Goal: Task Accomplishment & Management: Complete application form

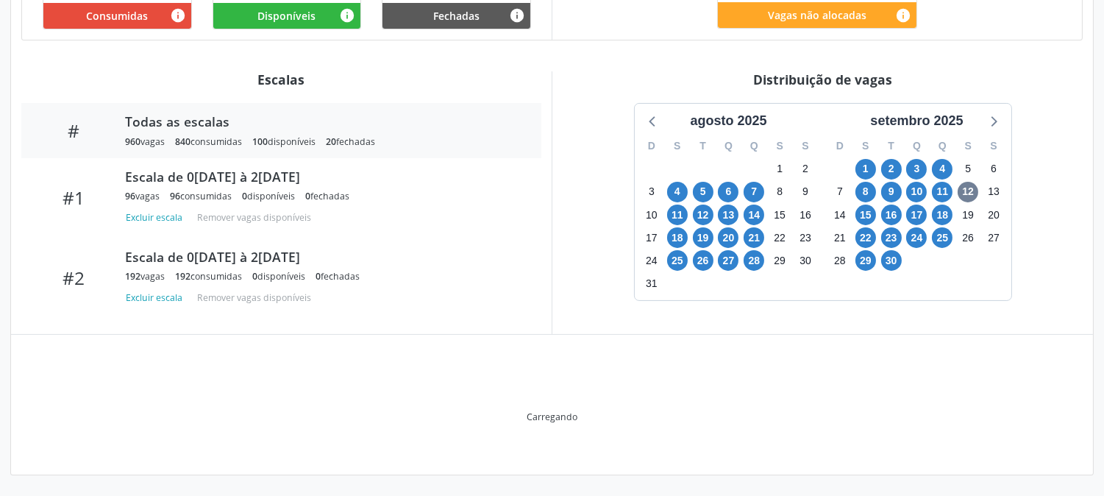
scroll to position [403, 0]
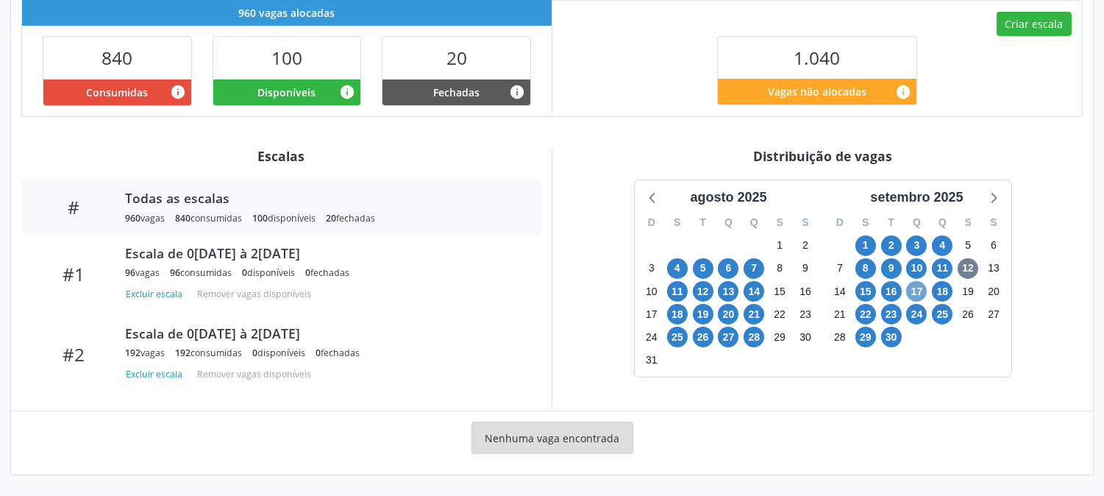
click at [917, 294] on span "17" at bounding box center [916, 291] width 21 height 21
click at [920, 287] on span "17" at bounding box center [916, 291] width 21 height 21
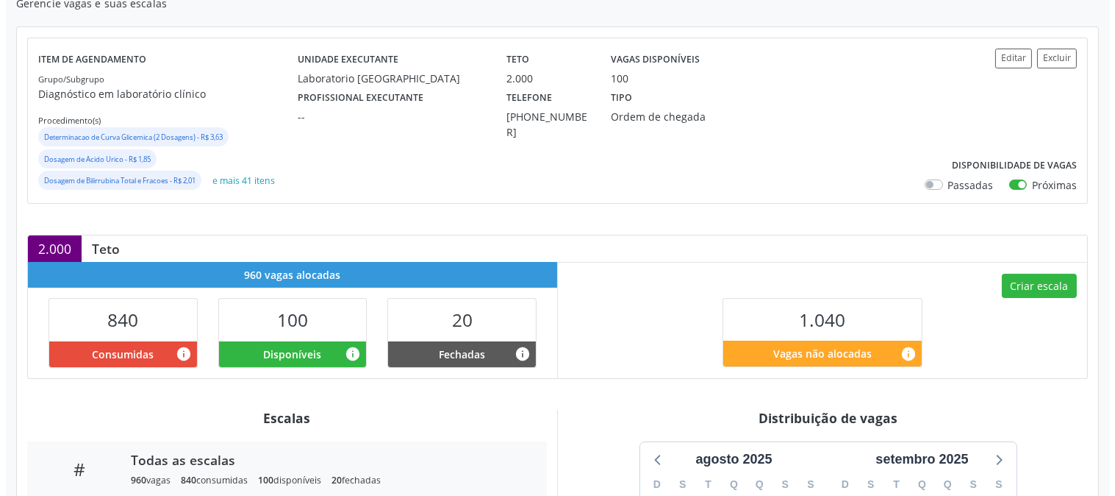
scroll to position [60, 0]
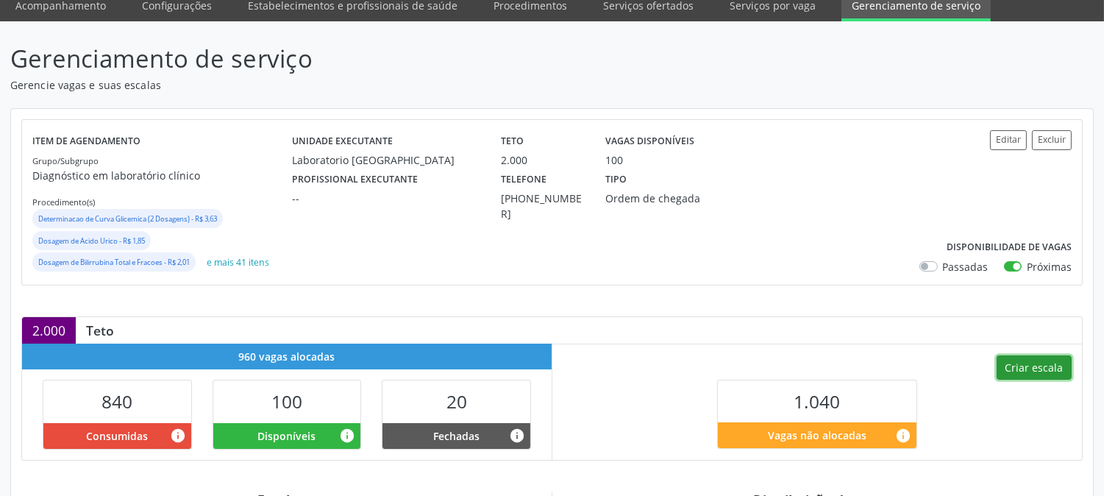
click at [1027, 360] on button "Criar escala" at bounding box center [1033, 367] width 75 height 25
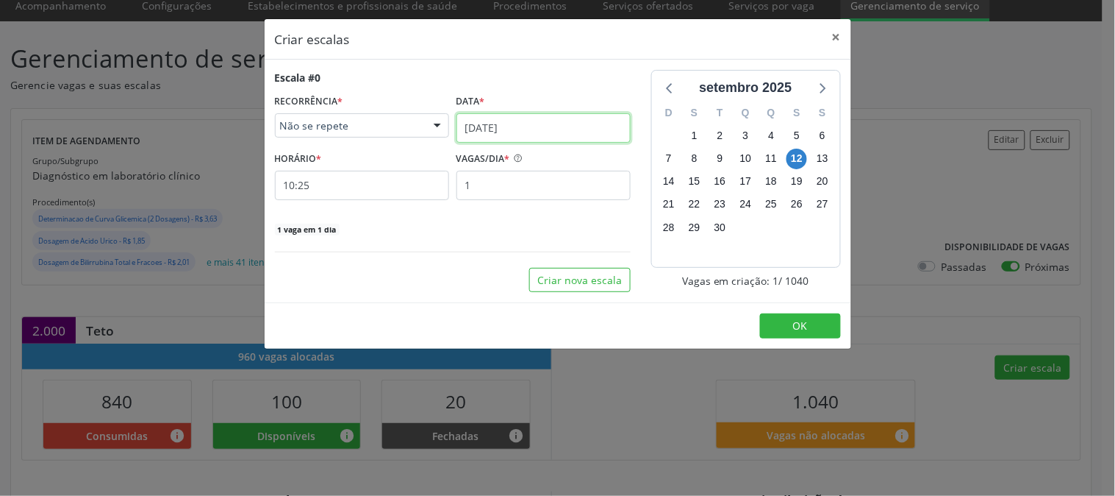
click at [552, 123] on input "[DATE]" at bounding box center [544, 127] width 174 height 29
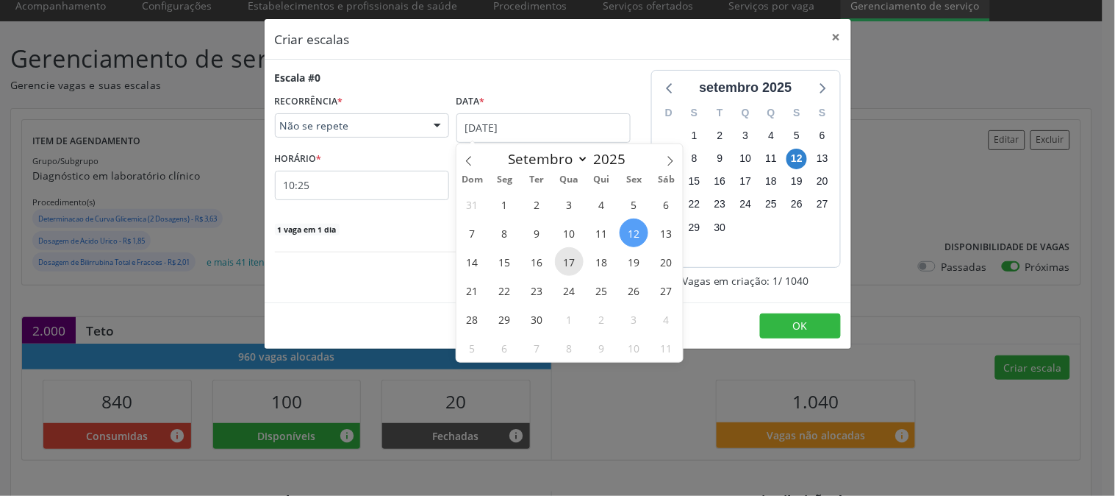
click at [575, 263] on span "17" at bounding box center [569, 261] width 29 height 29
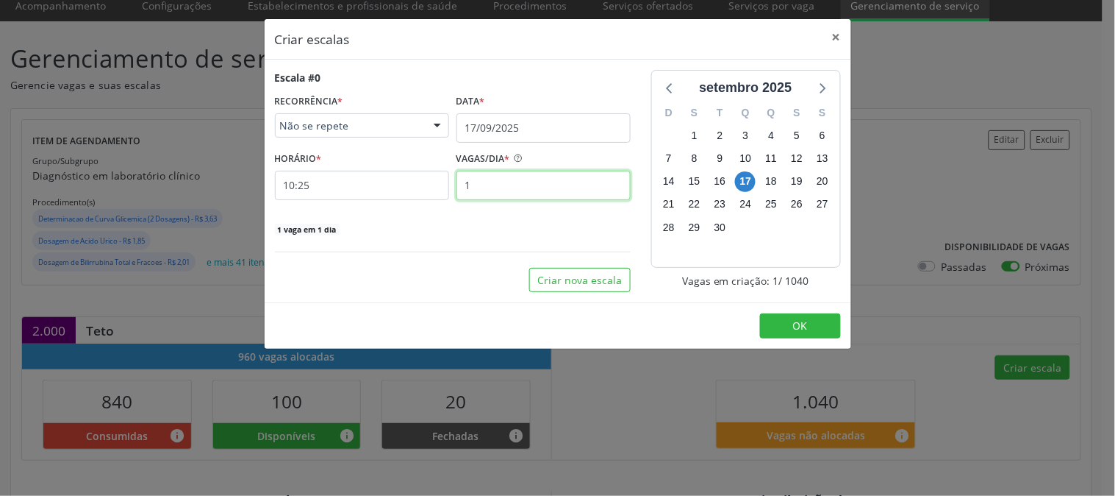
click at [525, 184] on input "1" at bounding box center [544, 185] width 174 height 29
type input "12"
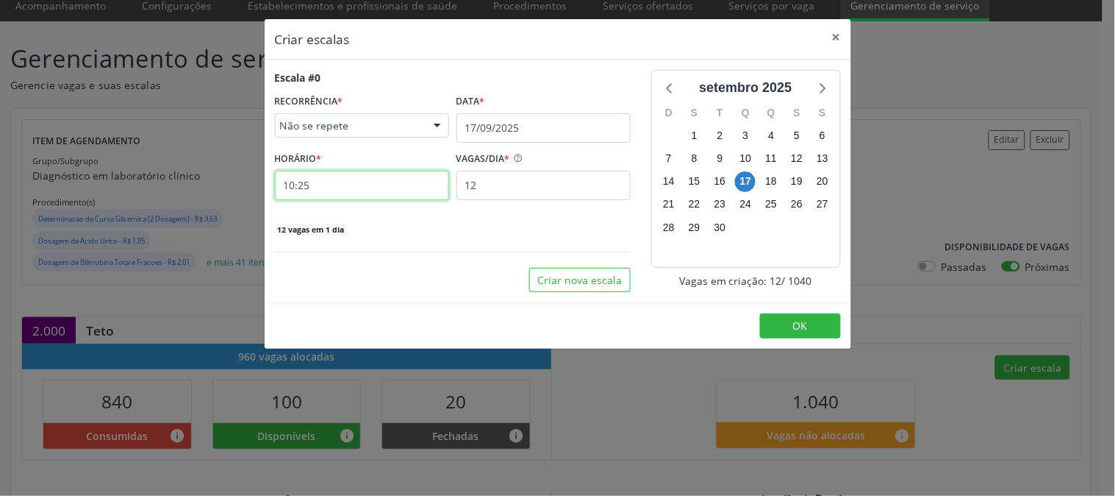
click at [385, 185] on input "10:25" at bounding box center [362, 185] width 174 height 29
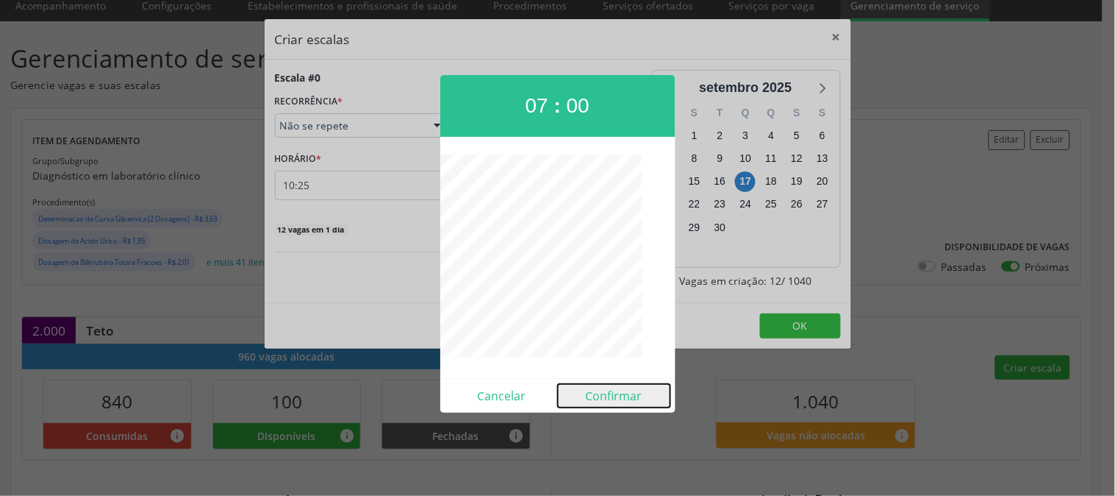
click at [626, 397] on button "Confirmar" at bounding box center [614, 396] width 112 height 24
type input "07:00"
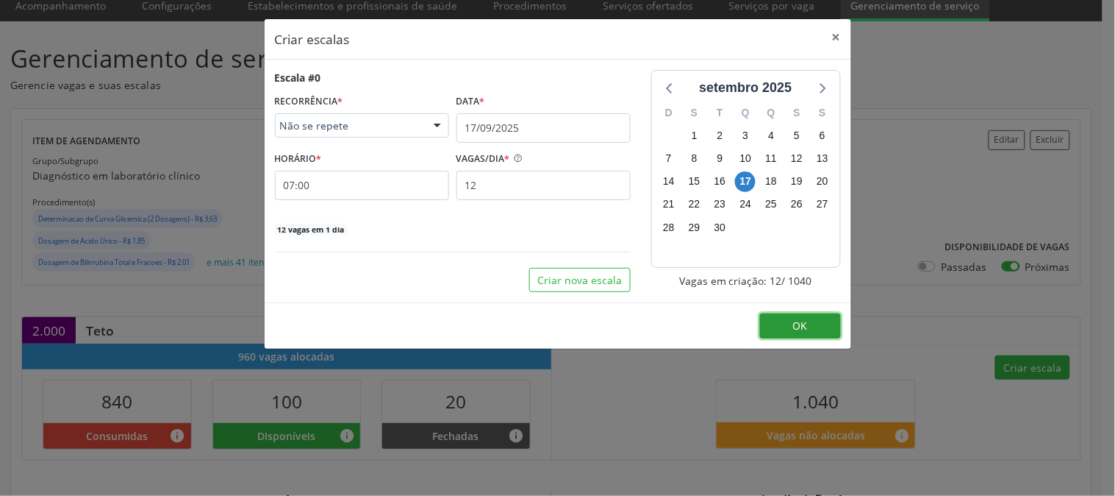
click at [789, 325] on button "OK" at bounding box center [800, 325] width 81 height 25
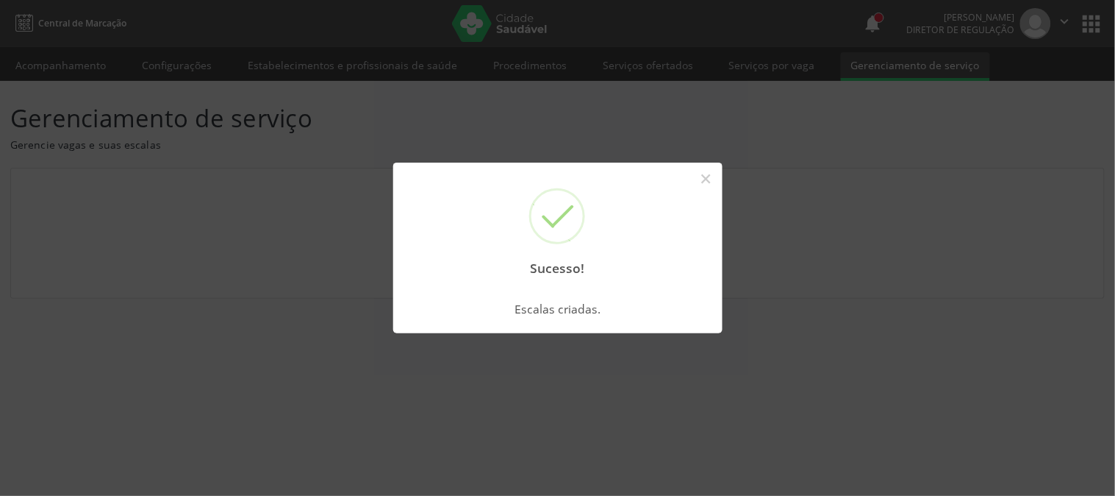
scroll to position [0, 0]
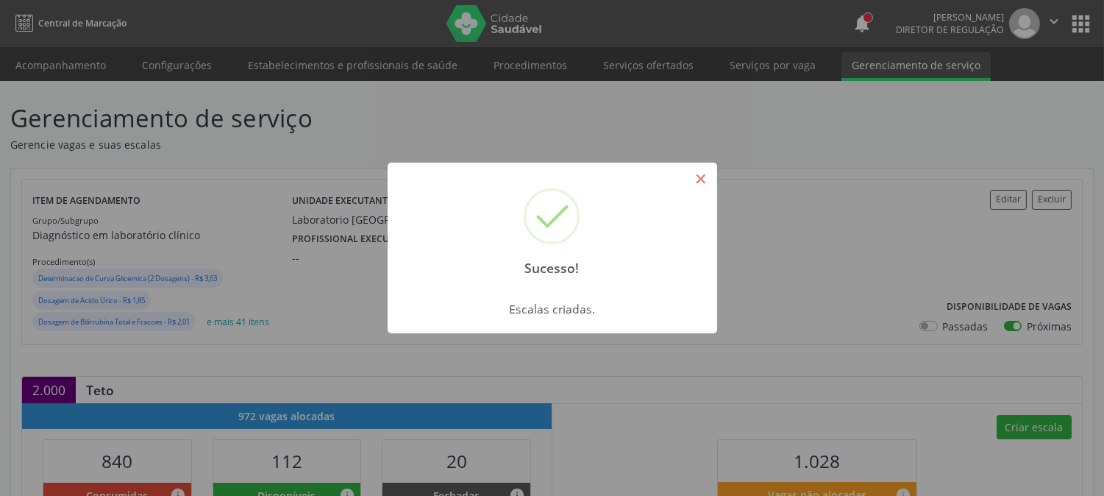
click at [695, 185] on button "×" at bounding box center [700, 178] width 25 height 25
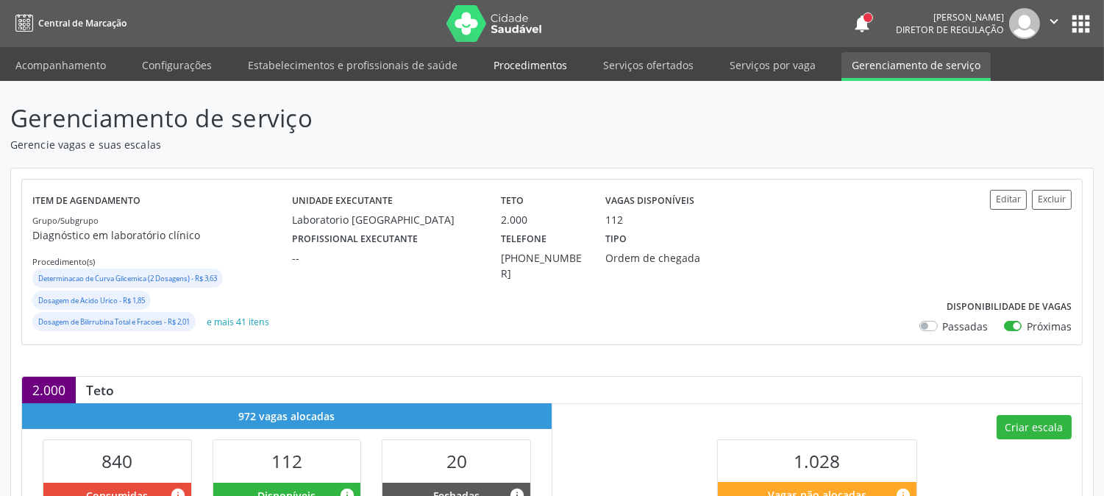
click at [497, 71] on link "Procedimentos" at bounding box center [530, 65] width 94 height 26
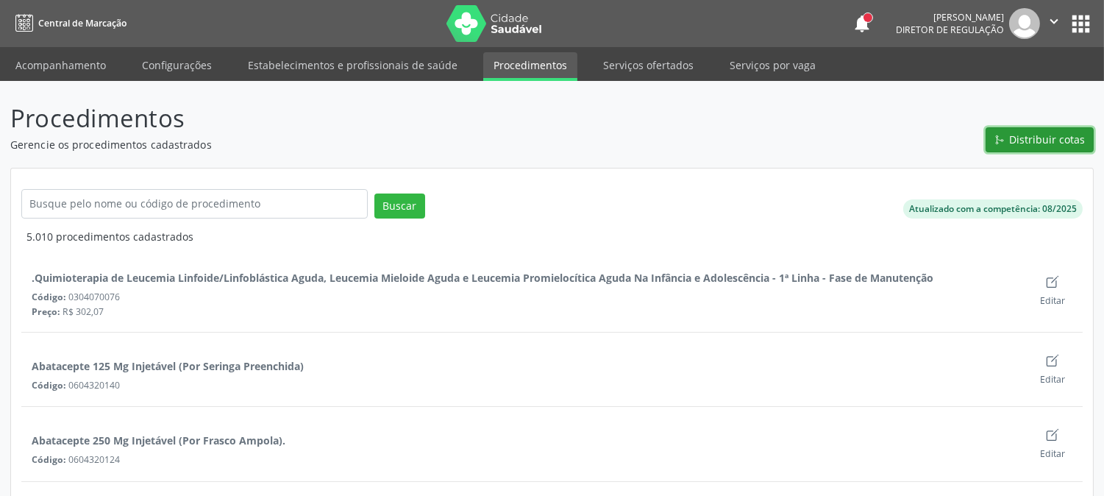
click at [1063, 145] on span "Distribuir cotas" at bounding box center [1048, 139] width 76 height 15
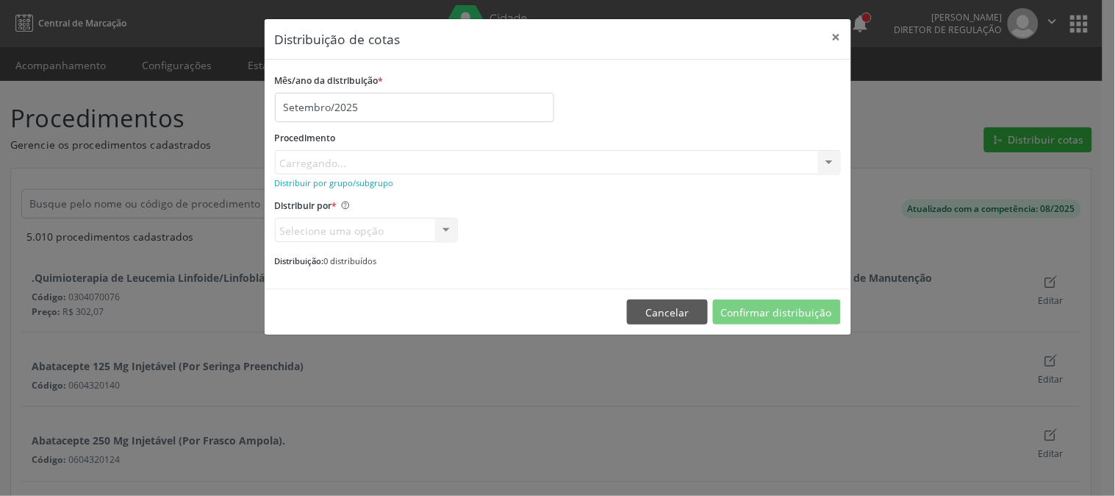
click at [528, 157] on div "Procedimento Carregando... No elements found. Consider changing the search quer…" at bounding box center [558, 150] width 566 height 47
click at [534, 158] on div "Buscar por procedimento" at bounding box center [558, 162] width 566 height 25
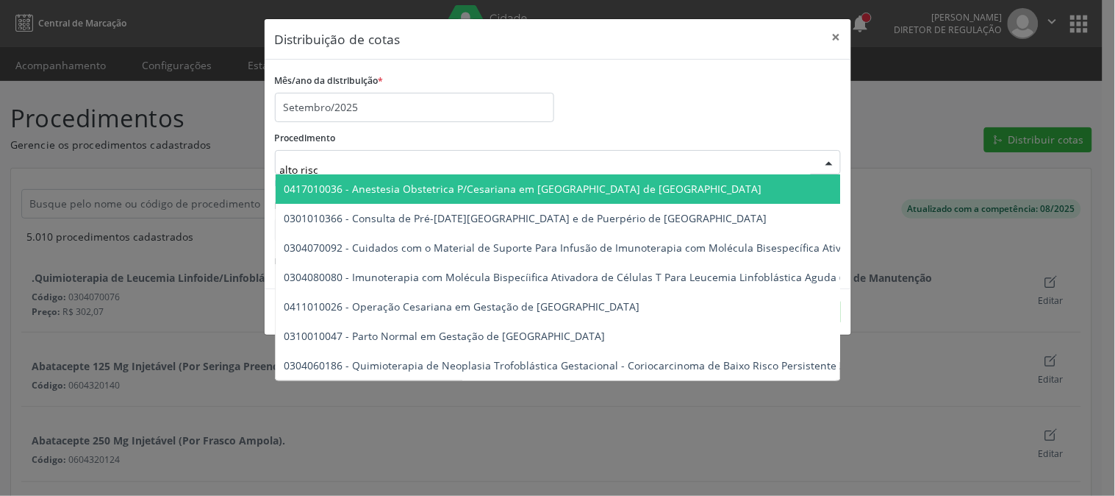
type input "alto risco"
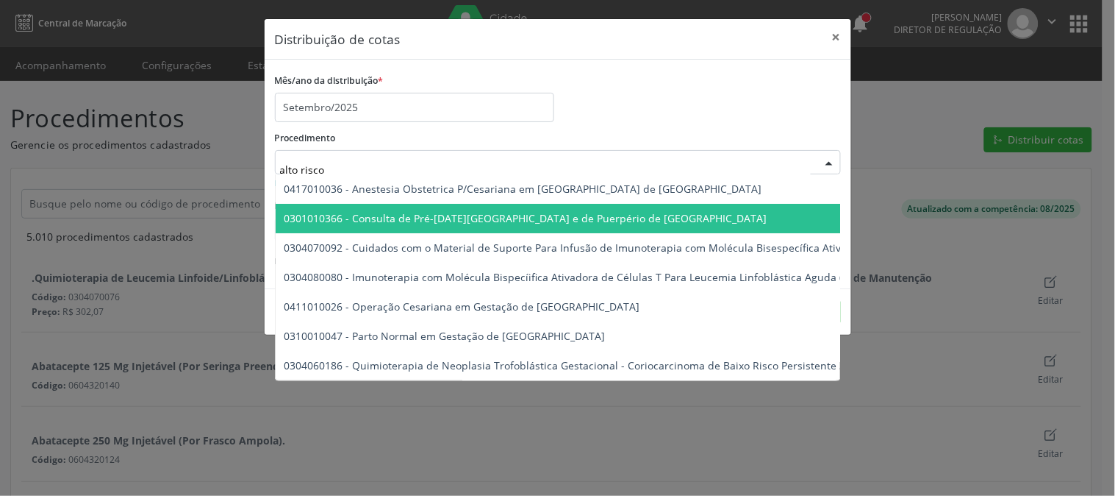
click at [538, 210] on span "0301010366 - Consulta de Pré-[DATE][GEOGRAPHIC_DATA] e de Puerpério de [GEOGRAP…" at bounding box center [949, 218] width 1347 height 29
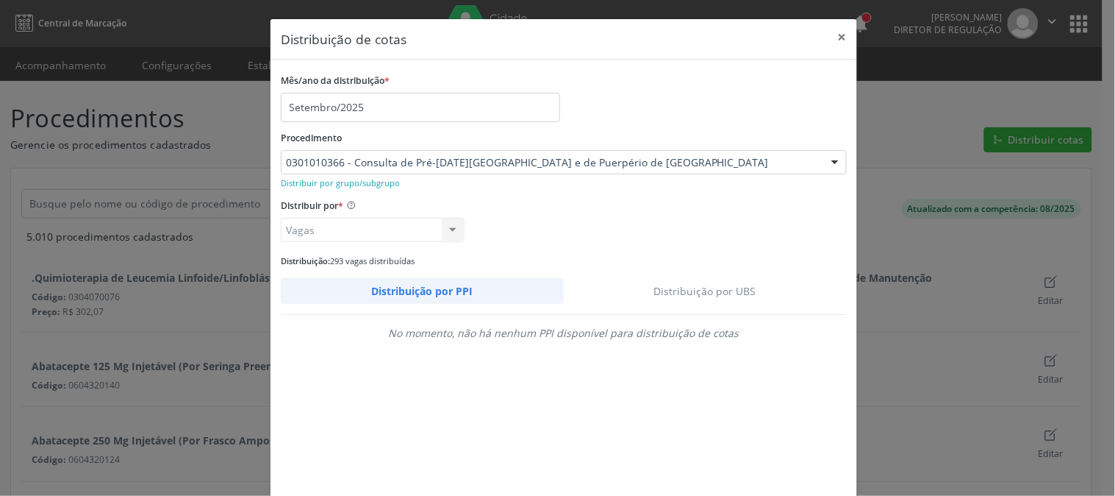
click at [717, 288] on link "Distribuição por UBS" at bounding box center [706, 291] width 284 height 26
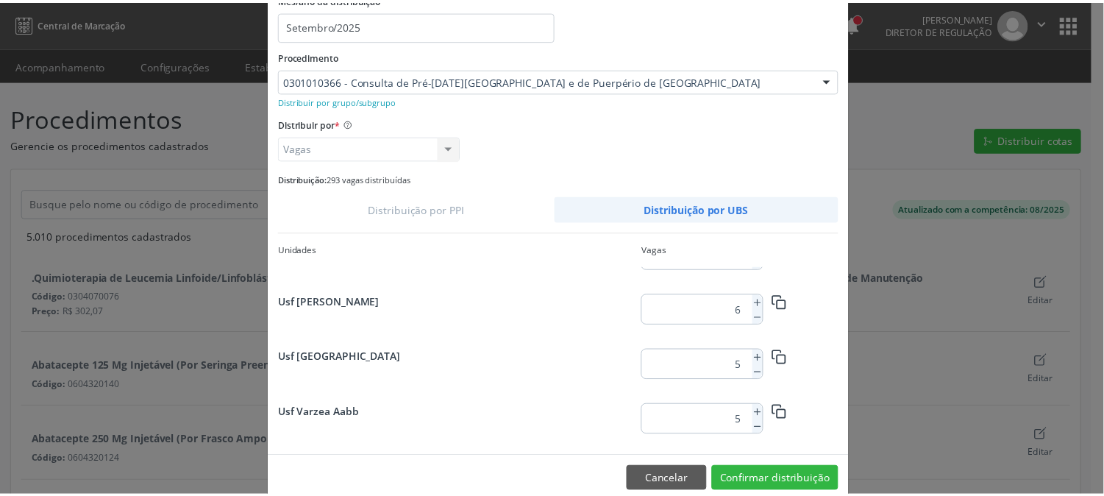
scroll to position [980, 0]
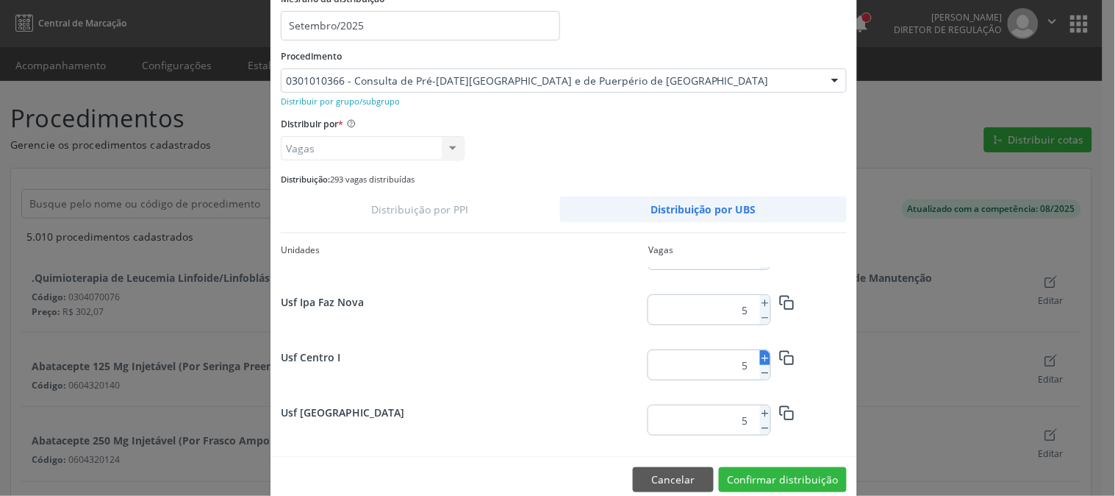
click at [760, 360] on icon at bounding box center [765, 358] width 10 height 10
type input "6"
click at [811, 479] on button "Confirmar distribuição" at bounding box center [783, 479] width 128 height 25
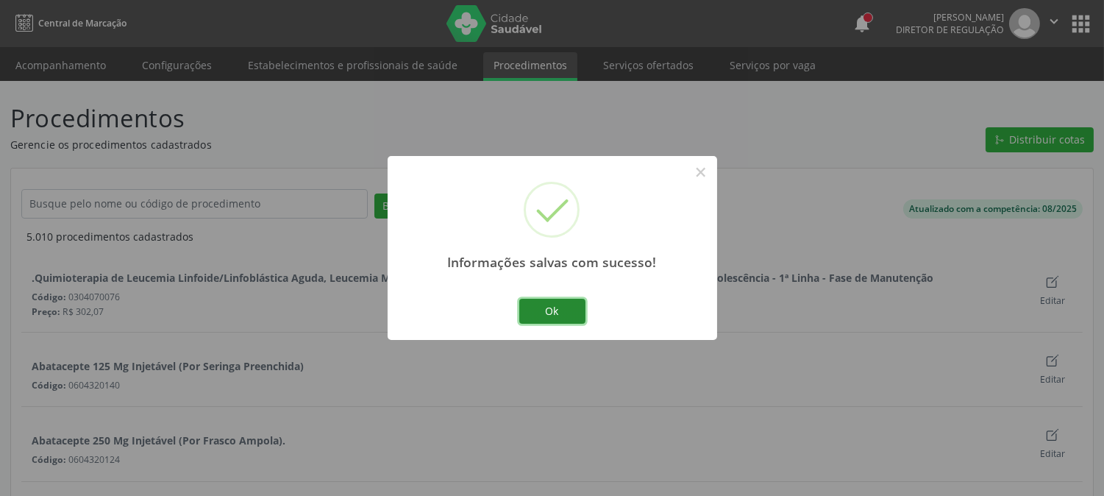
click at [551, 304] on button "Ok" at bounding box center [552, 311] width 66 height 25
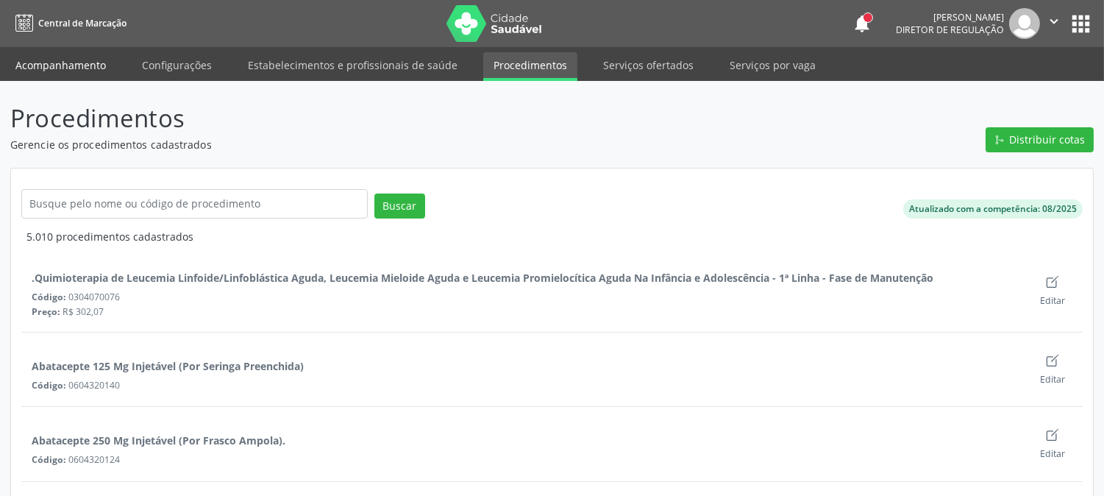
click at [86, 54] on link "Acompanhamento" at bounding box center [60, 65] width 111 height 26
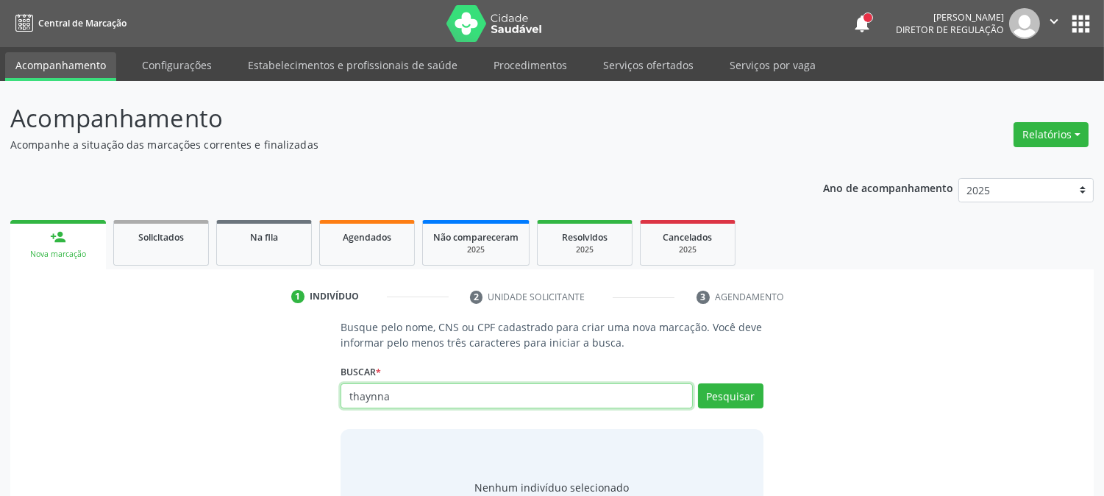
type input "thaynna"
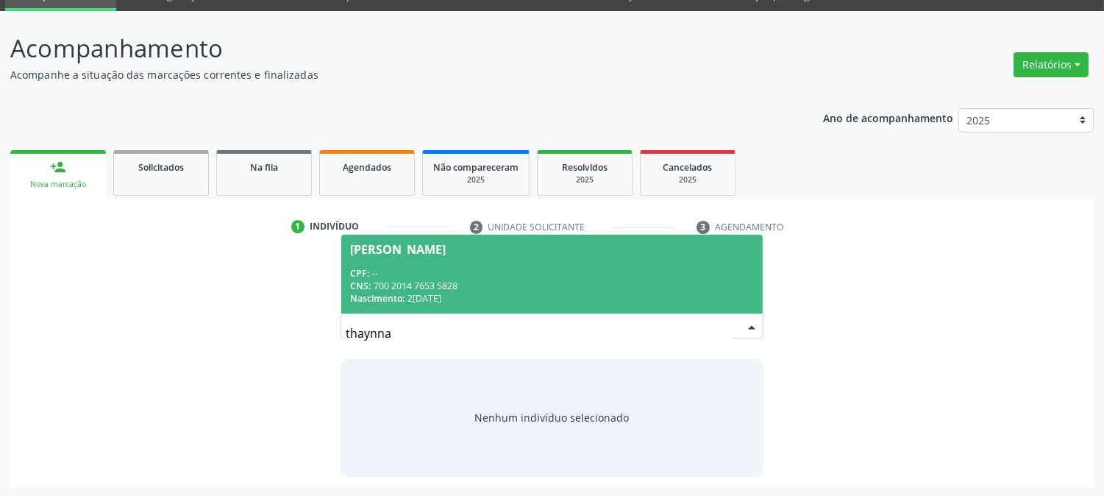
click at [439, 243] on div "Thaynna Vasconcelos Alves Ferreira" at bounding box center [398, 249] width 96 height 12
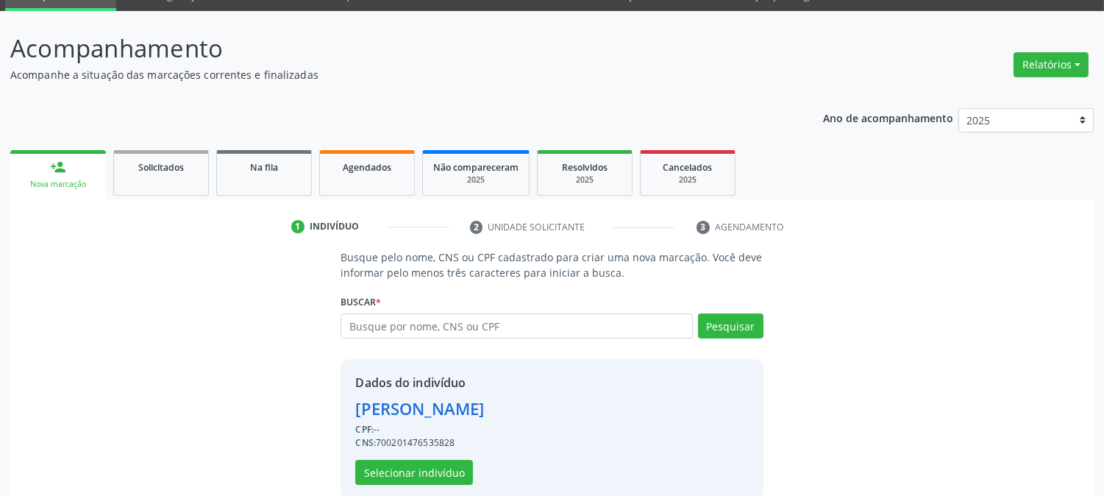
scroll to position [93, 0]
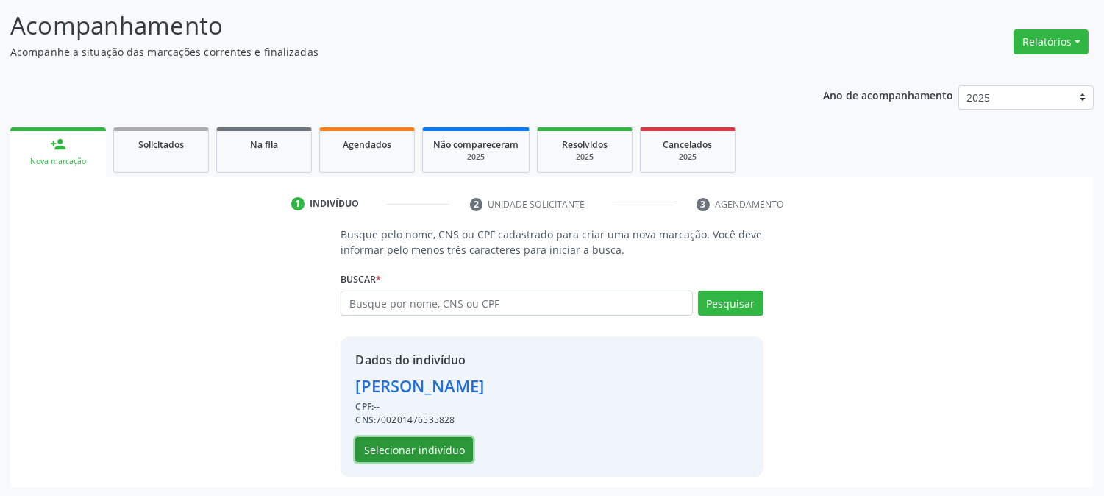
click at [408, 437] on button "Selecionar indivíduo" at bounding box center [414, 449] width 118 height 25
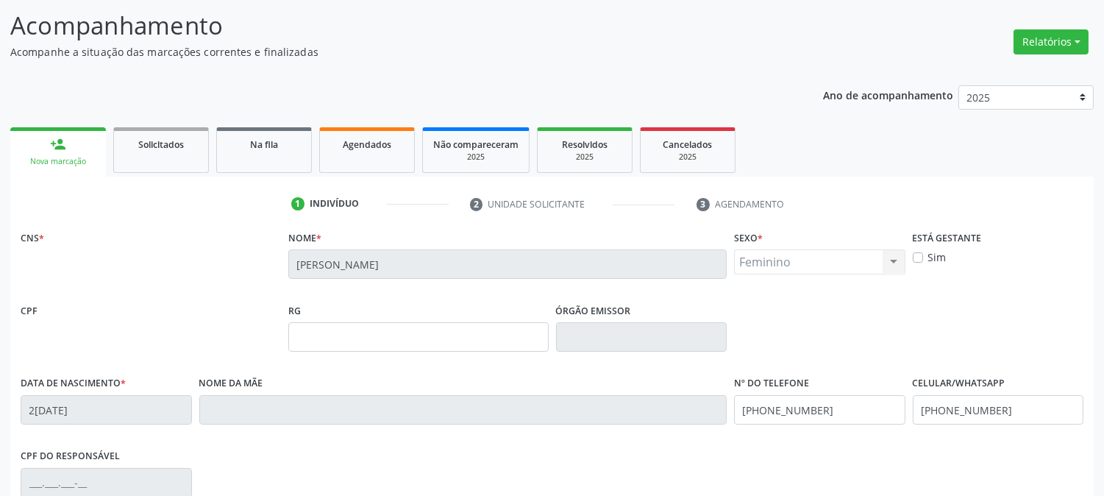
scroll to position [300, 0]
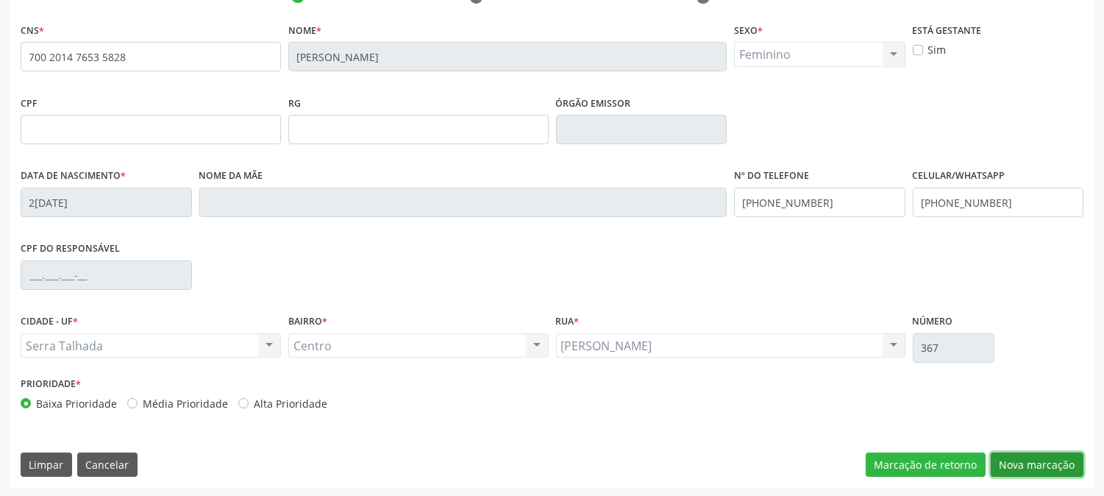
click at [1024, 471] on button "Nova marcação" at bounding box center [1036, 464] width 93 height 25
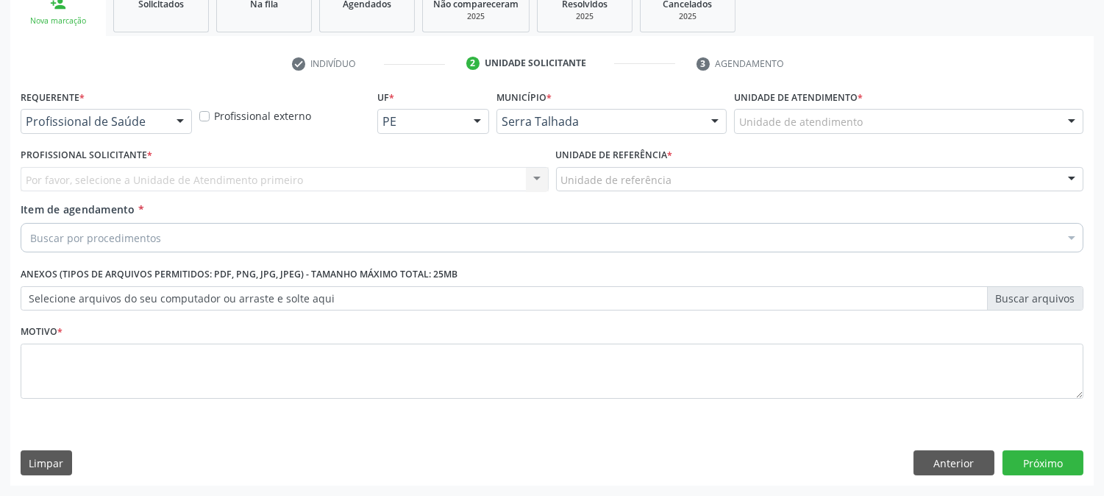
scroll to position [232, 0]
click at [167, 125] on div "Profissional de Saúde Profissional de Saúde Paciente Nenhum resultado encontrad…" at bounding box center [106, 122] width 171 height 25
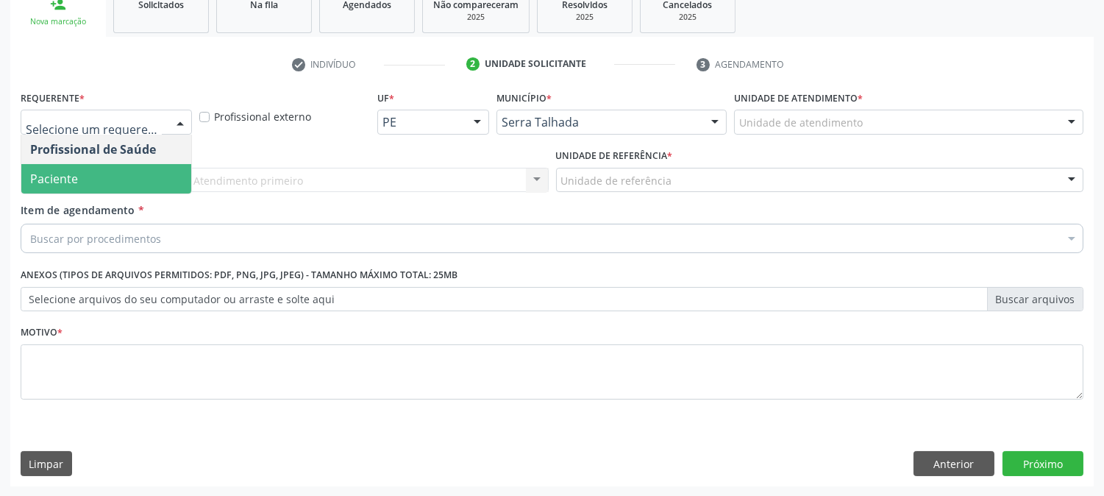
click at [150, 174] on span "Paciente" at bounding box center [106, 178] width 170 height 29
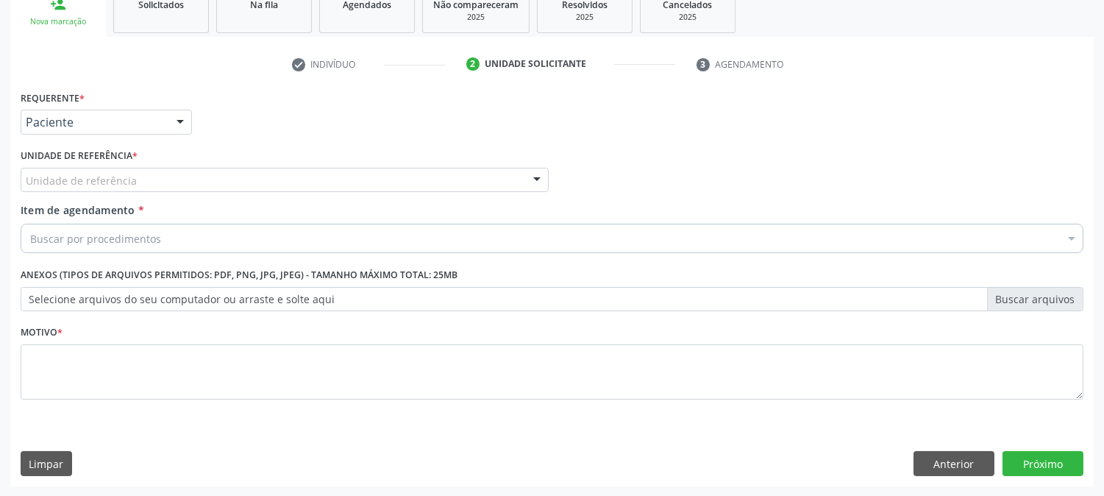
click at [150, 174] on div "Unidade de referência" at bounding box center [285, 180] width 528 height 25
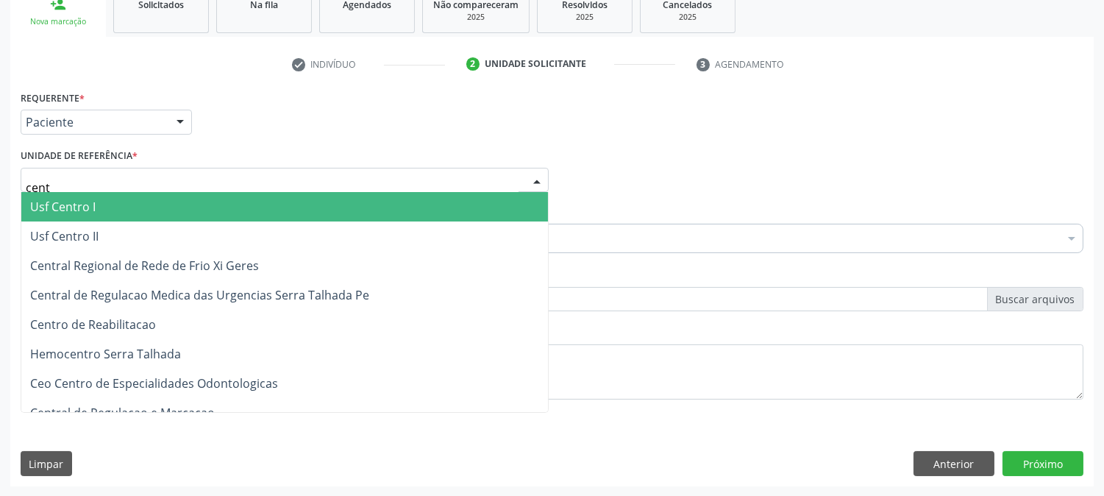
type input "centr"
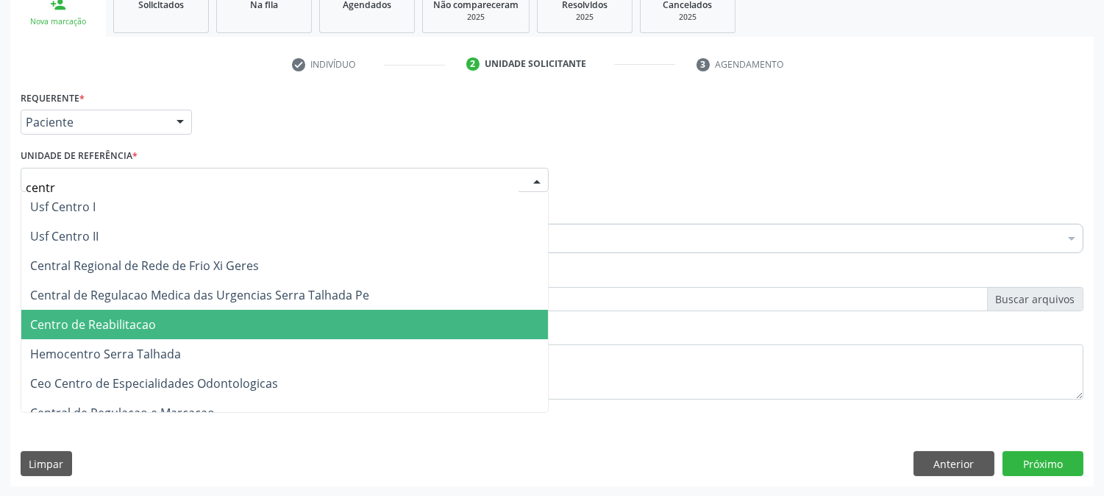
click at [149, 316] on span "Centro de Reabilitacao" at bounding box center [93, 324] width 126 height 16
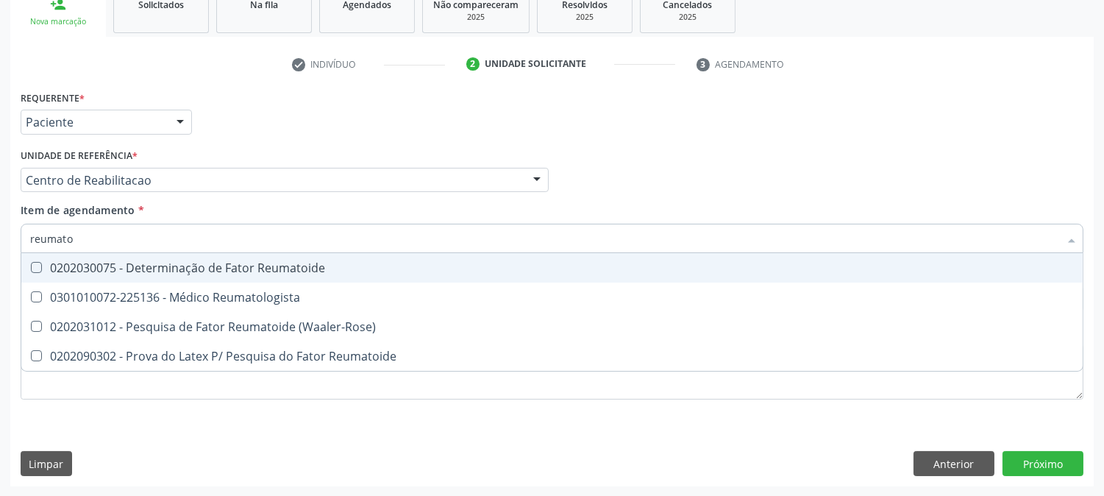
type input "reumatol"
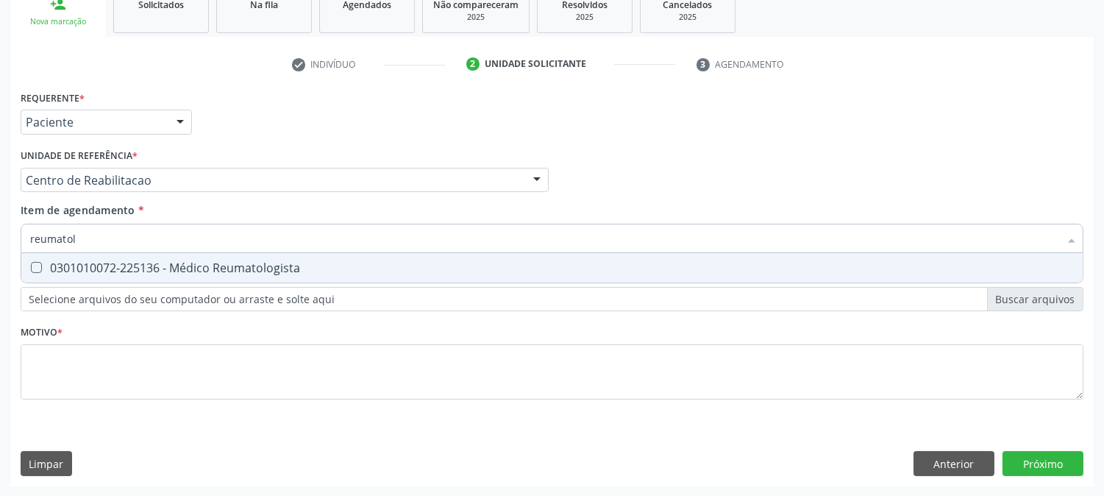
click at [151, 278] on span "0301010072-225136 - Médico Reumatologista" at bounding box center [551, 267] width 1061 height 29
click at [167, 269] on div "0301010072-225136 - Médico Reumatologista" at bounding box center [551, 268] width 1043 height 12
click at [123, 271] on div "0301010072-225136 - Médico Reumatologista" at bounding box center [551, 268] width 1043 height 12
checkbox Reumatologista "true"
click at [0, 269] on div "Acompanhamento Acompanhe a situação das marcações correntes e finalizadas Relat…" at bounding box center [552, 173] width 1104 height 648
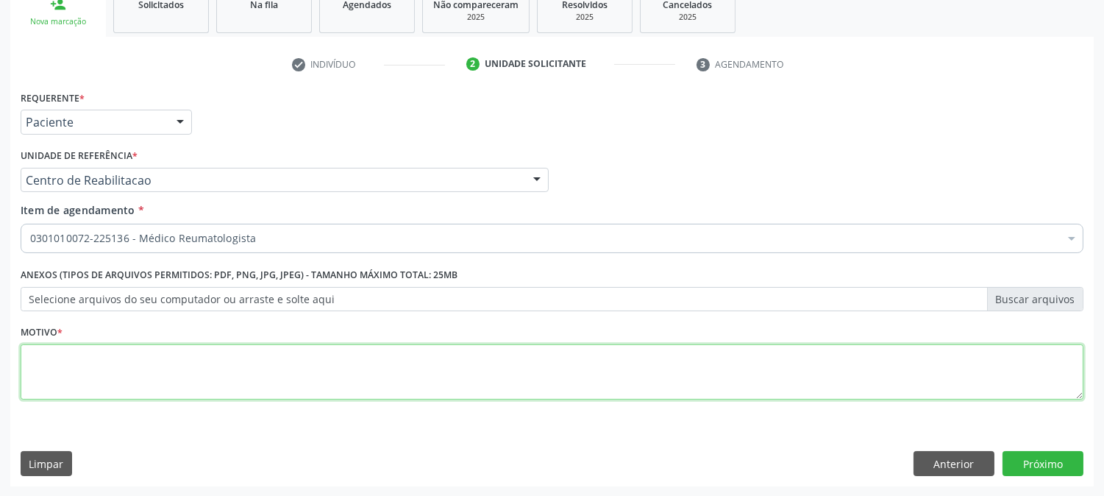
click at [90, 369] on textarea at bounding box center [552, 372] width 1062 height 56
type textarea "."
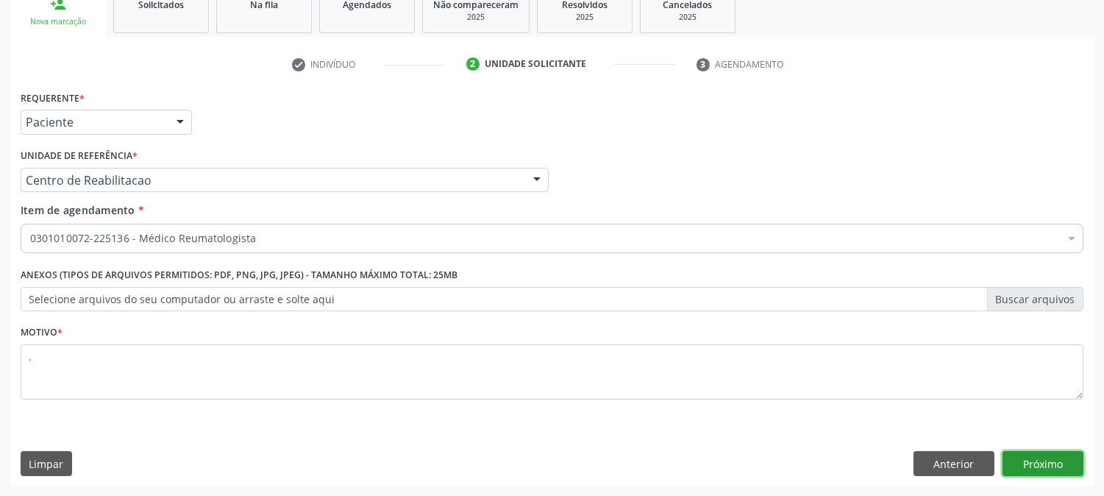
click at [1033, 468] on button "Próximo" at bounding box center [1042, 463] width 81 height 25
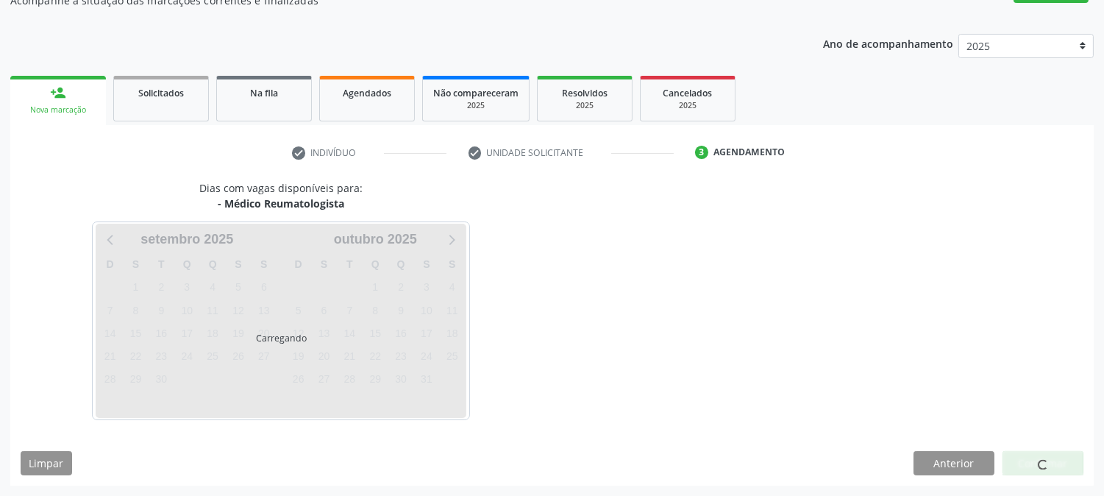
scroll to position [143, 0]
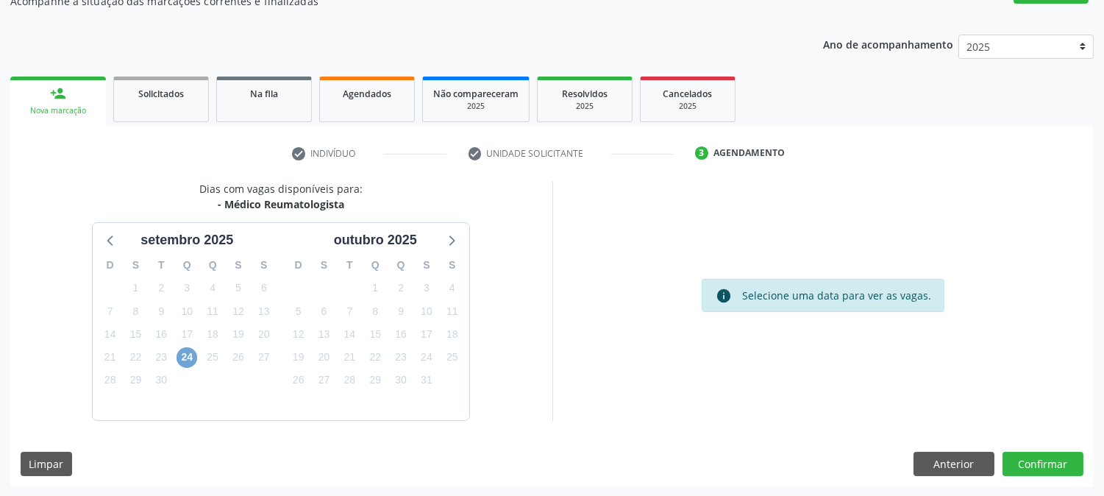
click at [184, 349] on span "24" at bounding box center [186, 357] width 21 height 21
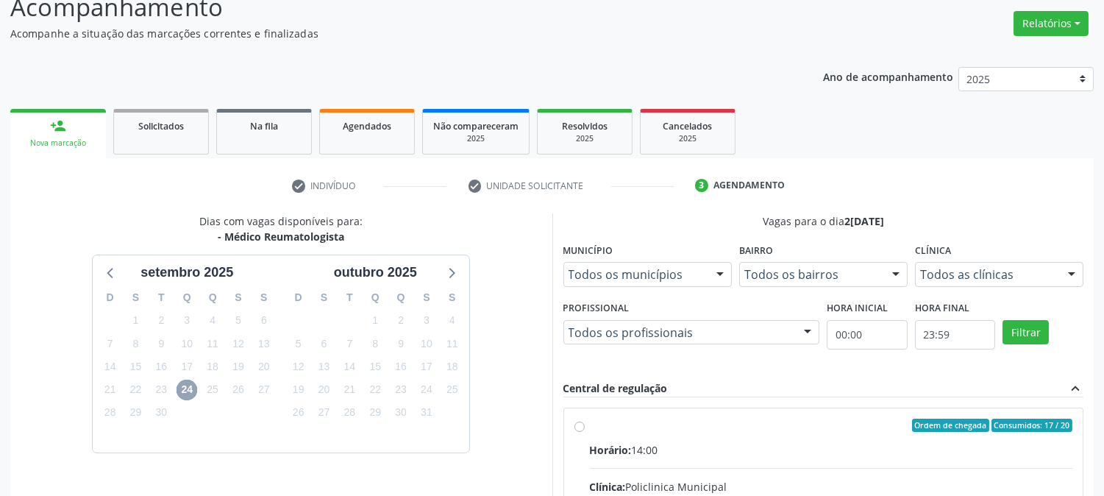
scroll to position [0, 0]
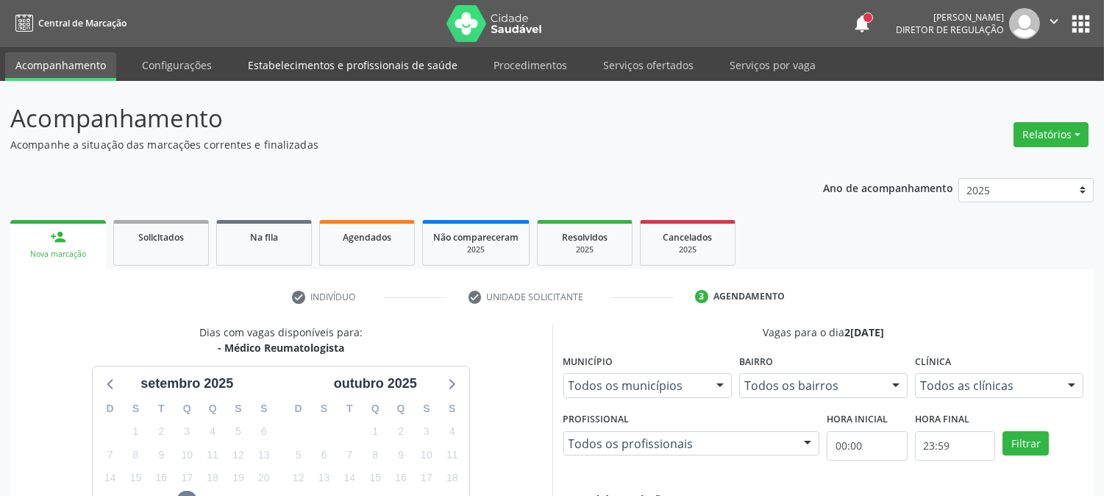
click at [292, 63] on link "Estabelecimentos e profissionais de saúde" at bounding box center [352, 65] width 230 height 26
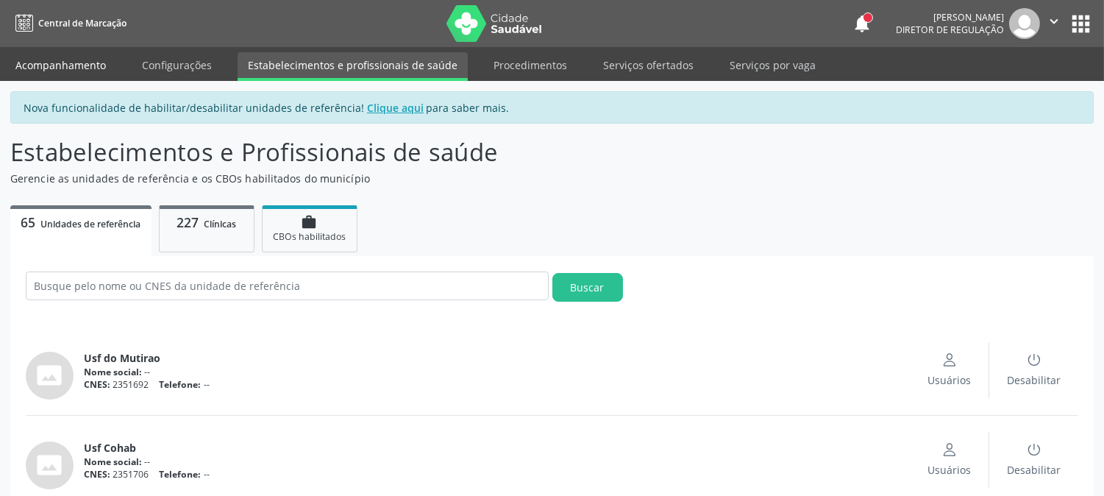
click at [41, 71] on link "Acompanhamento" at bounding box center [60, 65] width 111 height 26
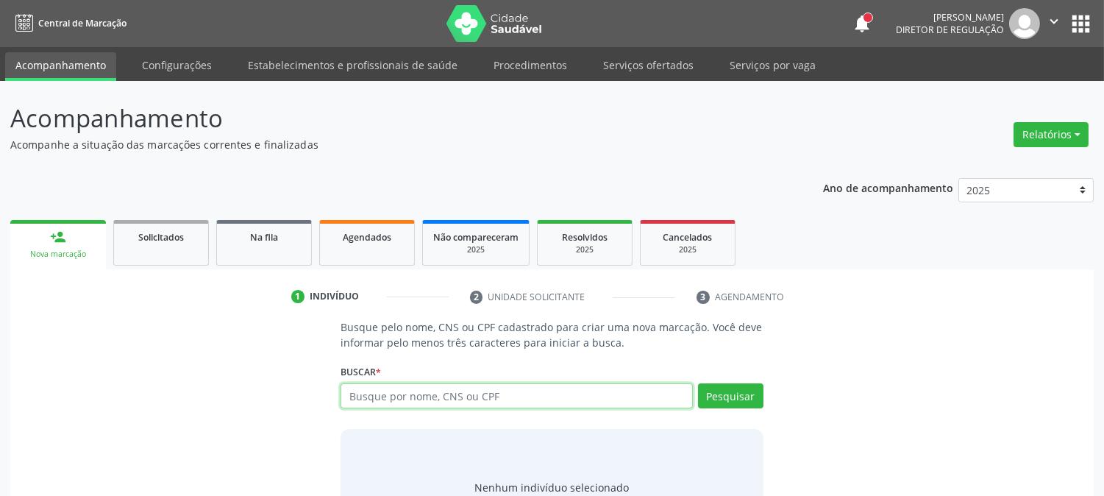
click at [456, 394] on input "text" at bounding box center [515, 395] width 351 height 25
type input "MARIA APARECIDA DE SOUZA L"
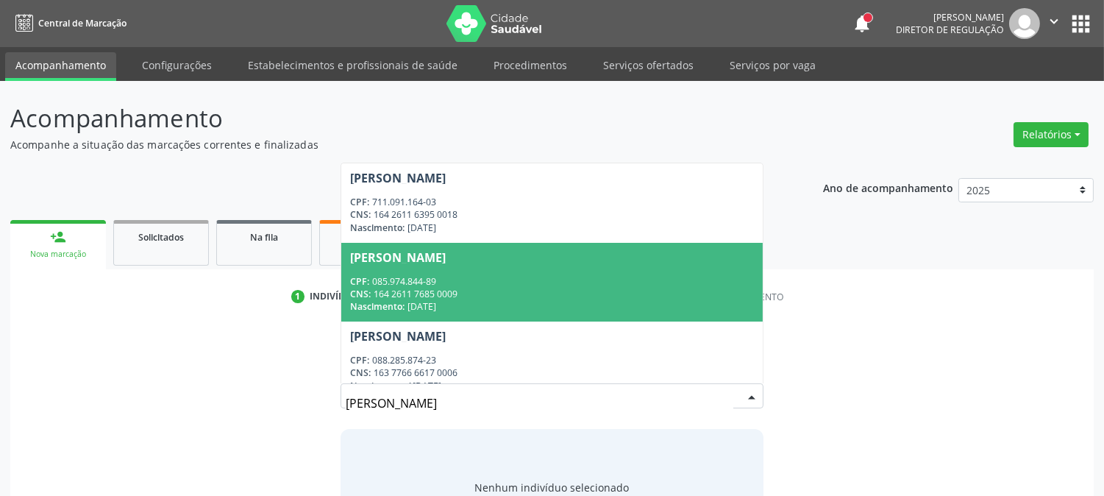
click at [449, 301] on div "Nascimento: 06/08/1980" at bounding box center [551, 306] width 403 height 12
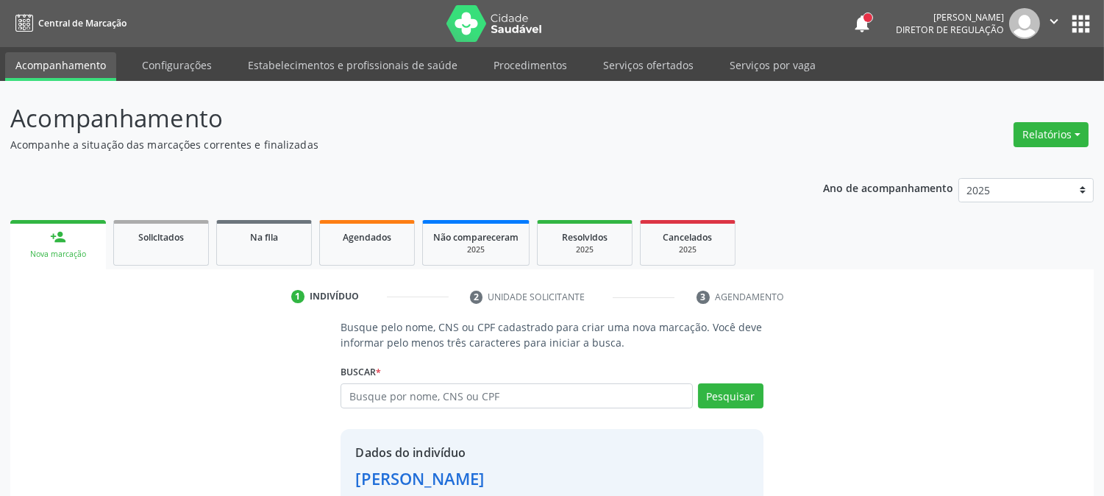
scroll to position [93, 0]
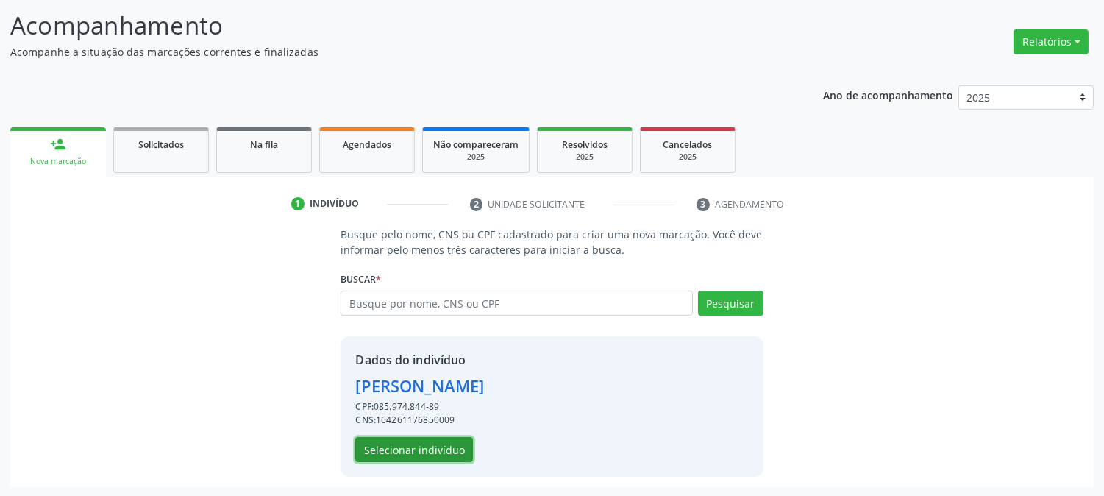
click at [428, 440] on button "Selecionar indivíduo" at bounding box center [414, 449] width 118 height 25
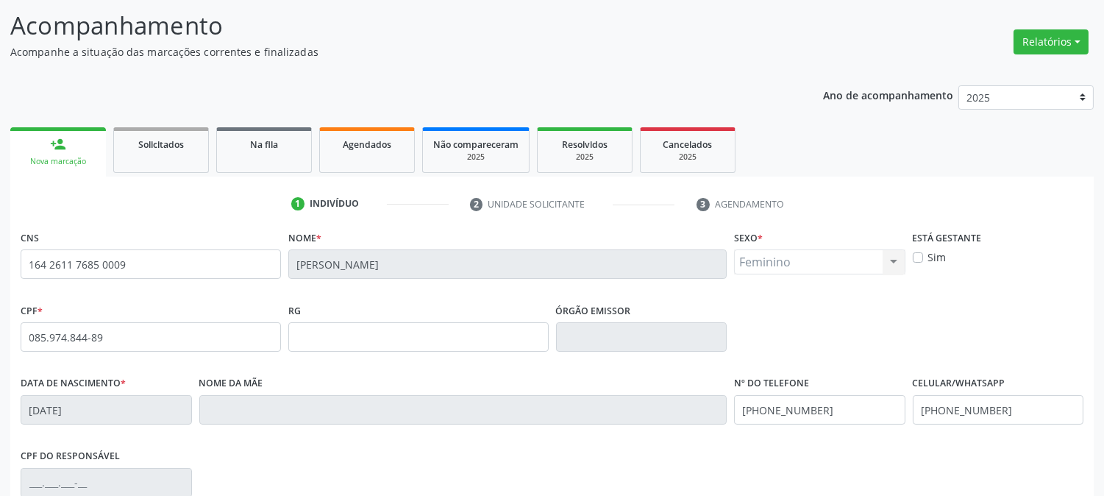
scroll to position [300, 0]
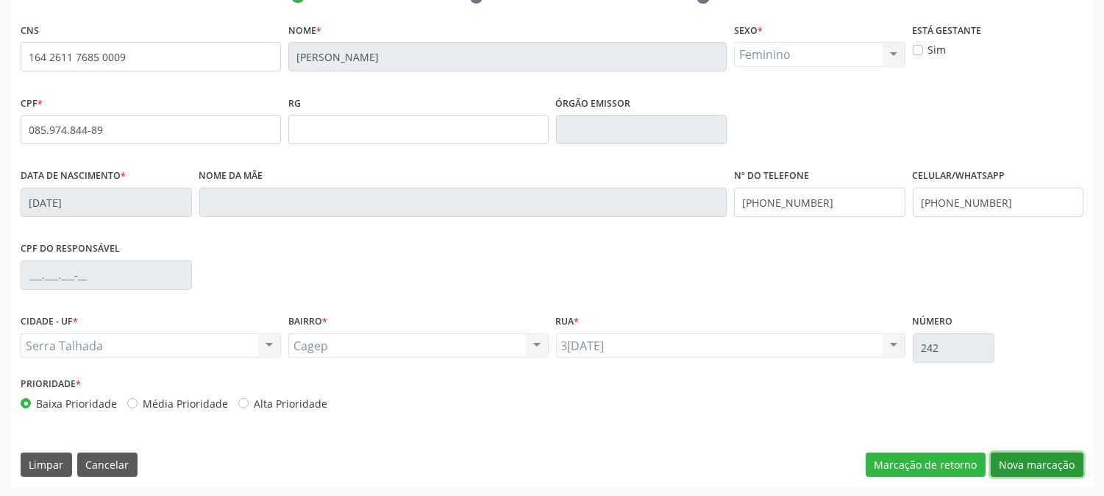
click at [1015, 460] on button "Nova marcação" at bounding box center [1036, 464] width 93 height 25
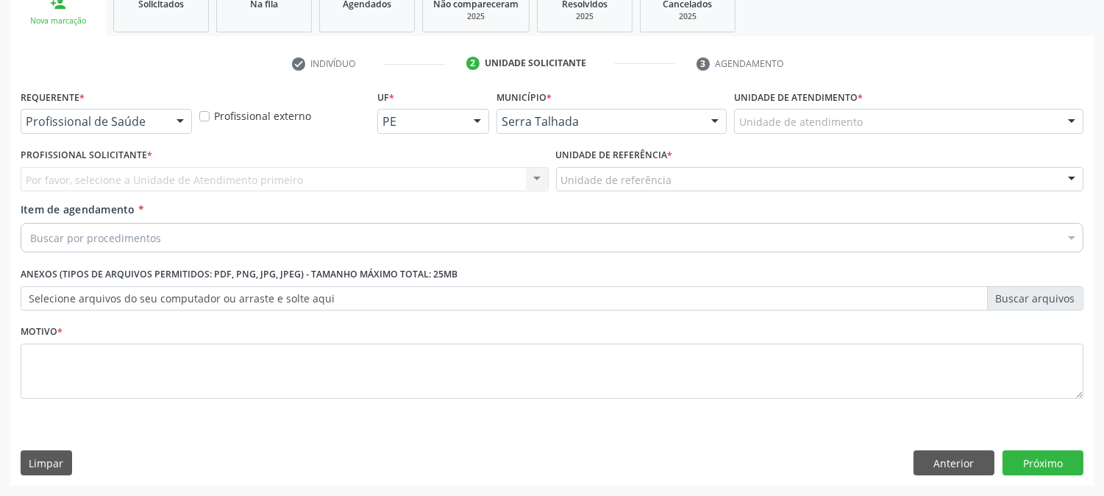
scroll to position [232, 0]
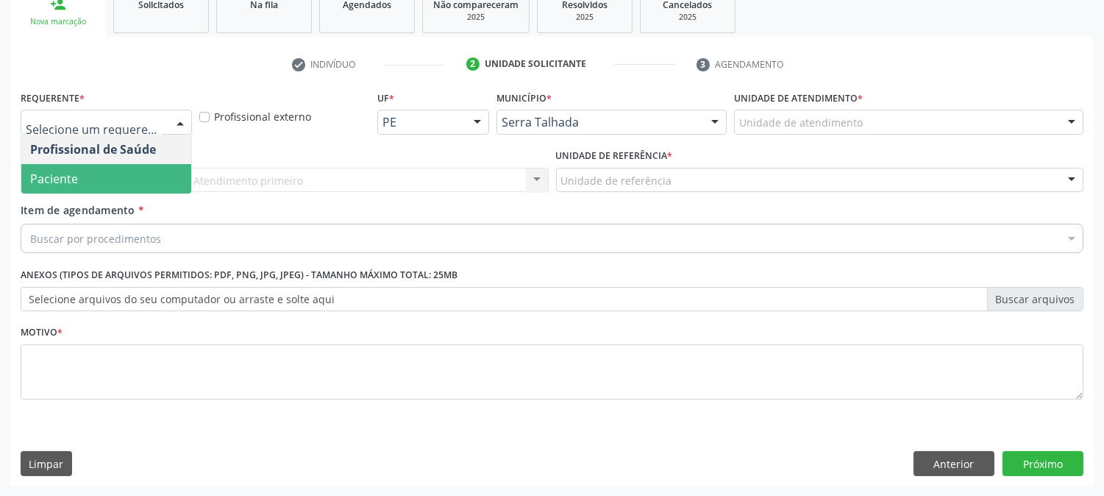
click at [90, 171] on span "Paciente" at bounding box center [106, 178] width 170 height 29
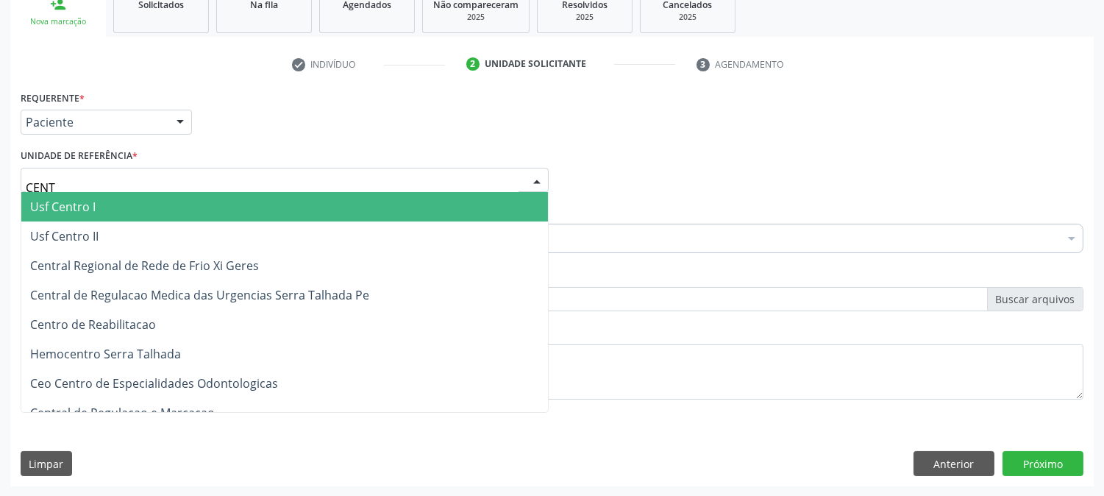
type input "CENTR"
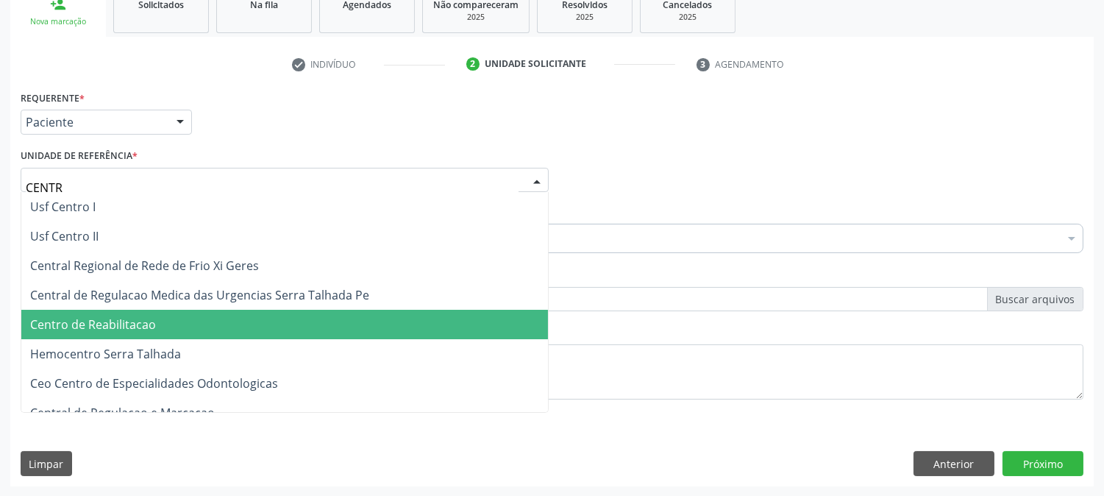
click at [112, 318] on span "Centro de Reabilitacao" at bounding box center [93, 324] width 126 height 16
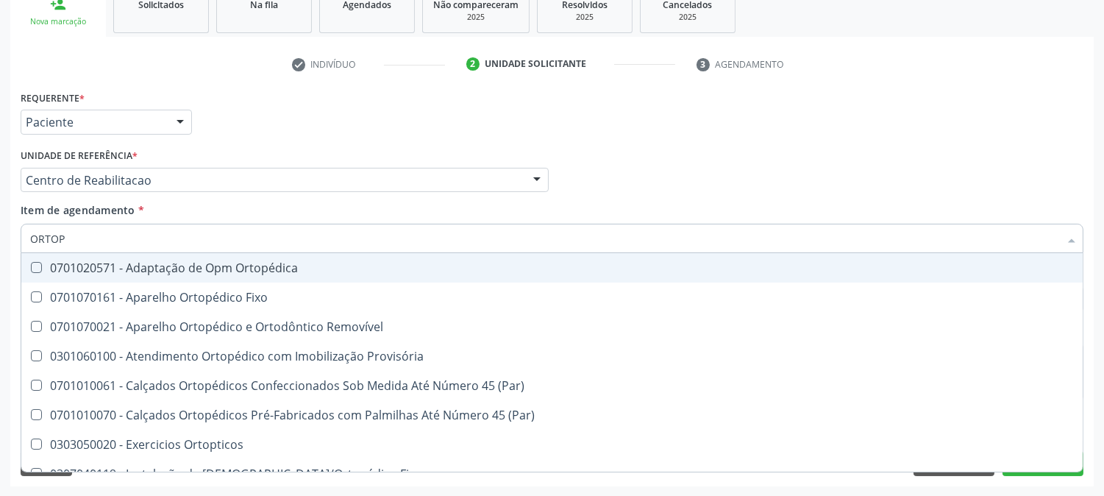
type input "ORTOPE"
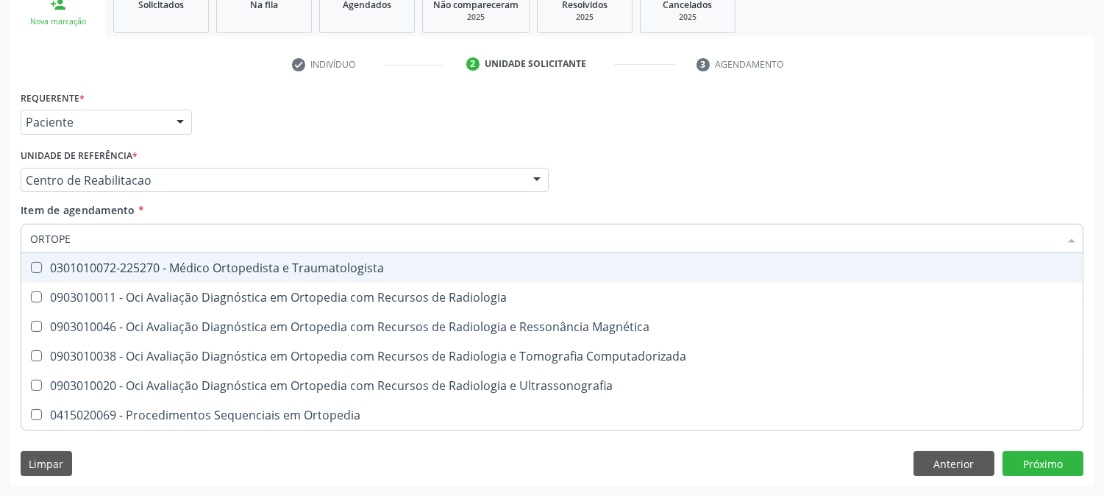
click at [126, 266] on div "0301010072-225270 - Médico Ortopedista e Traumatologista" at bounding box center [551, 268] width 1043 height 12
checkbox Traumatologista "true"
click at [0, 276] on div "Acompanhamento Acompanhe a situação das marcações correntes e finalizadas Relat…" at bounding box center [552, 173] width 1104 height 648
checkbox Radiologia "true"
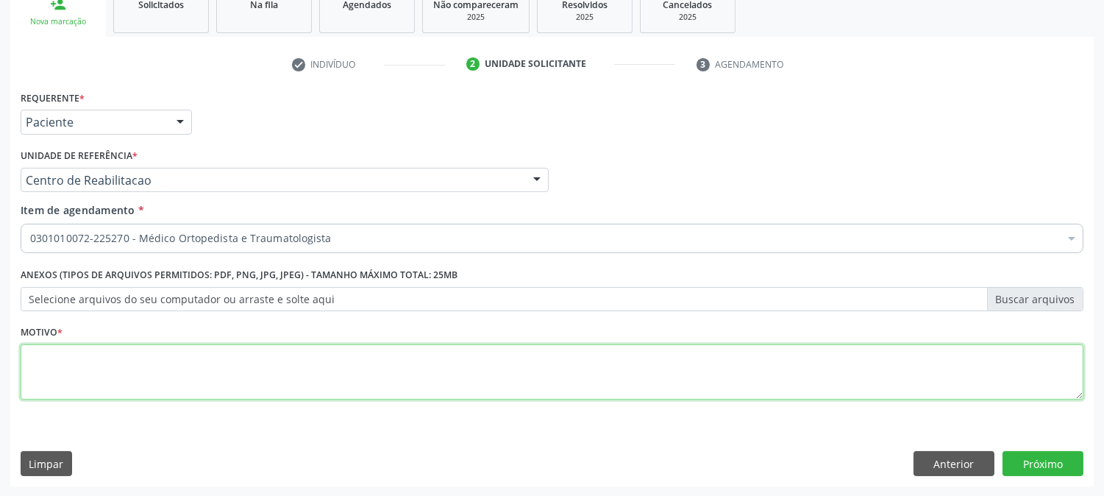
click at [229, 368] on textarea at bounding box center [552, 372] width 1062 height 56
type textarea "."
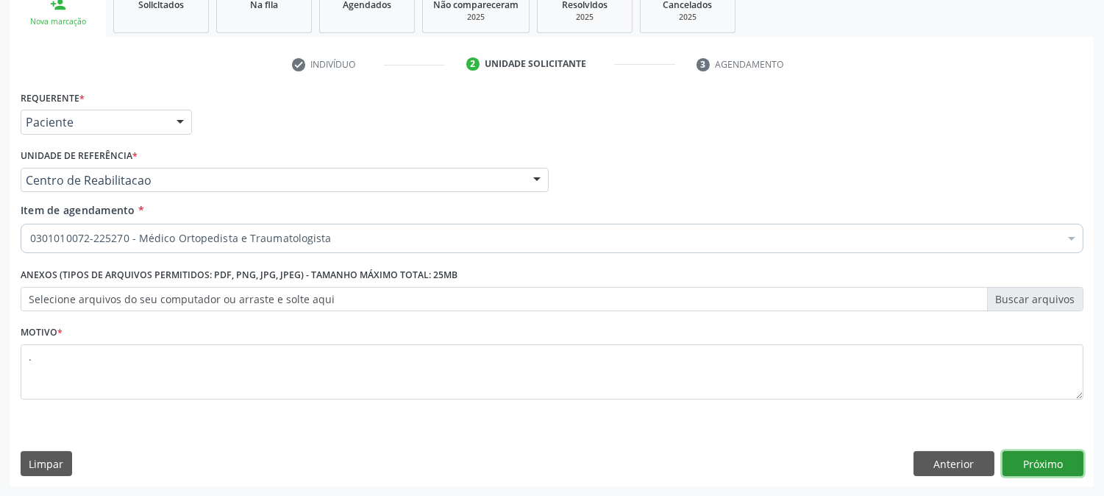
click at [1029, 462] on button "Próximo" at bounding box center [1042, 463] width 81 height 25
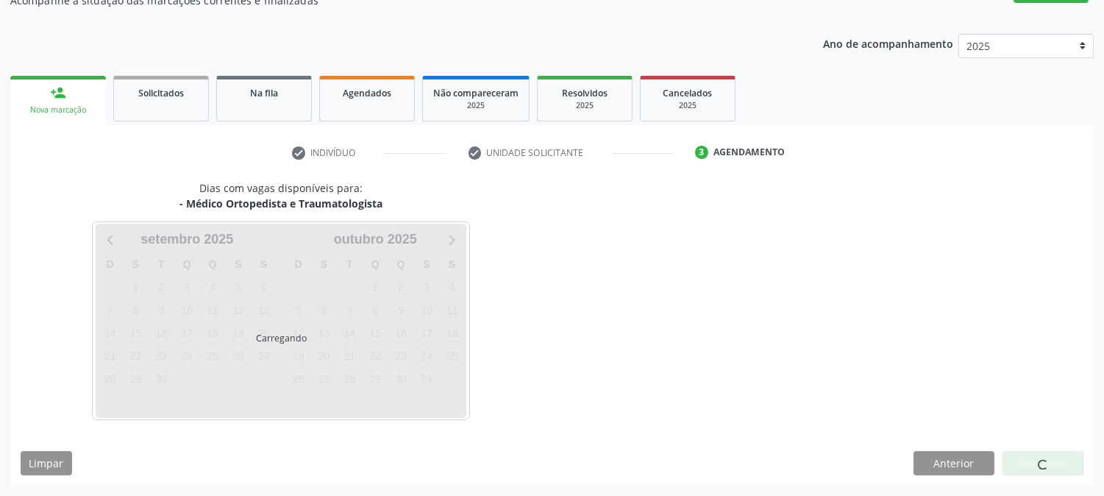
scroll to position [143, 0]
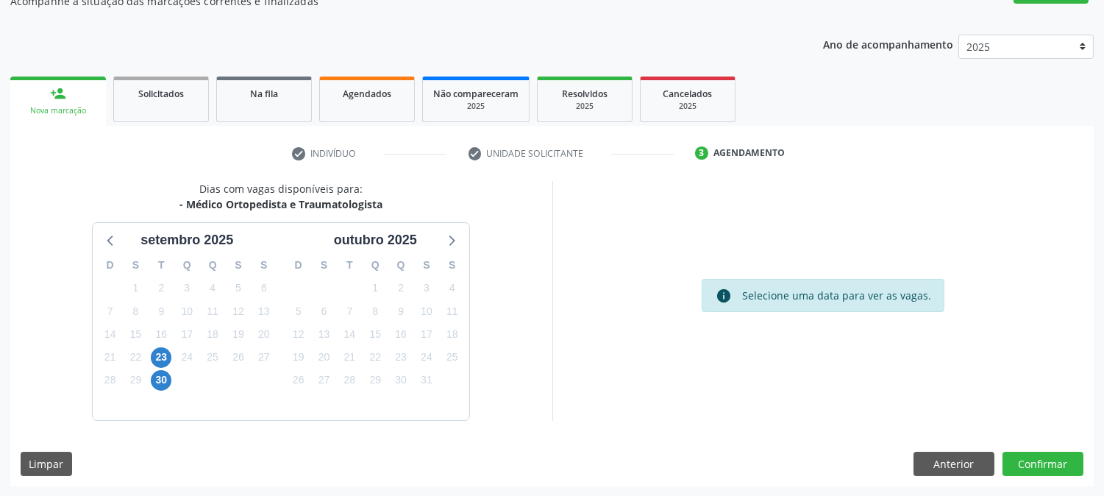
click at [151, 349] on div "23" at bounding box center [161, 357] width 21 height 23
click at [155, 351] on span "23" at bounding box center [161, 357] width 21 height 21
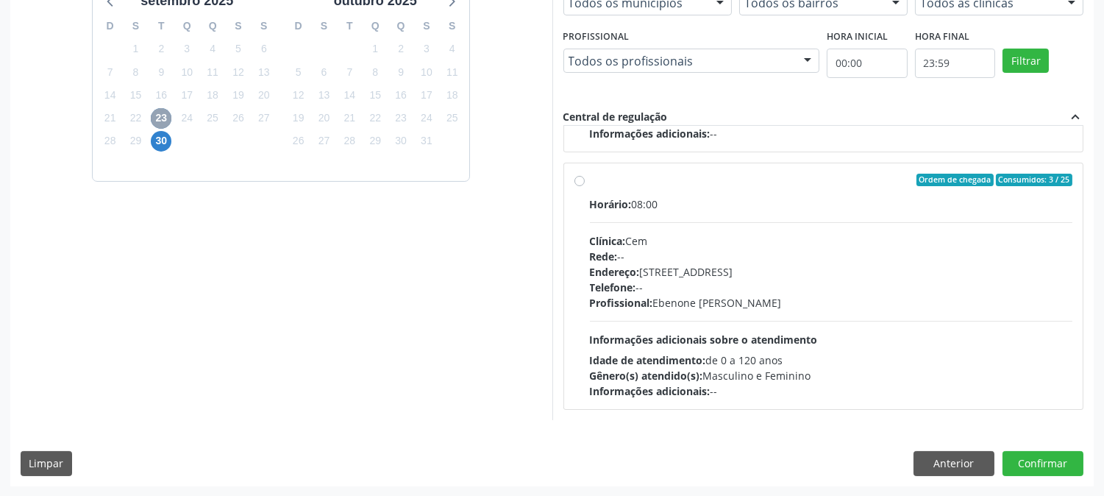
scroll to position [0, 0]
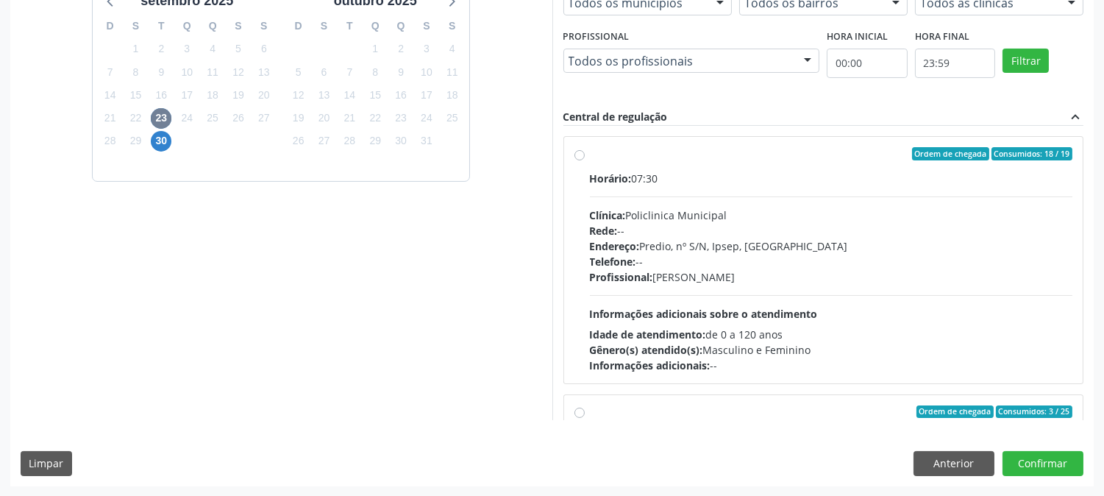
click at [671, 332] on span "Idade de atendimento:" at bounding box center [648, 334] width 116 height 14
click at [585, 160] on input "Ordem de chegada Consumidos: 18 / 19 Horário: 07:30 Clínica: Policlinica Munici…" at bounding box center [579, 153] width 10 height 13
radio input "true"
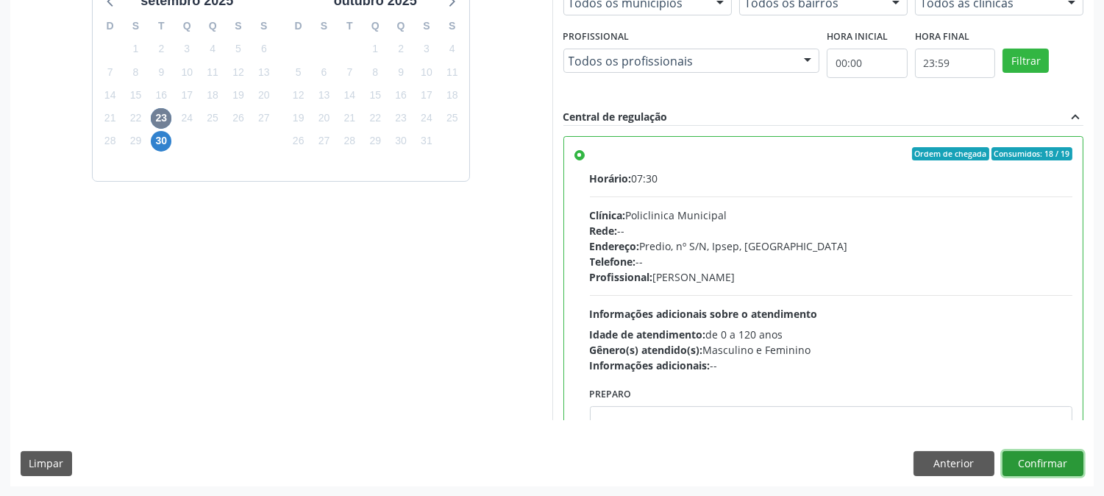
click at [1040, 459] on button "Confirmar" at bounding box center [1042, 463] width 81 height 25
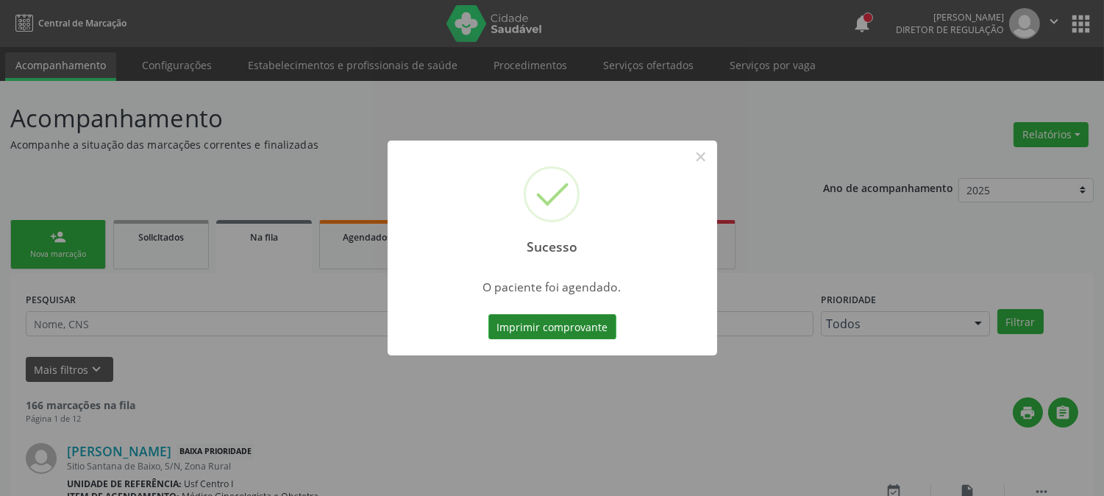
click at [560, 326] on button "Imprimir comprovante" at bounding box center [552, 326] width 128 height 25
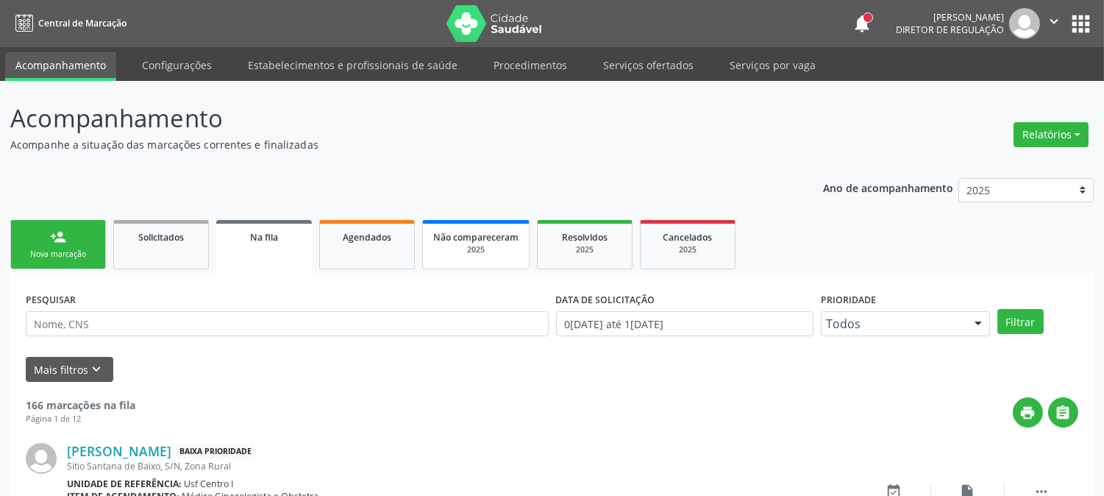
drag, startPoint x: 361, startPoint y: 238, endPoint x: 498, endPoint y: 256, distance: 137.9
click at [361, 238] on span "Agendados" at bounding box center [367, 237] width 49 height 12
select select "8"
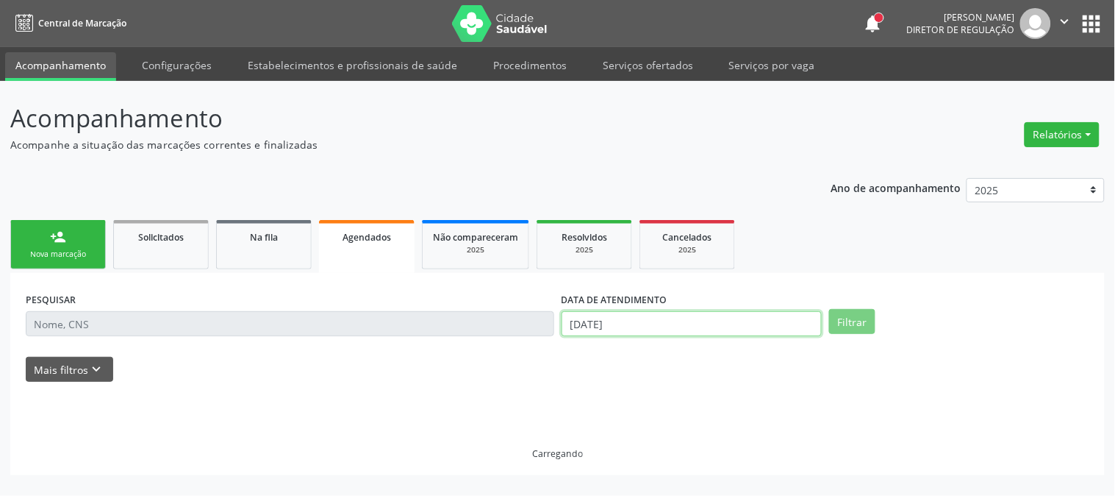
click at [590, 324] on input "[DATE]" at bounding box center [692, 323] width 260 height 25
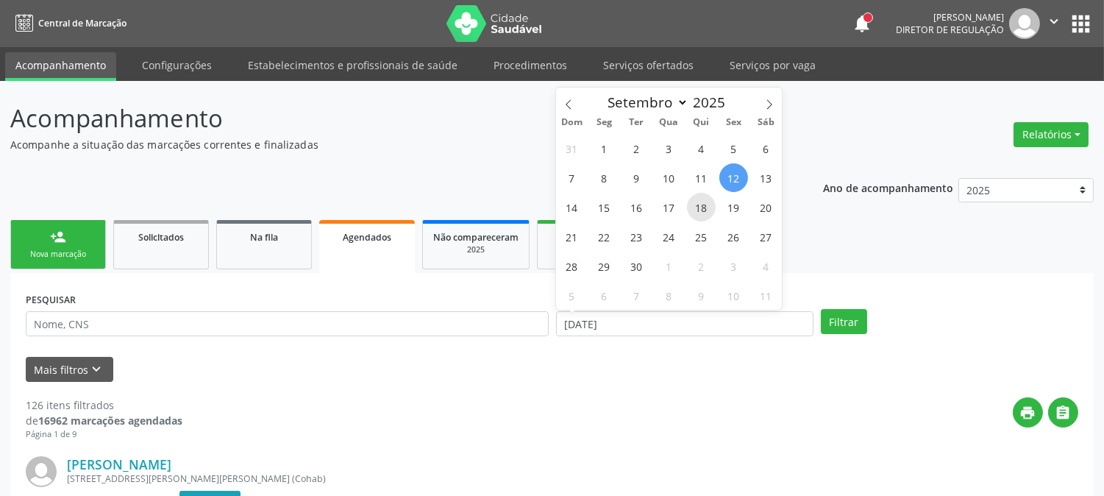
click at [692, 203] on span "18" at bounding box center [701, 207] width 29 height 29
type input "[DATE]"
click at [693, 204] on span "18" at bounding box center [701, 207] width 29 height 29
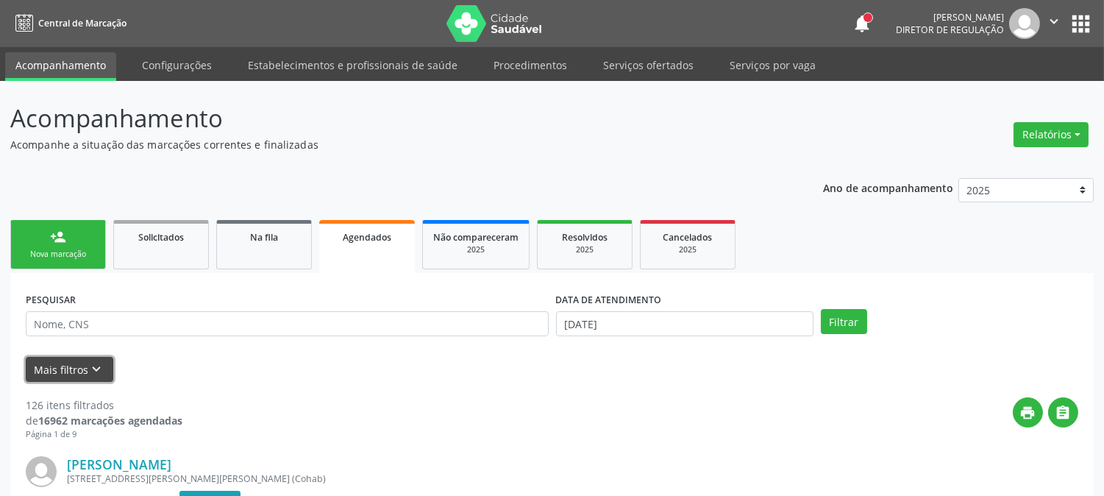
click at [79, 374] on button "Mais filtros keyboard_arrow_down" at bounding box center [69, 370] width 87 height 26
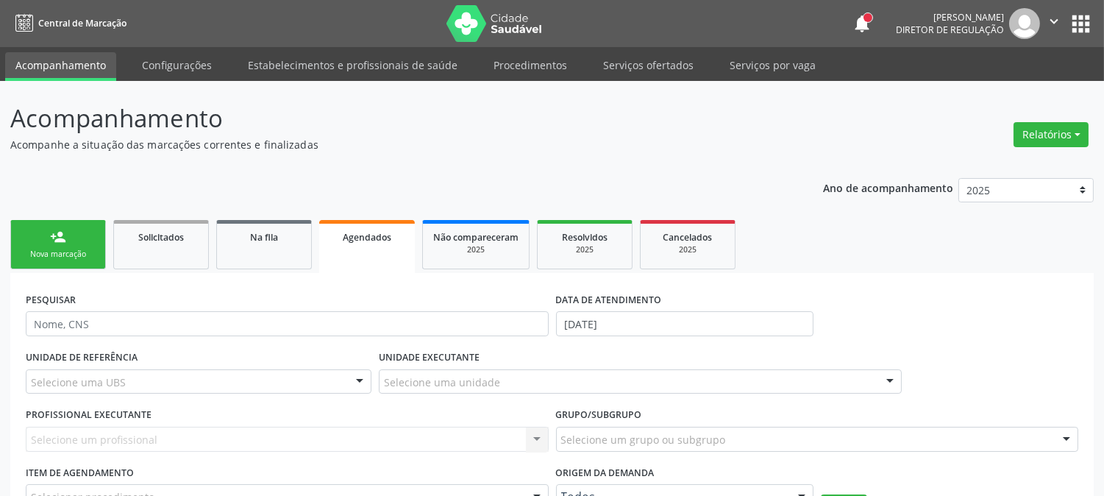
scroll to position [82, 0]
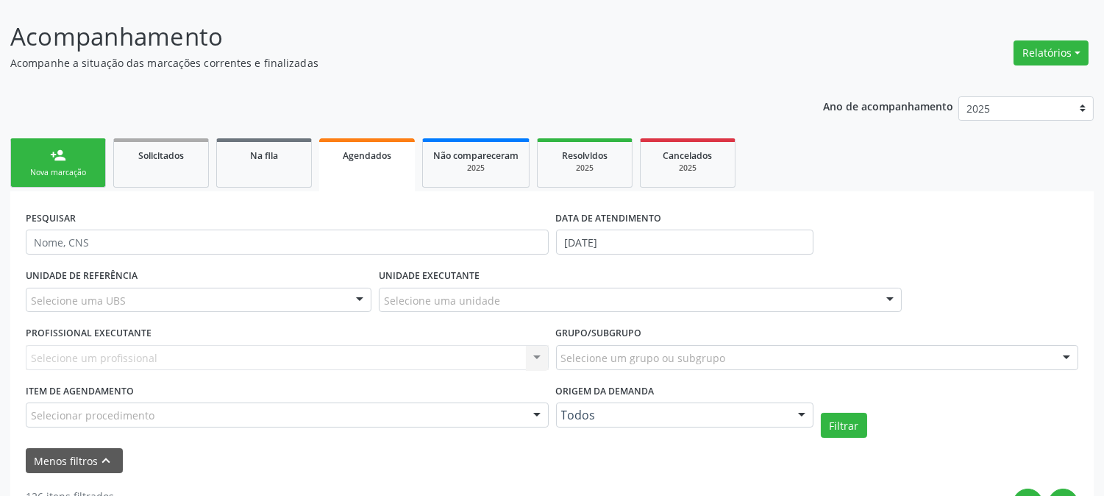
click at [189, 299] on div "Selecione uma UBS" at bounding box center [199, 299] width 346 height 25
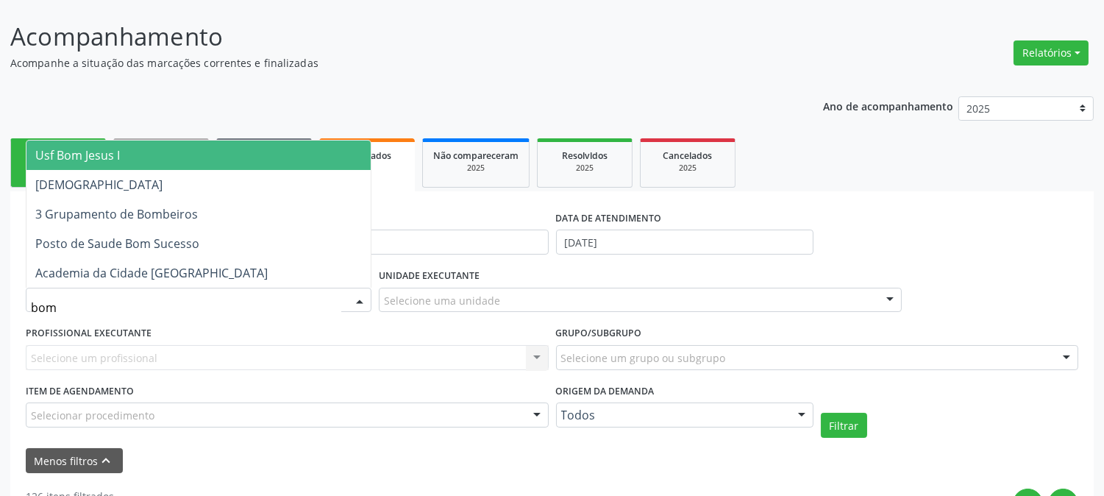
type input "bom"
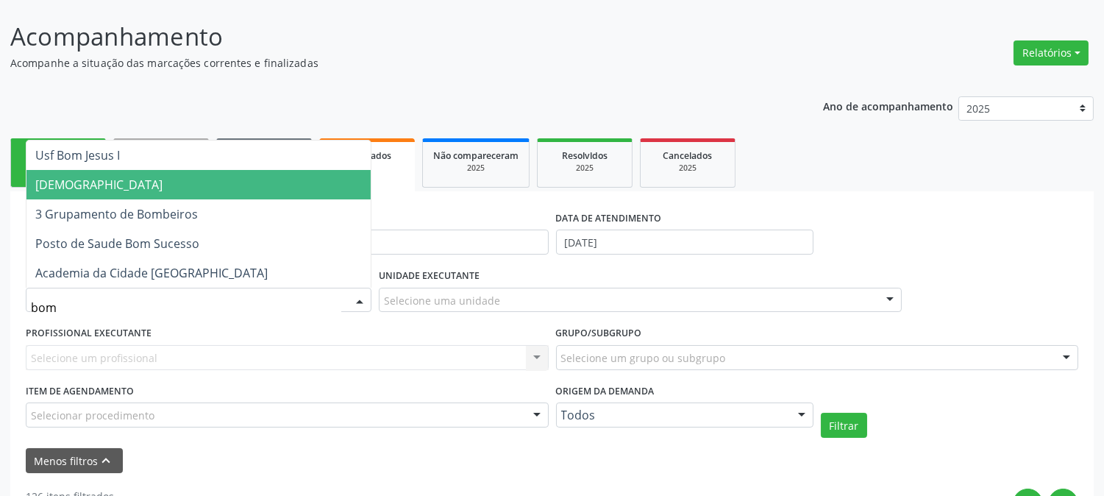
click at [155, 188] on span "[DEMOGRAPHIC_DATA]" at bounding box center [198, 184] width 344 height 29
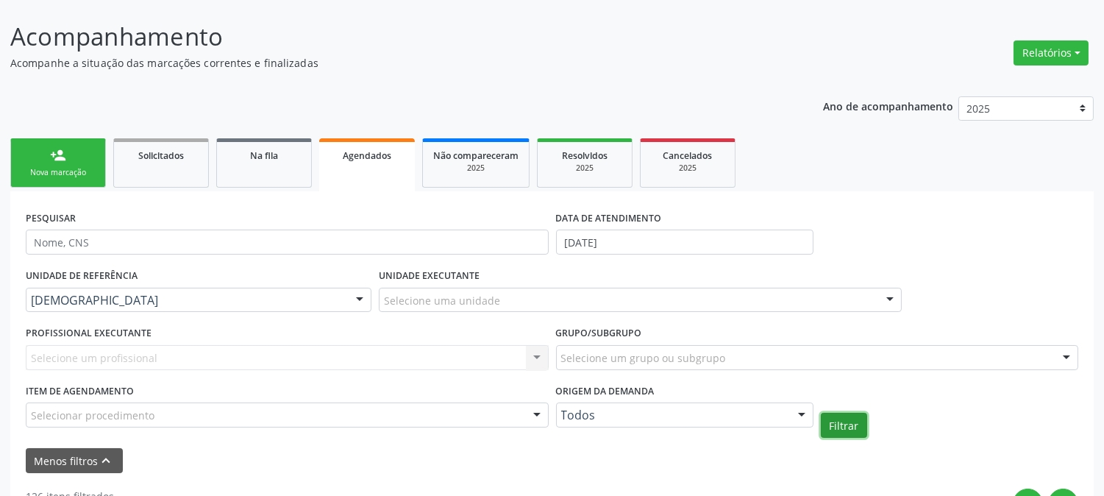
click at [843, 413] on button "Filtrar" at bounding box center [844, 424] width 46 height 25
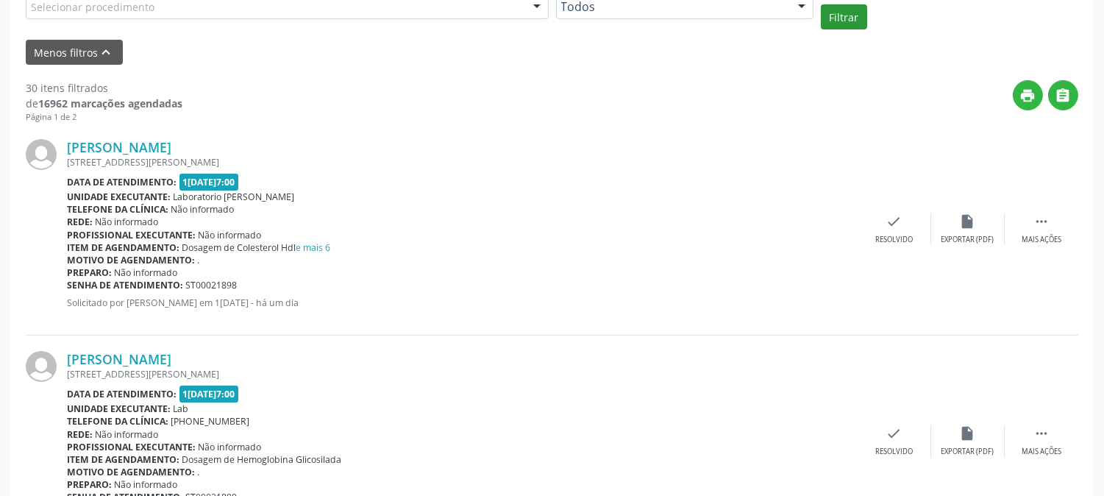
scroll to position [571, 0]
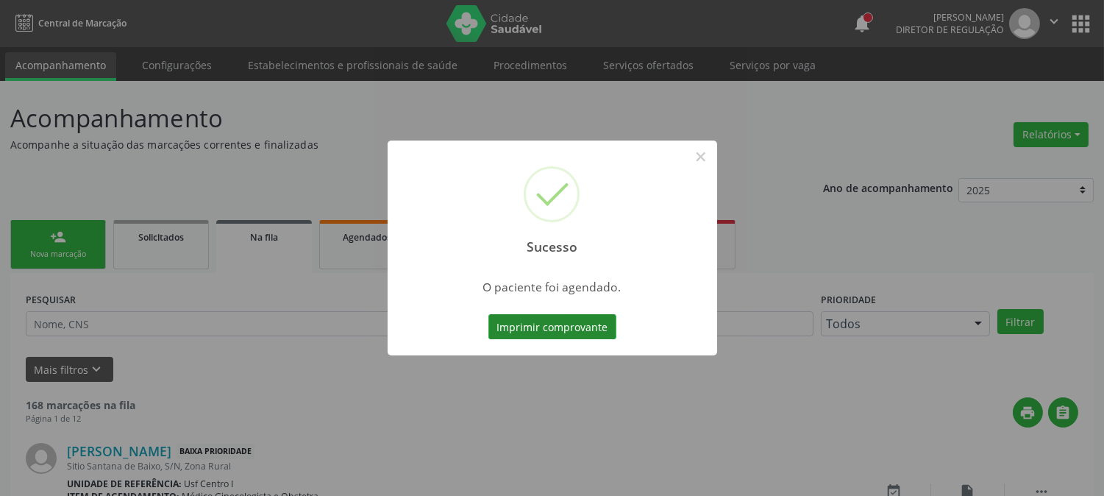
click at [579, 321] on button "Imprimir comprovante" at bounding box center [552, 326] width 128 height 25
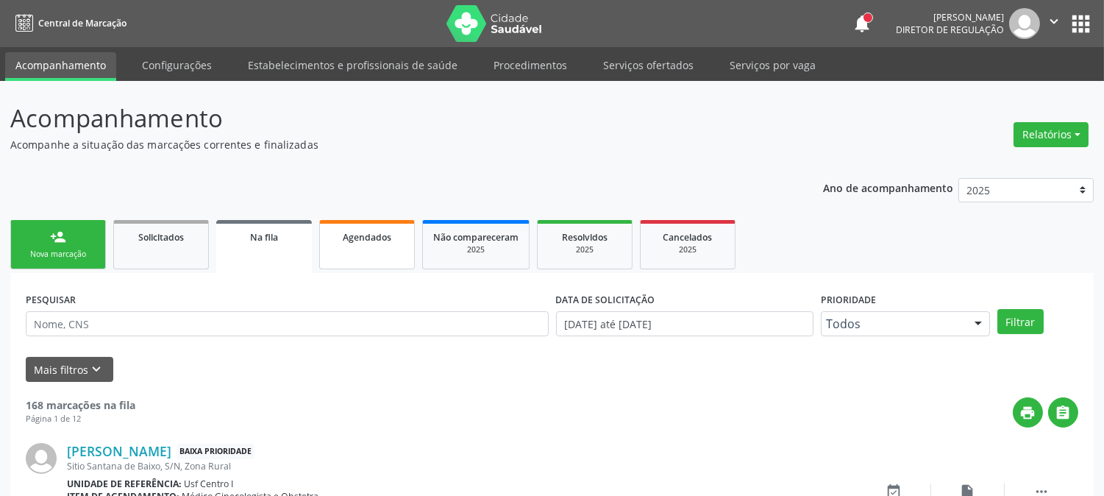
click at [369, 251] on link "Agendados" at bounding box center [367, 244] width 96 height 49
select select "8"
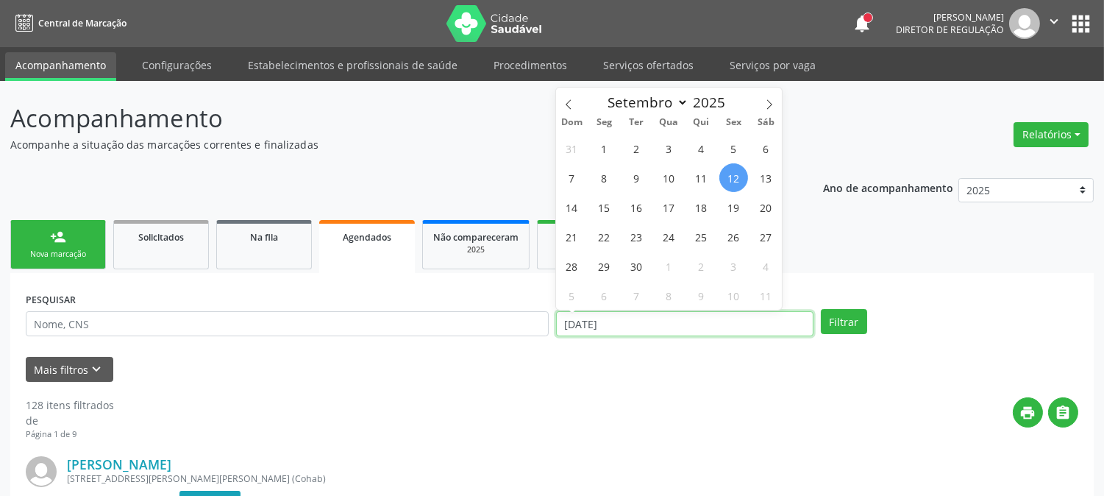
click at [584, 325] on input "[DATE]" at bounding box center [684, 323] width 257 height 25
click at [610, 199] on span "15" at bounding box center [604, 207] width 29 height 29
type input "15/09/2025"
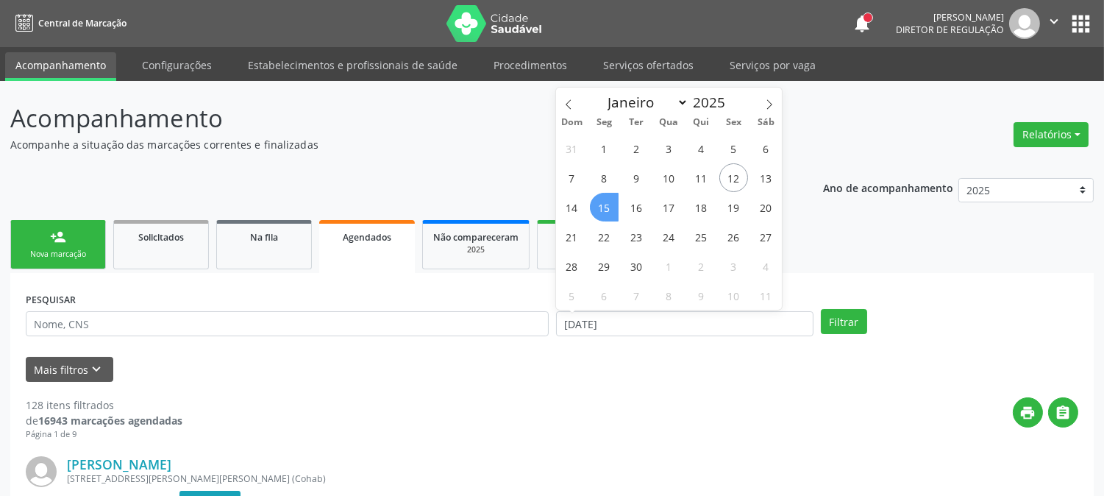
click at [610, 199] on span "15" at bounding box center [604, 207] width 29 height 29
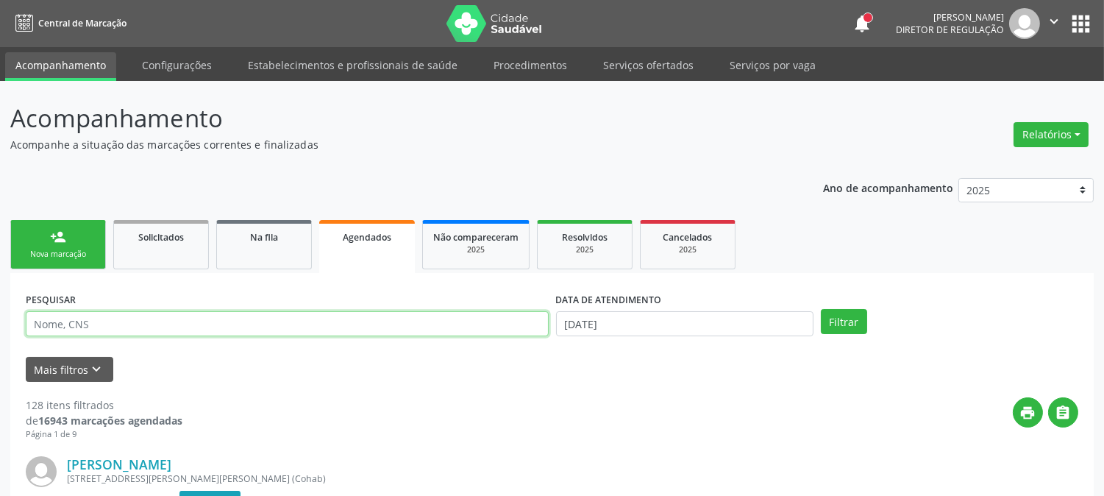
click at [257, 333] on input "text" at bounding box center [287, 323] width 523 height 25
click at [821, 309] on button "Filtrar" at bounding box center [844, 321] width 46 height 25
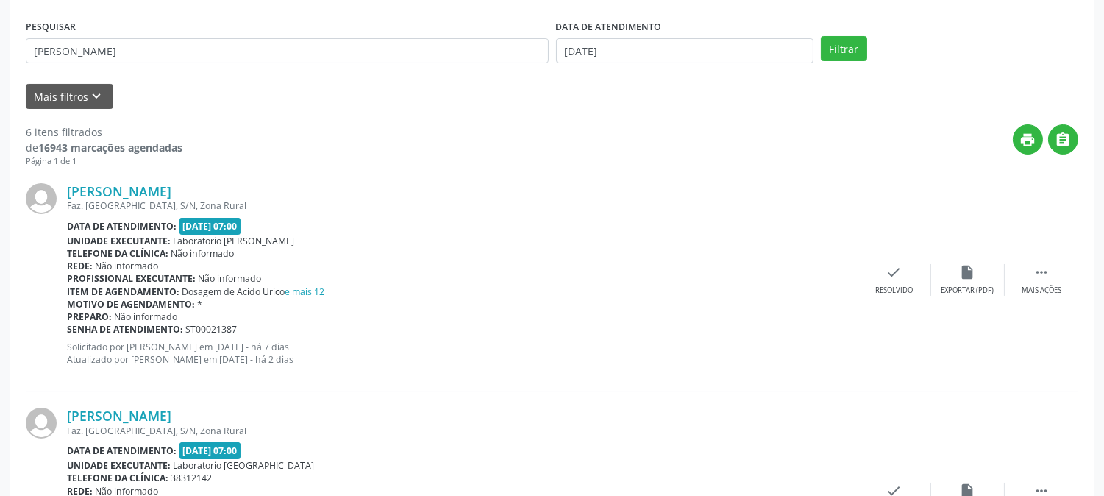
scroll to position [27, 0]
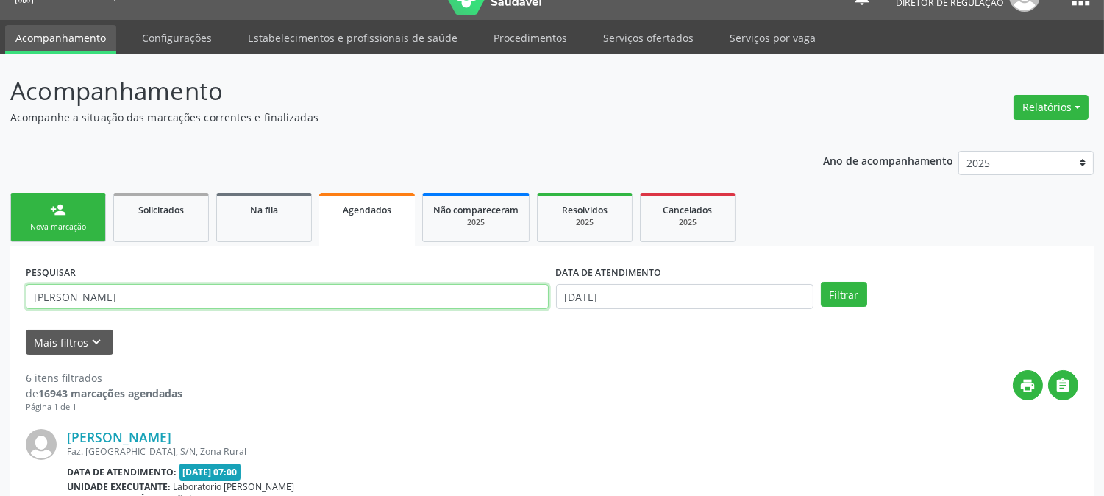
drag, startPoint x: 100, startPoint y: 290, endPoint x: 4, endPoint y: 299, distance: 95.9
type input "700003245423904"
click at [821, 282] on button "Filtrar" at bounding box center [844, 294] width 46 height 25
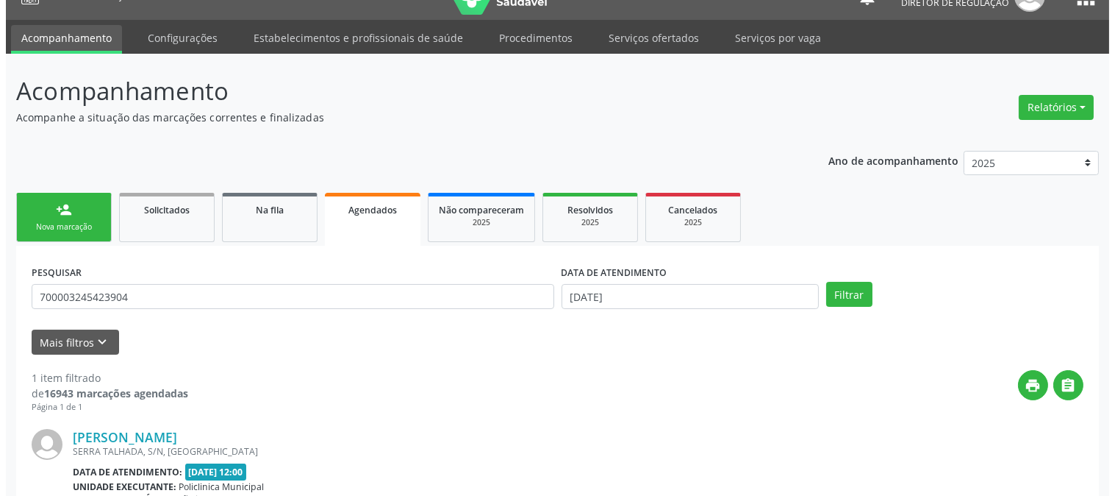
scroll to position [181, 0]
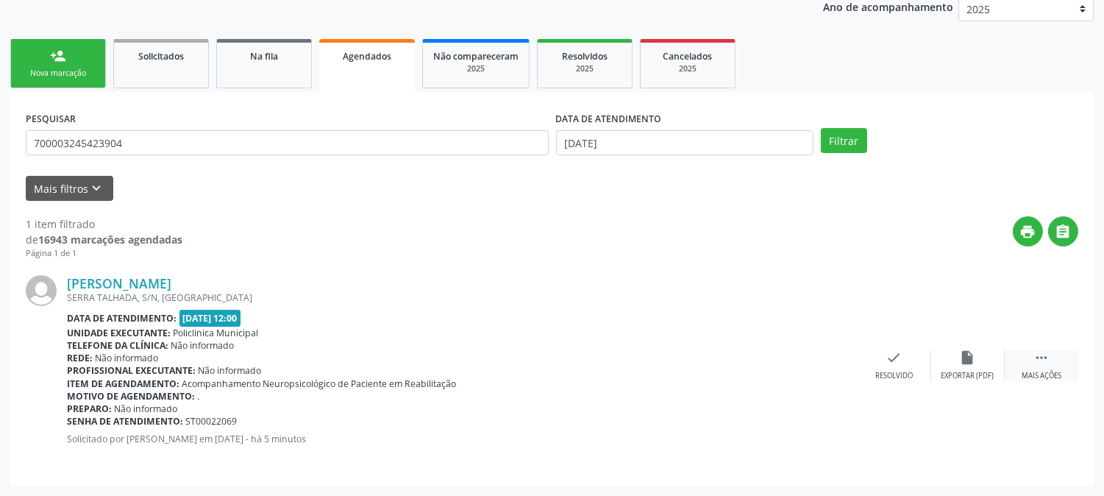
click at [1044, 349] on icon "" at bounding box center [1041, 357] width 16 height 16
click at [813, 366] on div "cancel Cancelar" at bounding box center [821, 365] width 74 height 32
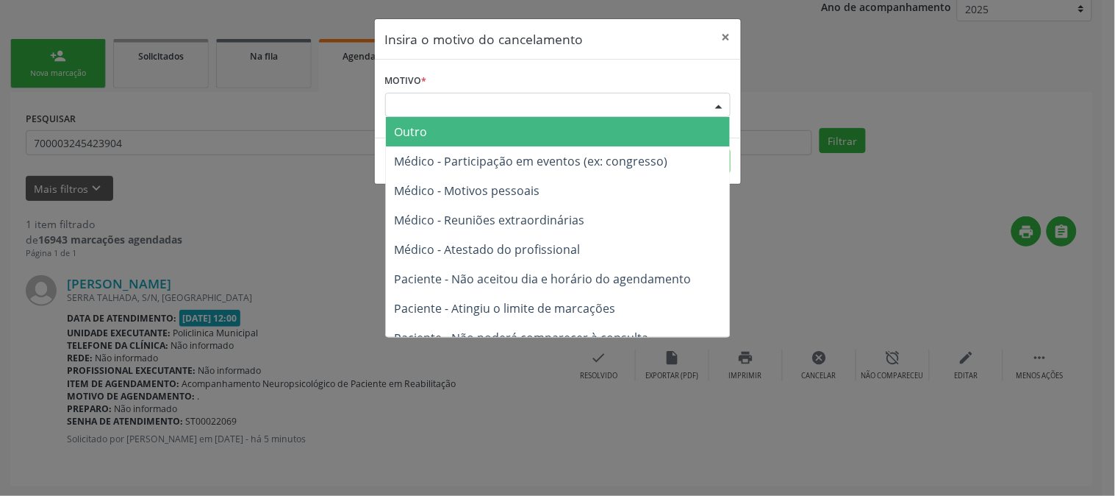
click at [648, 101] on div "Escolha o motivo" at bounding box center [558, 105] width 346 height 25
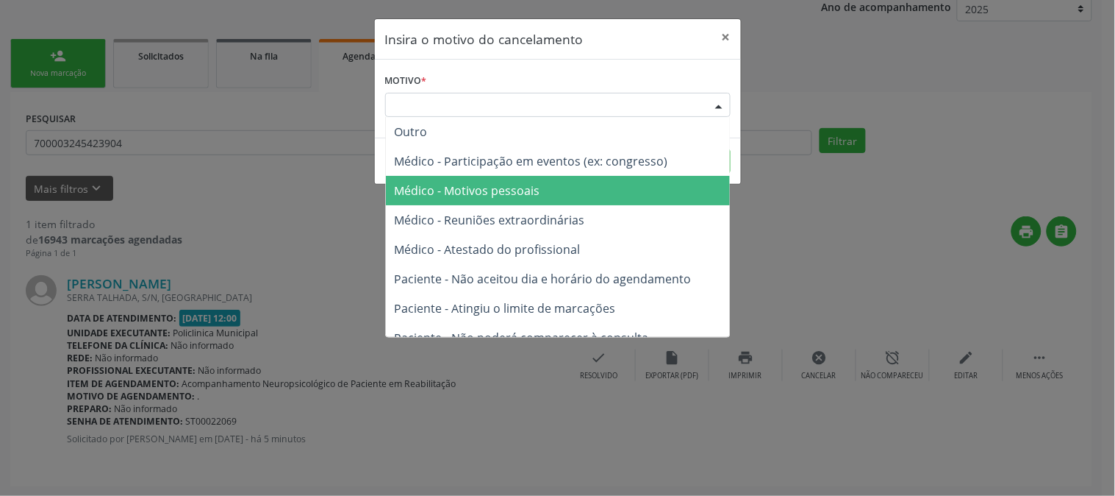
click at [625, 181] on span "Médico - Motivos pessoais" at bounding box center [558, 190] width 344 height 29
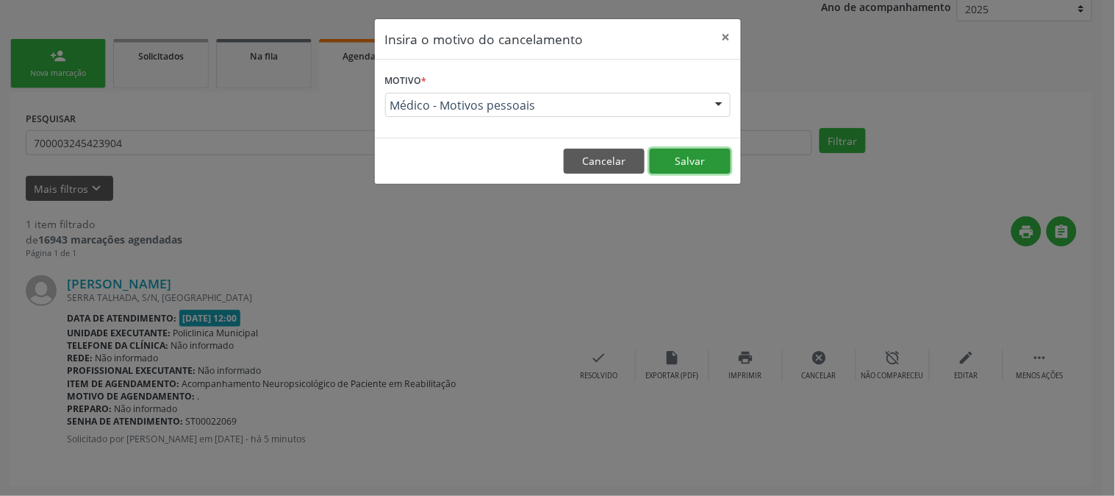
click at [692, 157] on button "Salvar" at bounding box center [690, 161] width 81 height 25
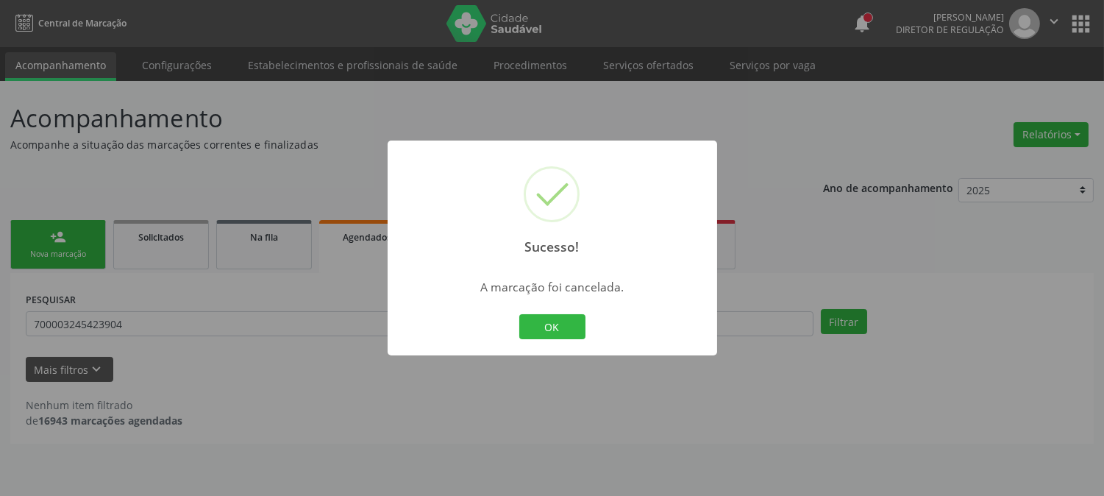
scroll to position [0, 0]
click at [544, 332] on button "OK" at bounding box center [558, 326] width 66 height 25
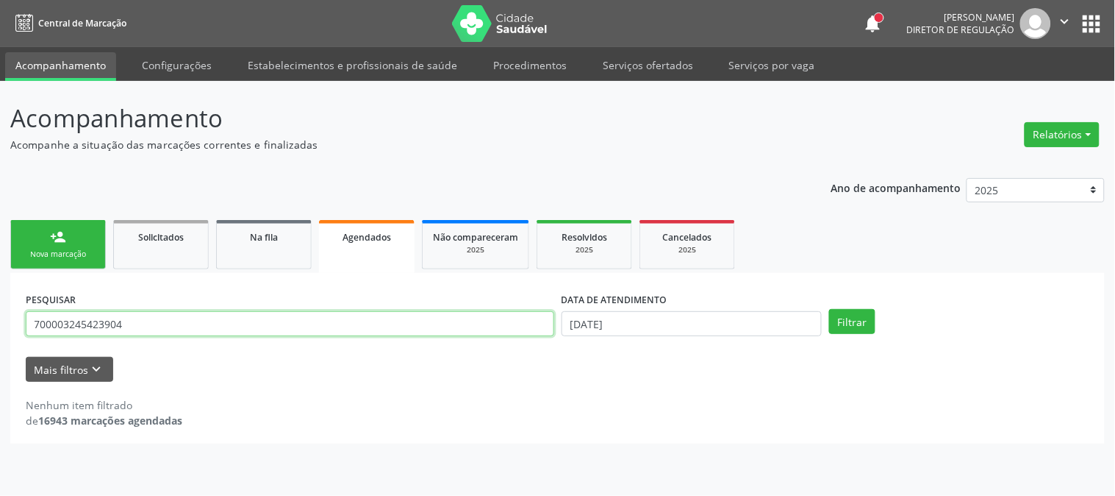
drag, startPoint x: 135, startPoint y: 328, endPoint x: 26, endPoint y: 325, distance: 108.1
click at [26, 325] on input "700003245423904" at bounding box center [290, 323] width 529 height 25
click at [60, 266] on link "person_add Nova marcação" at bounding box center [58, 244] width 96 height 49
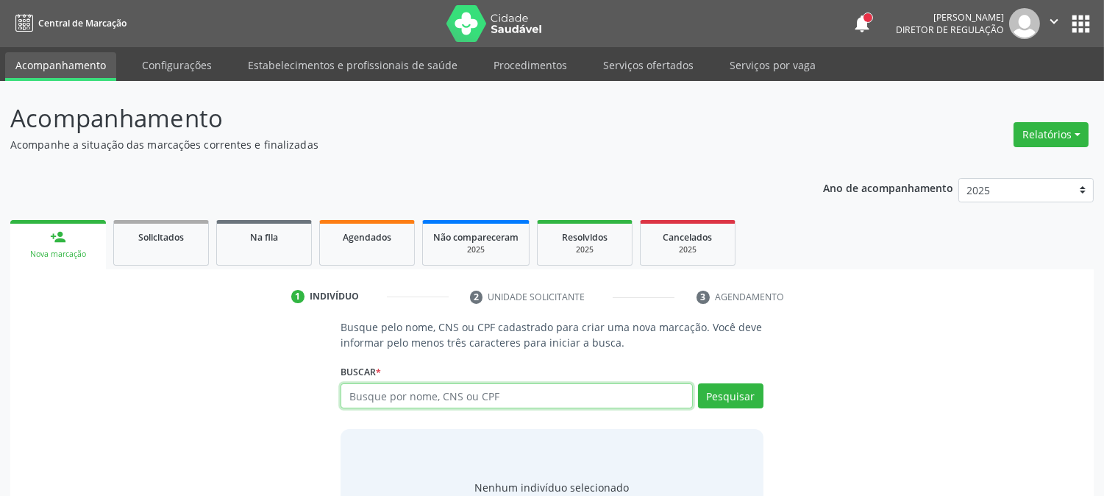
click at [459, 387] on input "text" at bounding box center [515, 395] width 351 height 25
paste input "700003245423904"
type input "700003245423904"
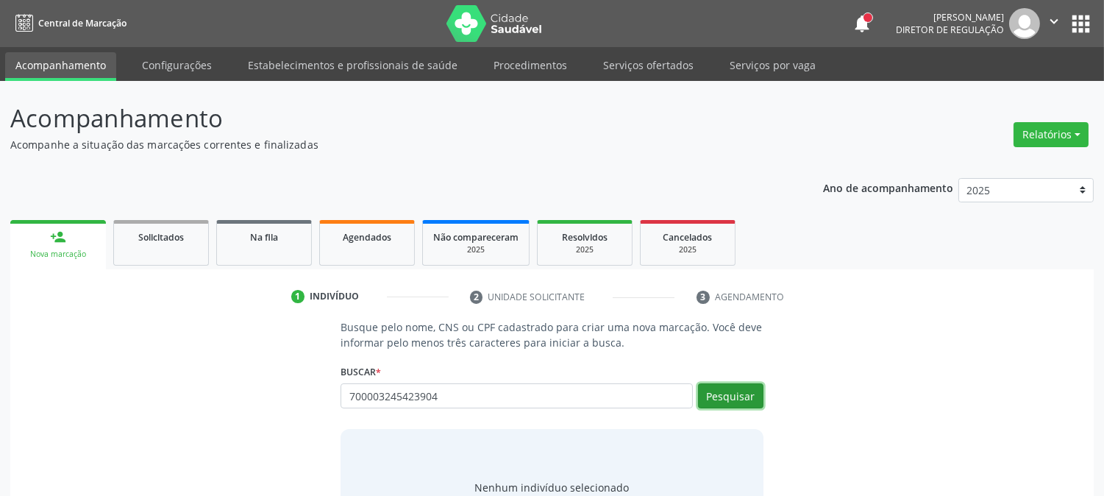
click at [715, 392] on button "Pesquisar" at bounding box center [730, 395] width 65 height 25
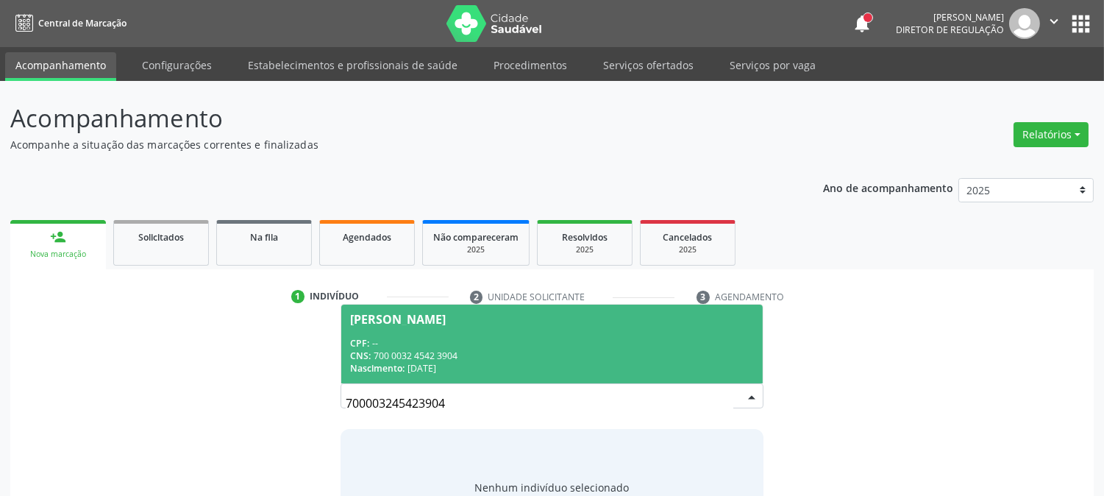
scroll to position [70, 0]
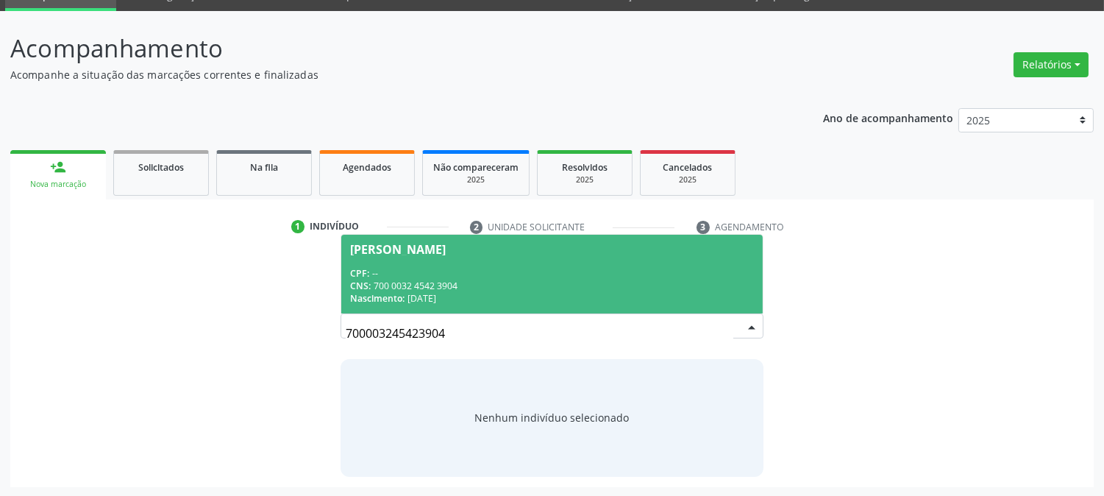
click at [550, 287] on div "CNS: 700 0032 4542 3904" at bounding box center [551, 285] width 403 height 12
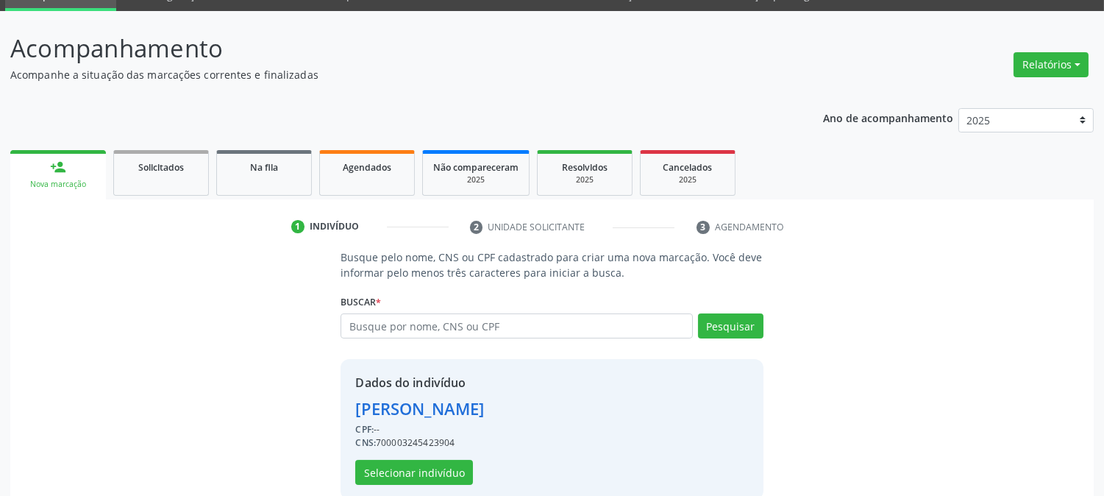
scroll to position [93, 0]
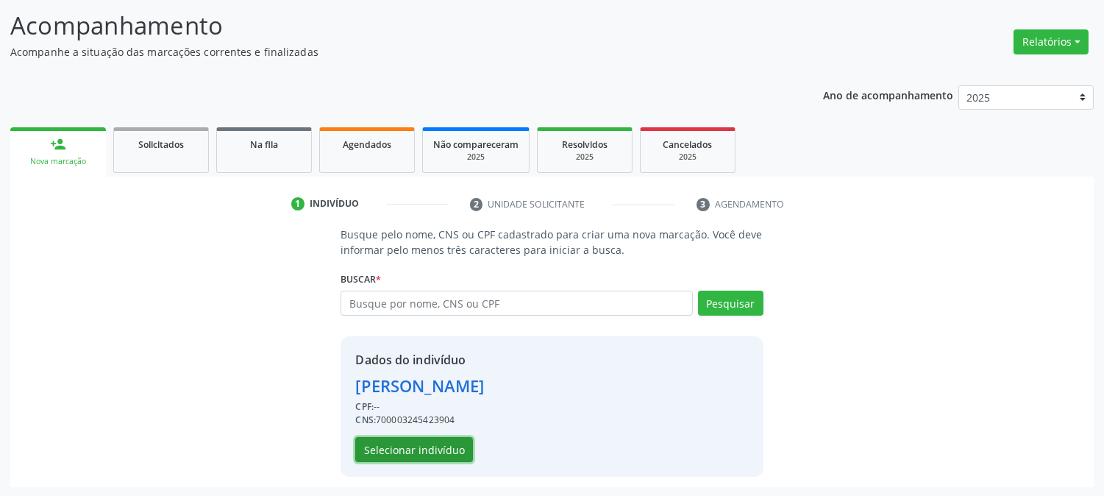
click at [454, 450] on button "Selecionar indivíduo" at bounding box center [414, 449] width 118 height 25
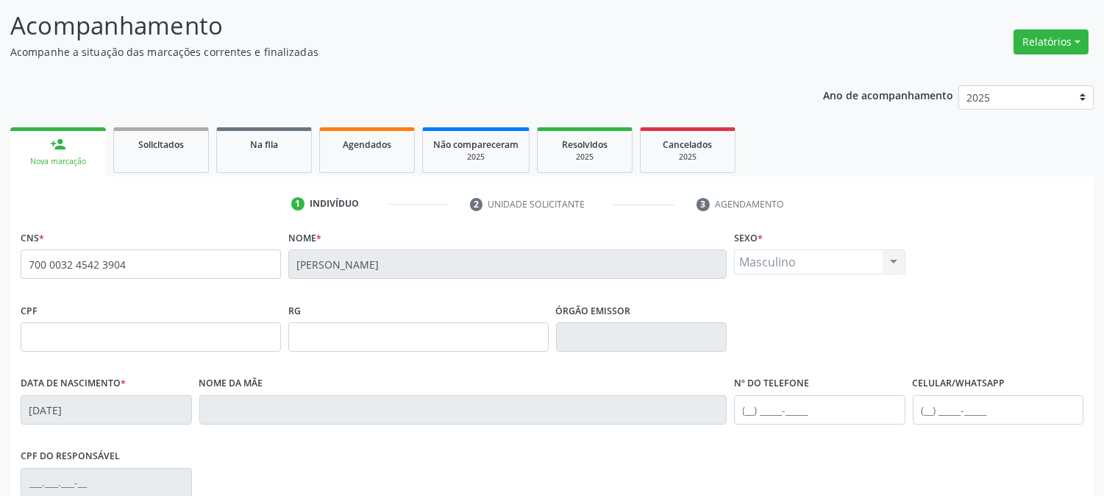
scroll to position [300, 0]
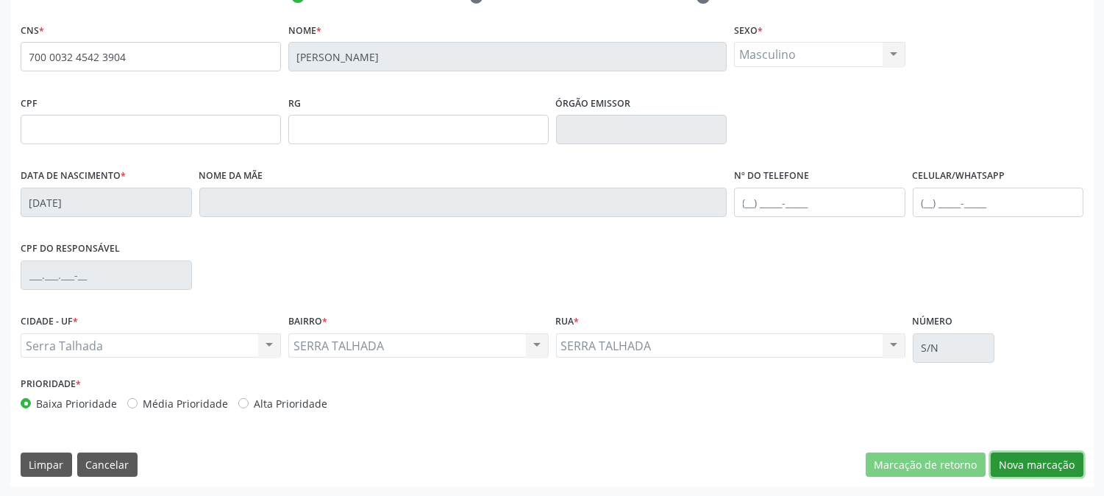
click at [1059, 457] on button "Nova marcação" at bounding box center [1036, 464] width 93 height 25
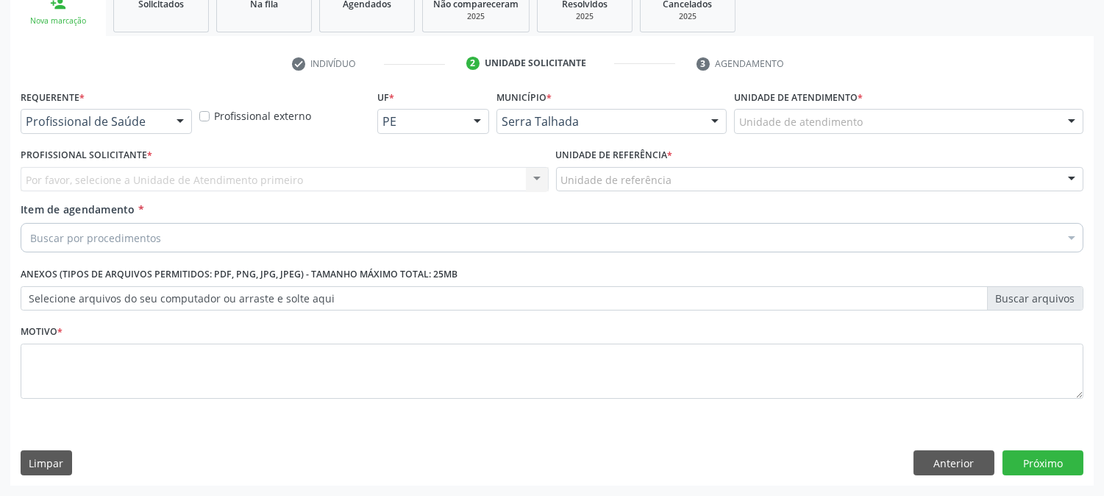
scroll to position [232, 0]
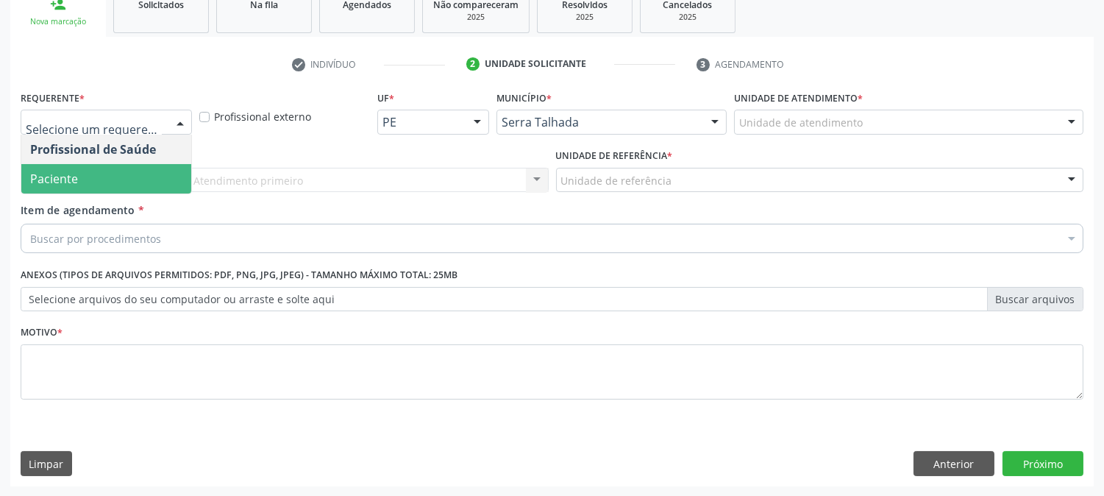
click at [113, 190] on span "Paciente" at bounding box center [106, 178] width 170 height 29
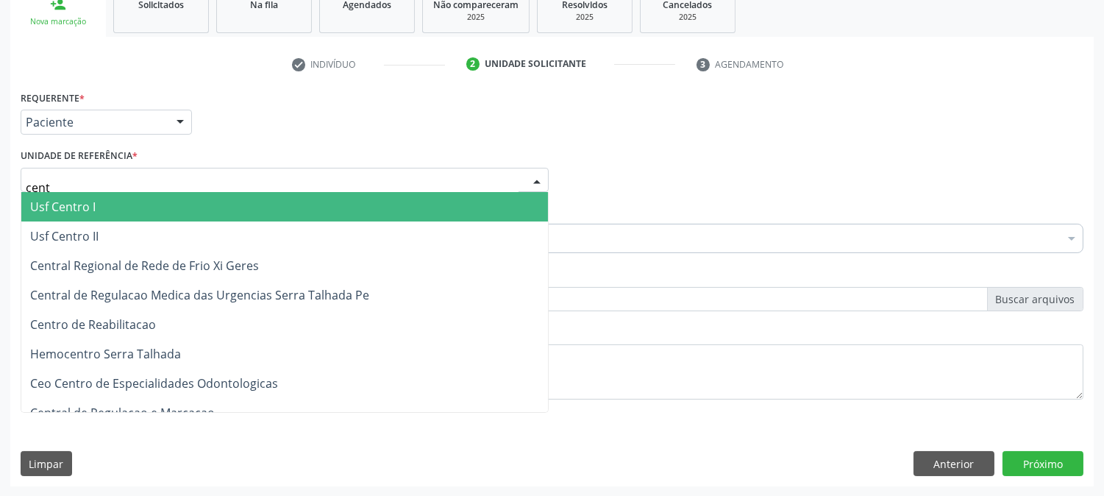
type input "centr"
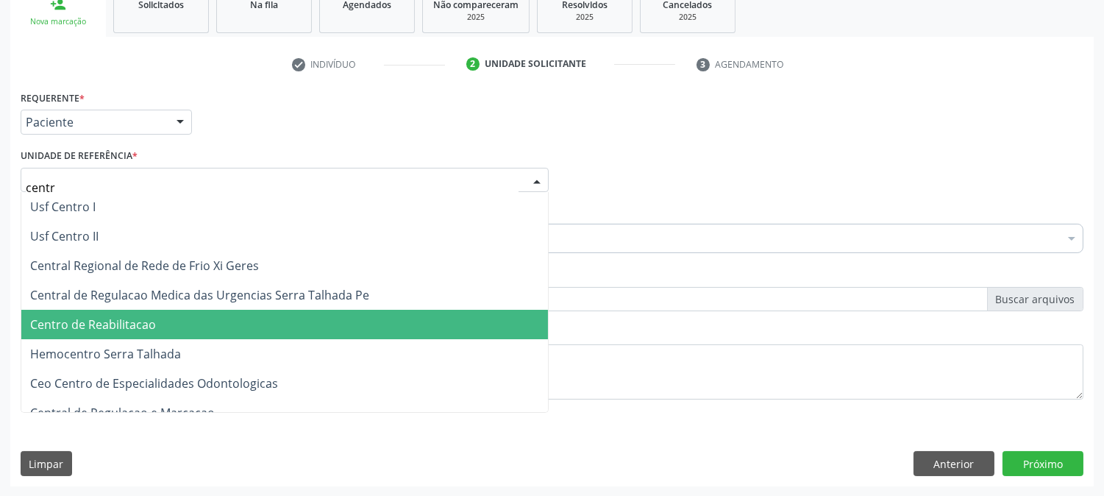
click at [121, 316] on span "Centro de Reabilitacao" at bounding box center [93, 324] width 126 height 16
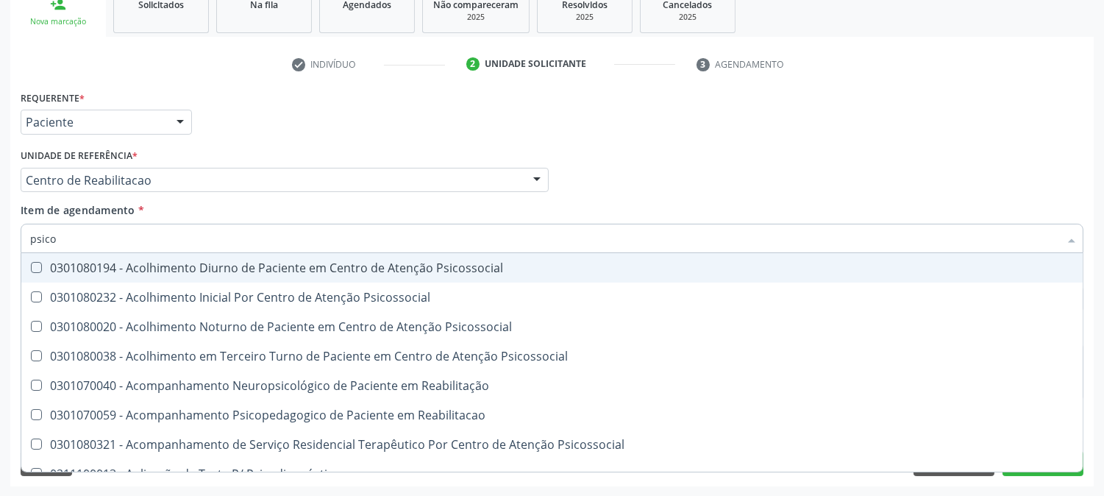
type input "psicol"
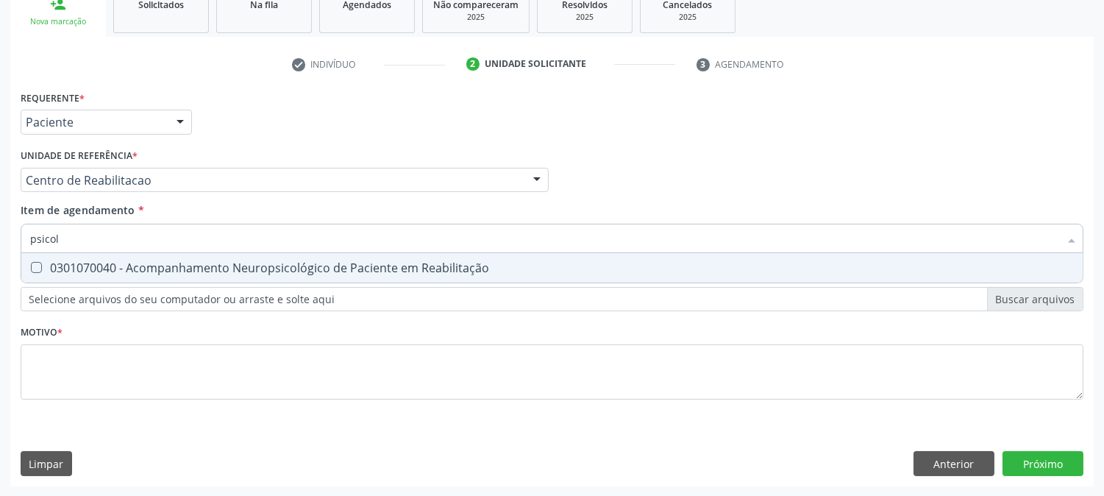
click at [121, 262] on div "0301070040 - Acompanhamento Neuropsicológico de Paciente em Reabilitação" at bounding box center [551, 268] width 1043 height 12
checkbox Reabilitação "true"
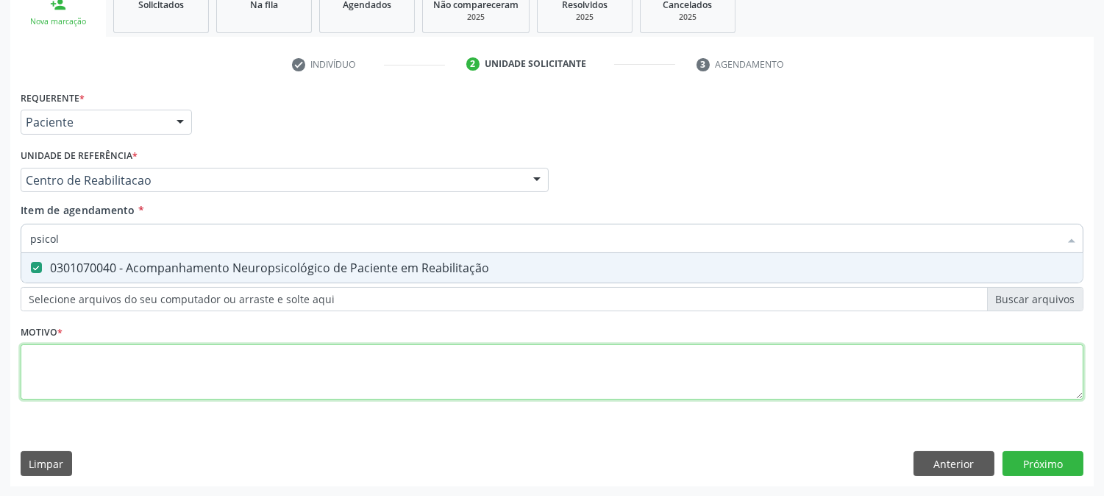
click at [151, 368] on div "Requerente * Paciente Profissional de Saúde Paciente Nenhum resultado encontrad…" at bounding box center [552, 253] width 1062 height 333
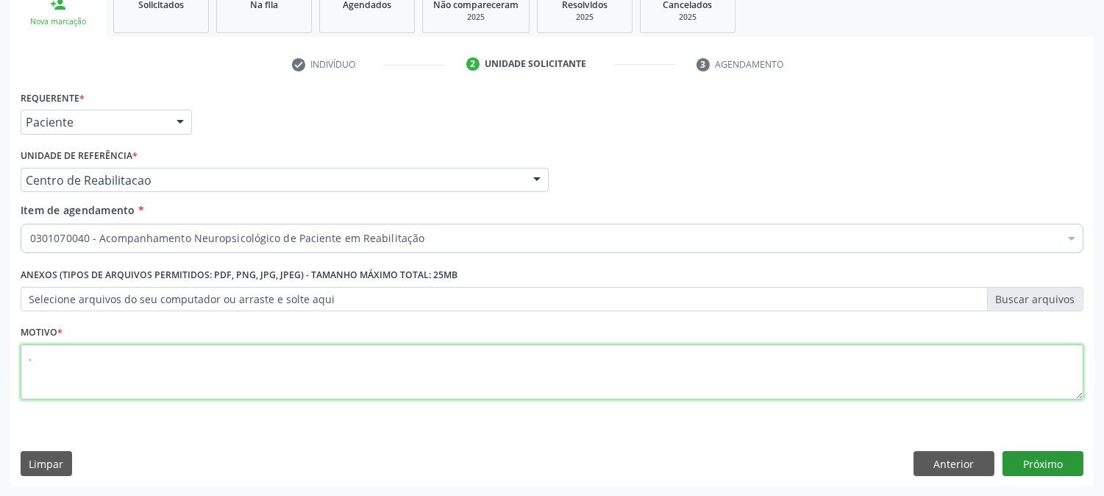
type textarea "."
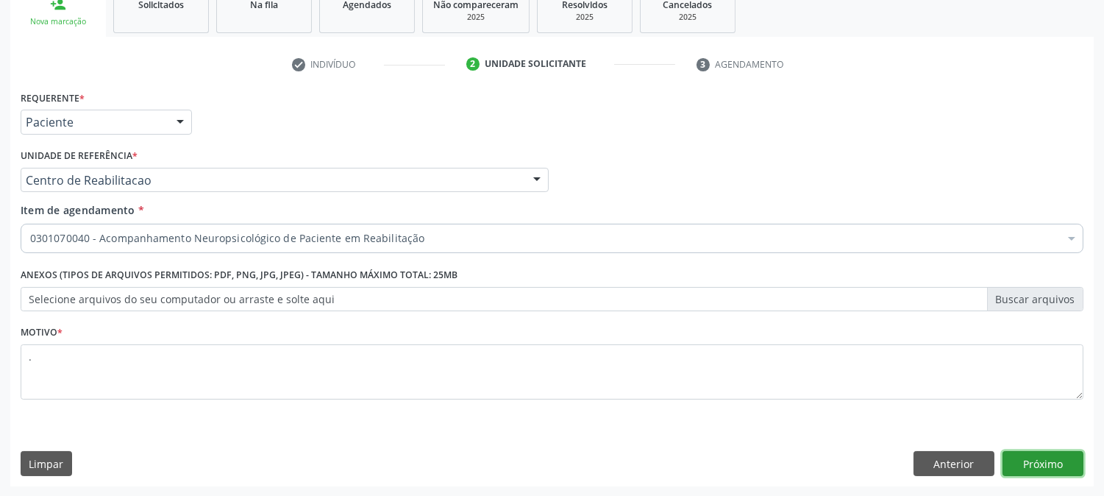
click at [1055, 457] on button "Próximo" at bounding box center [1042, 463] width 81 height 25
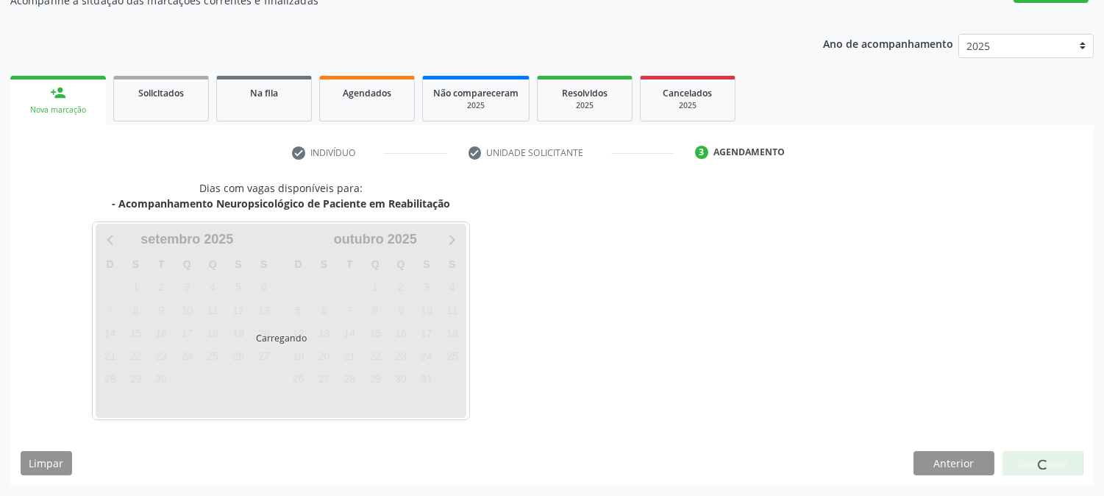
scroll to position [143, 0]
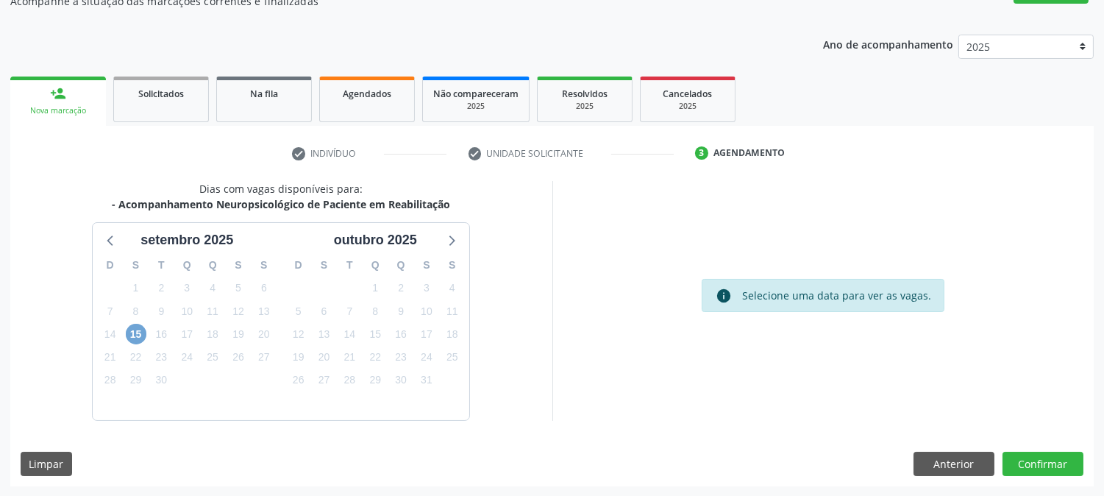
click at [137, 336] on span "15" at bounding box center [136, 334] width 21 height 21
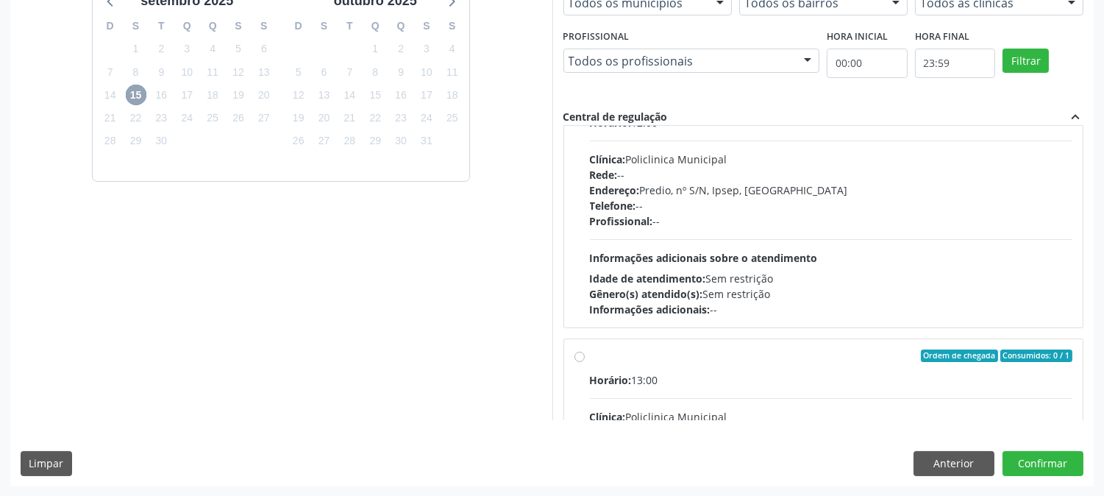
scroll to position [747, 0]
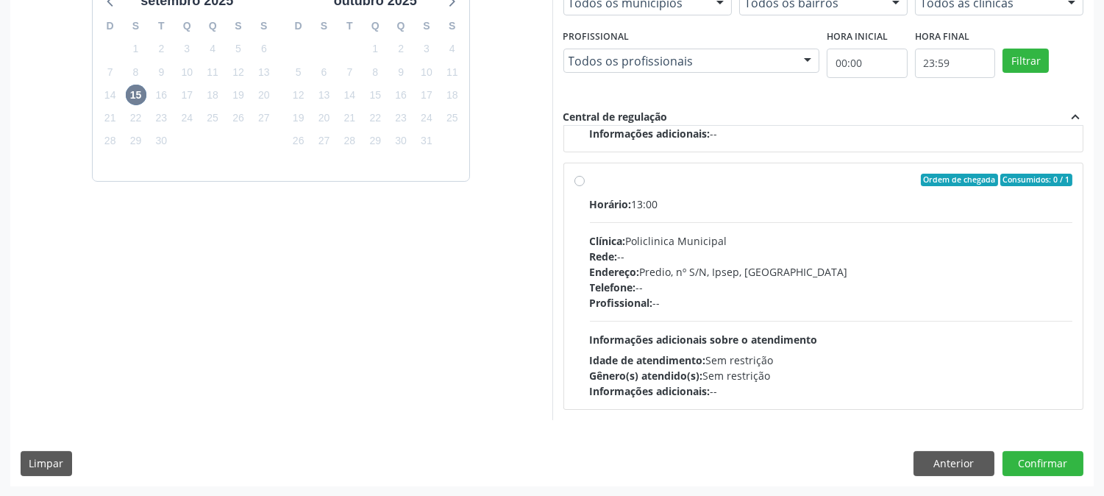
click at [799, 341] on span "Informações adicionais sobre o atendimento" at bounding box center [704, 339] width 228 height 14
click at [585, 187] on input "Ordem de chegada Consumidos: 0 / 1 Horário: 13:00 Clínica: Policlinica Municipa…" at bounding box center [579, 180] width 10 height 13
radio input "true"
click at [1018, 468] on button "Confirmar" at bounding box center [1042, 463] width 81 height 25
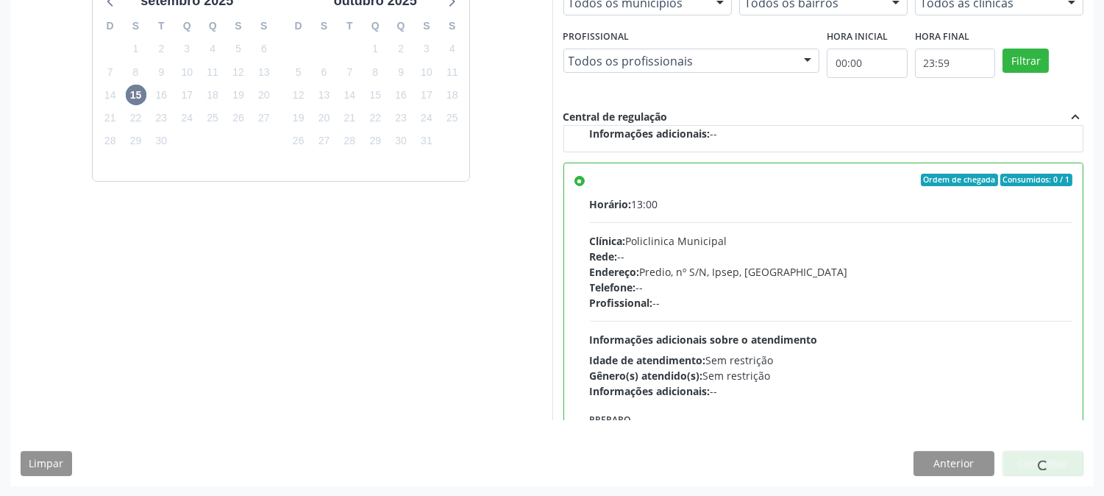
scroll to position [0, 0]
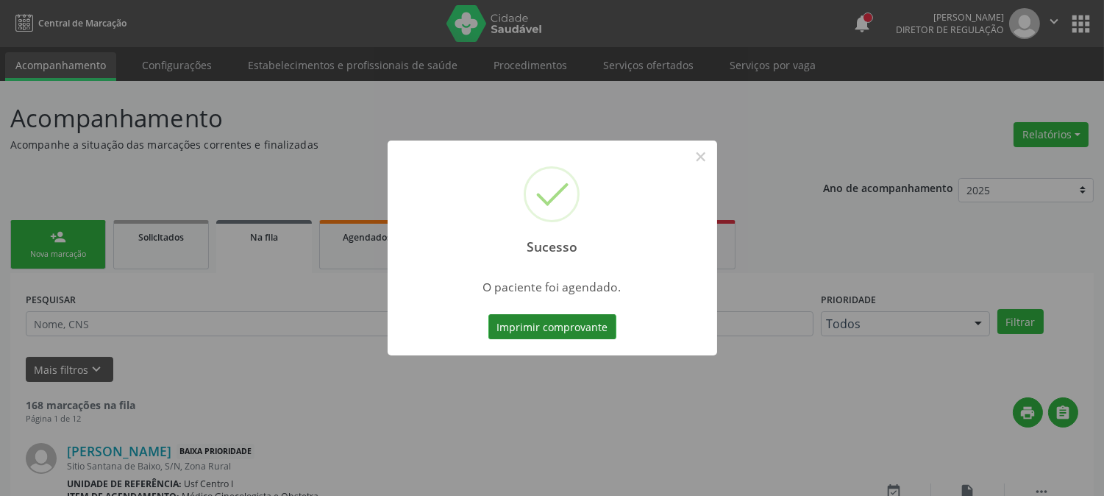
click at [546, 328] on button "Imprimir comprovante" at bounding box center [552, 326] width 128 height 25
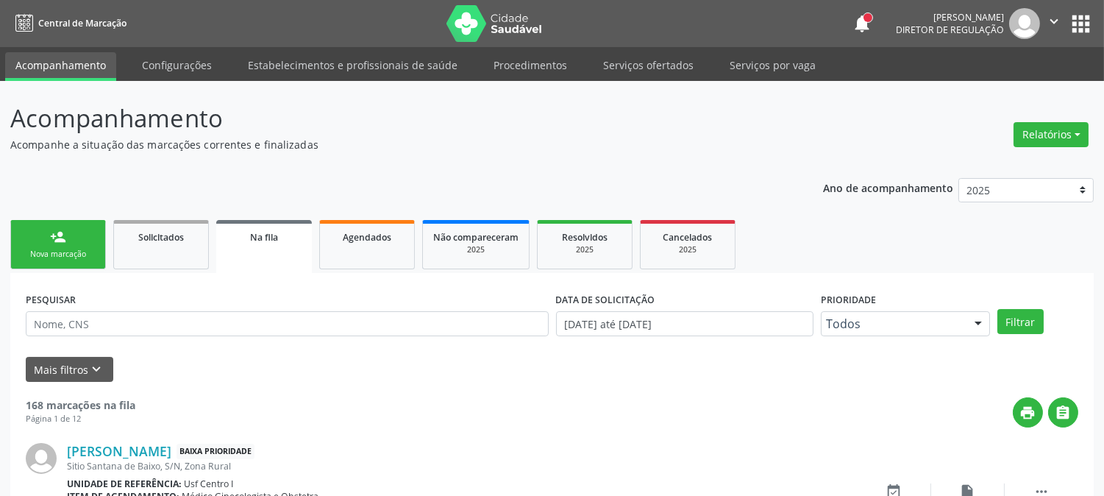
click at [51, 254] on div "Nova marcação" at bounding box center [58, 254] width 74 height 11
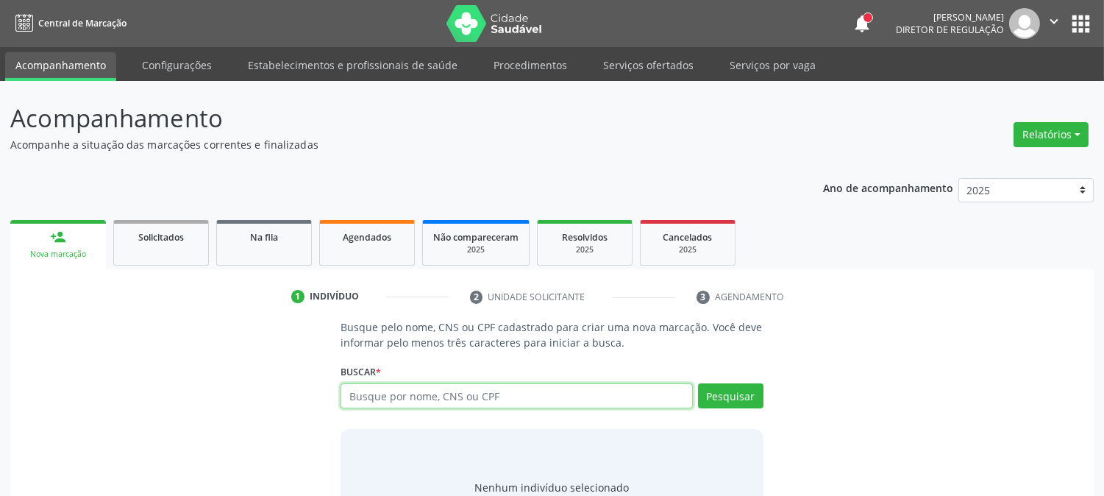
click at [416, 393] on input "text" at bounding box center [515, 395] width 351 height 25
type input "thaynna"
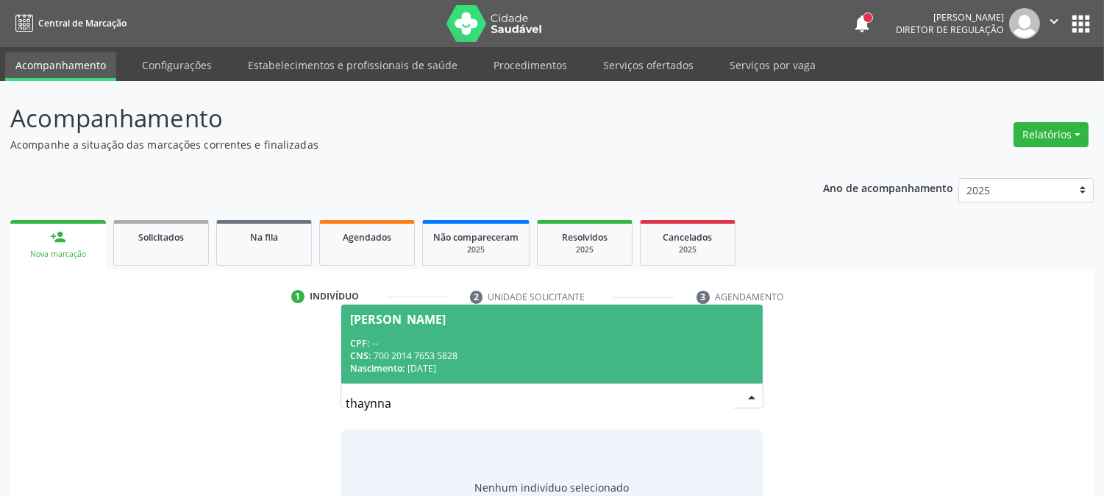
click at [458, 357] on div "CNS: 700 2014 7653 5828" at bounding box center [551, 355] width 403 height 12
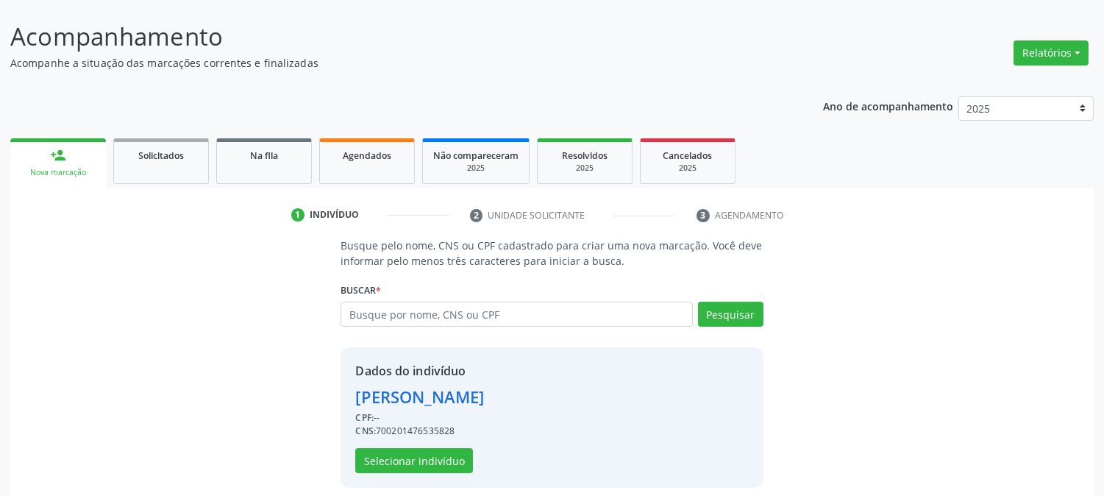
scroll to position [93, 0]
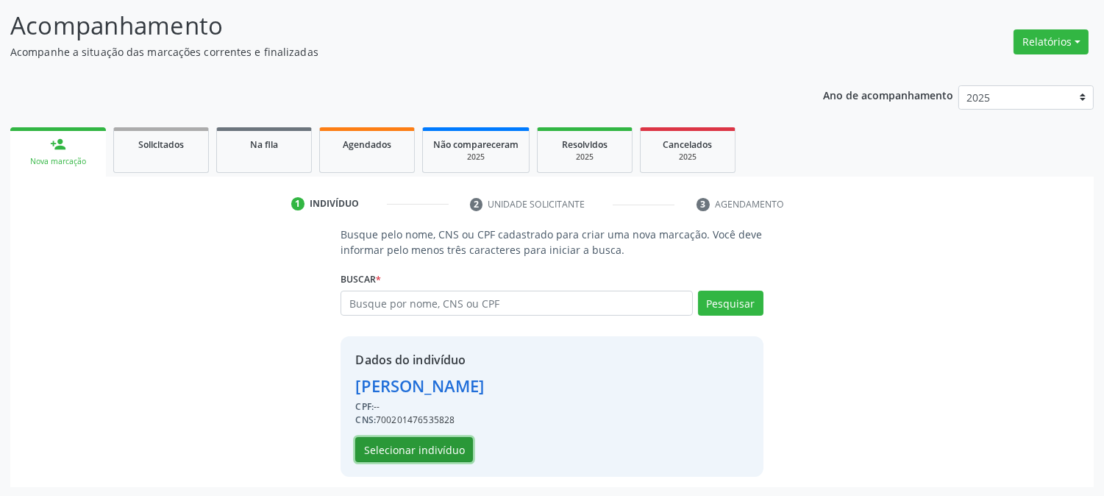
click at [436, 441] on button "Selecionar indivíduo" at bounding box center [414, 449] width 118 height 25
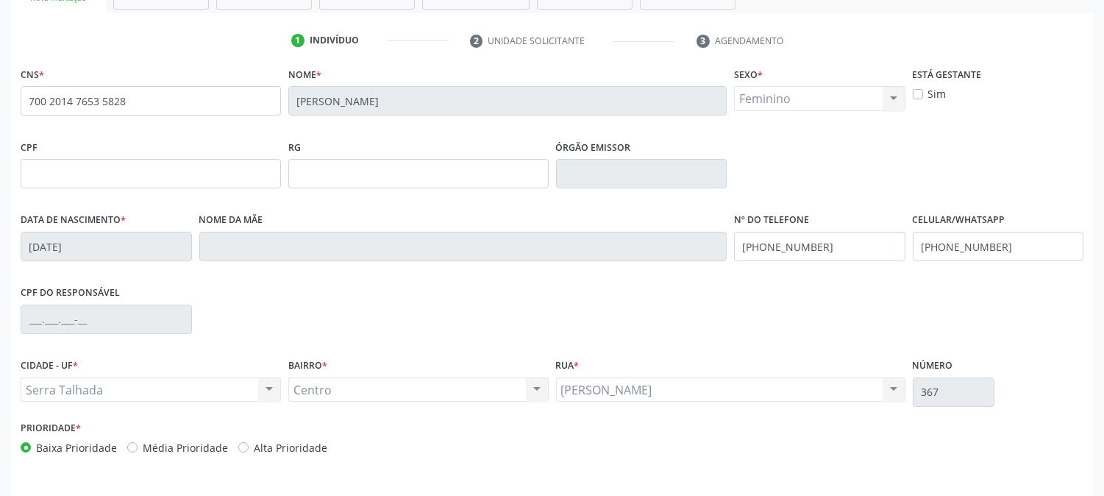
scroll to position [300, 0]
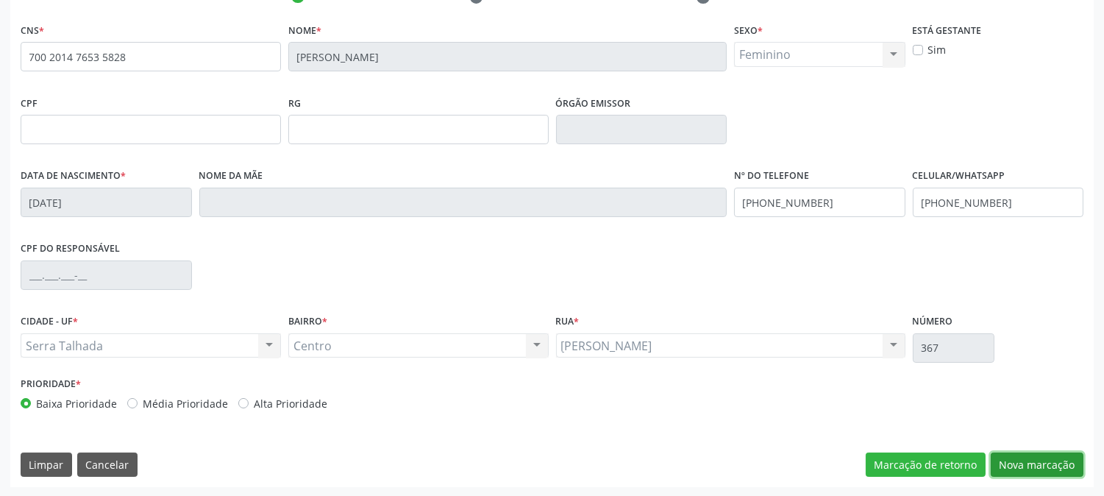
click at [1015, 468] on button "Nova marcação" at bounding box center [1036, 464] width 93 height 25
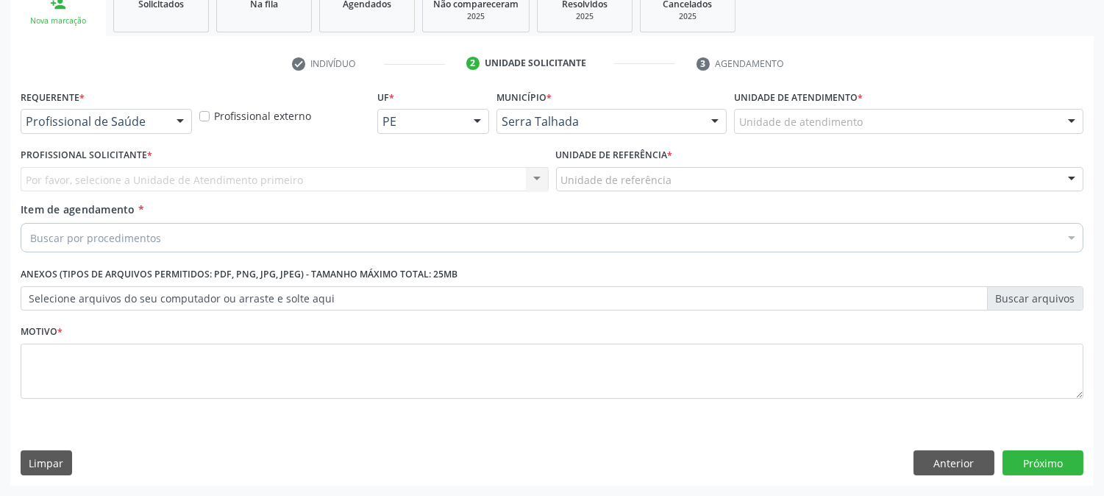
scroll to position [232, 0]
click at [144, 129] on div "Profissional de Saúde" at bounding box center [106, 122] width 171 height 25
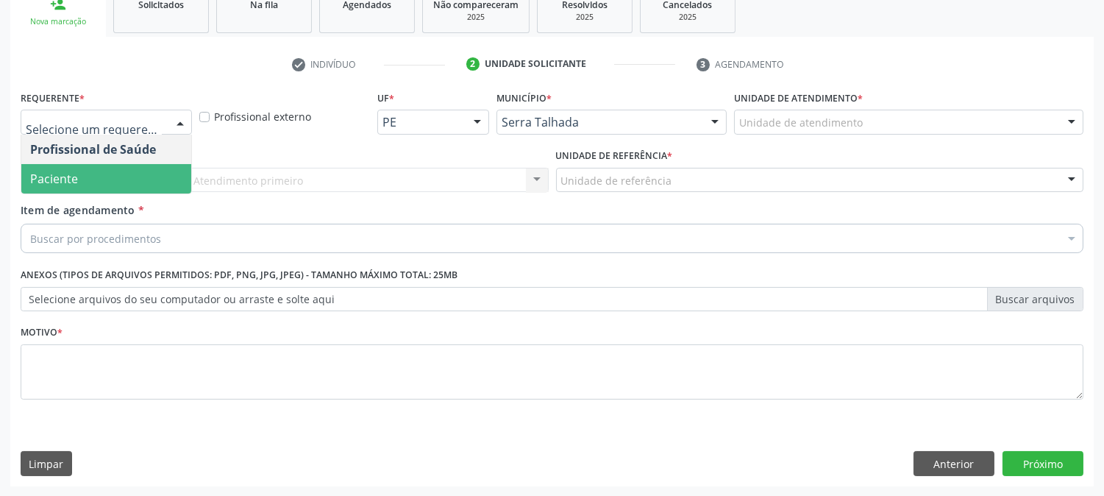
click at [140, 174] on span "Paciente" at bounding box center [106, 178] width 170 height 29
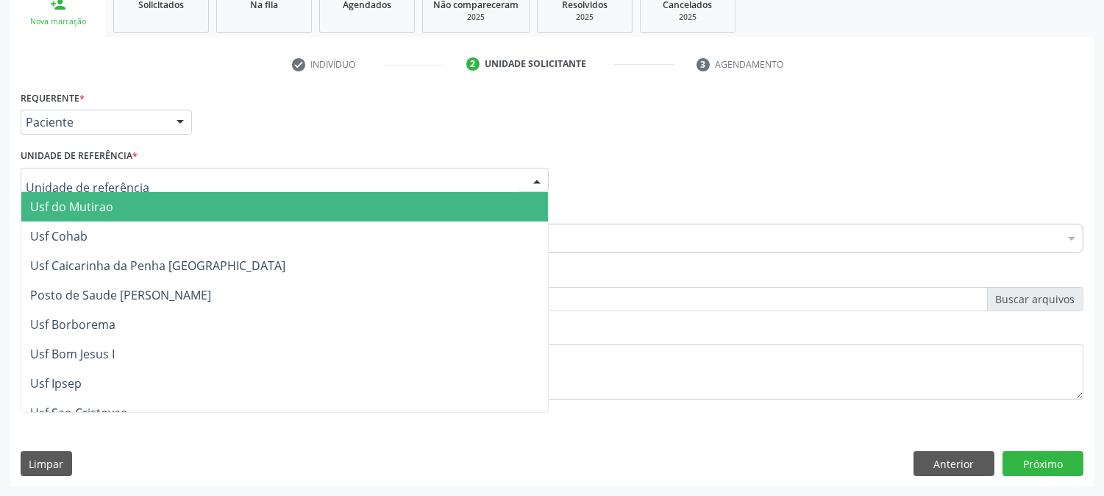
click at [141, 176] on div at bounding box center [285, 180] width 528 height 25
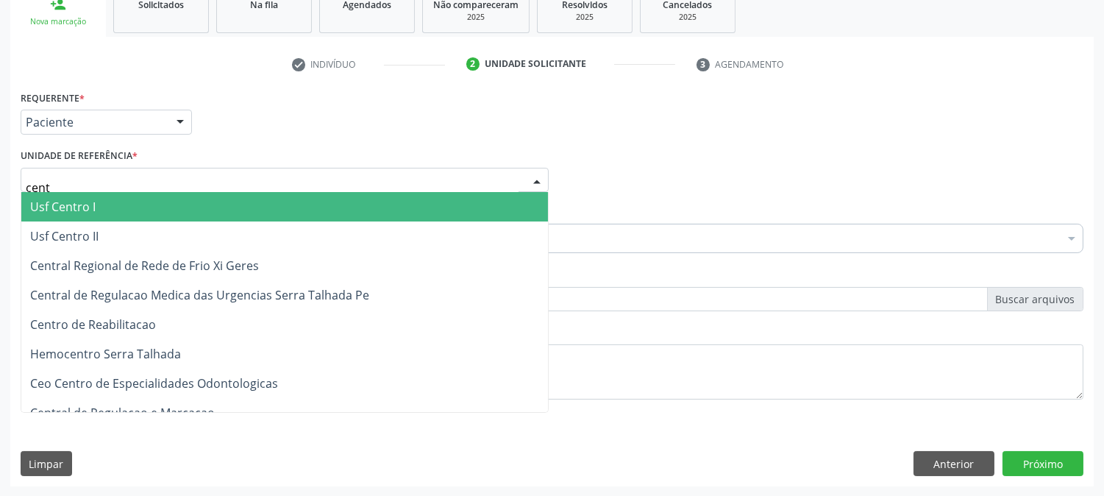
type input "centr"
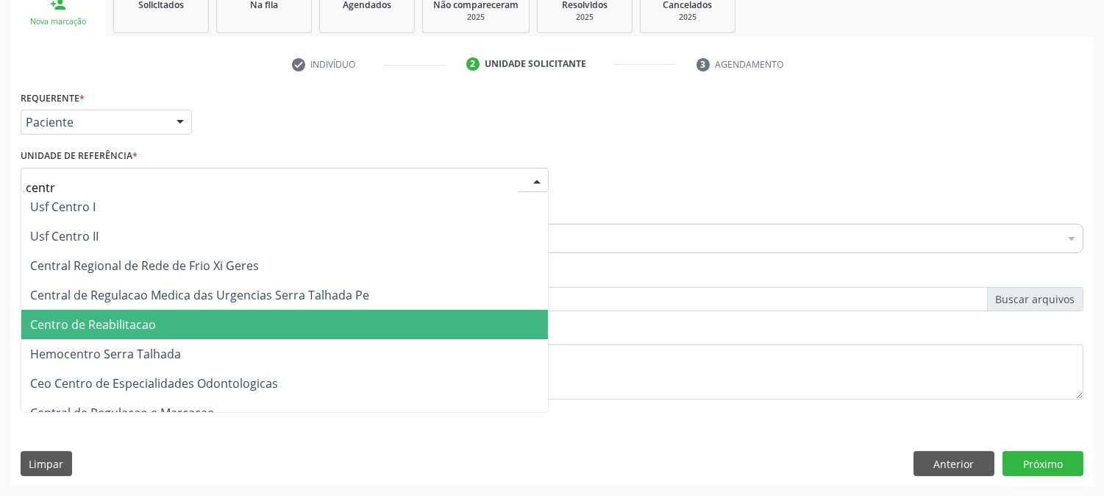
click at [145, 311] on span "Centro de Reabilitacao" at bounding box center [284, 324] width 526 height 29
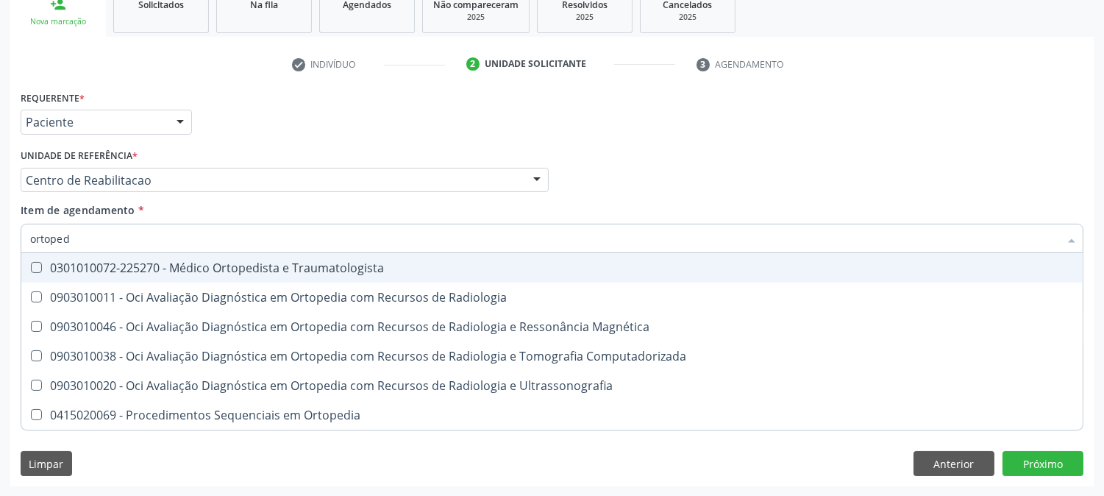
type input "ortopedi"
click at [137, 265] on div "0301010072-225270 - Médico Ortopedista e Traumatologista" at bounding box center [551, 268] width 1043 height 12
checkbox Traumatologista "true"
click at [0, 268] on div "Acompanhamento Acompanhe a situação das marcações correntes e finalizadas Relat…" at bounding box center [552, 173] width 1104 height 648
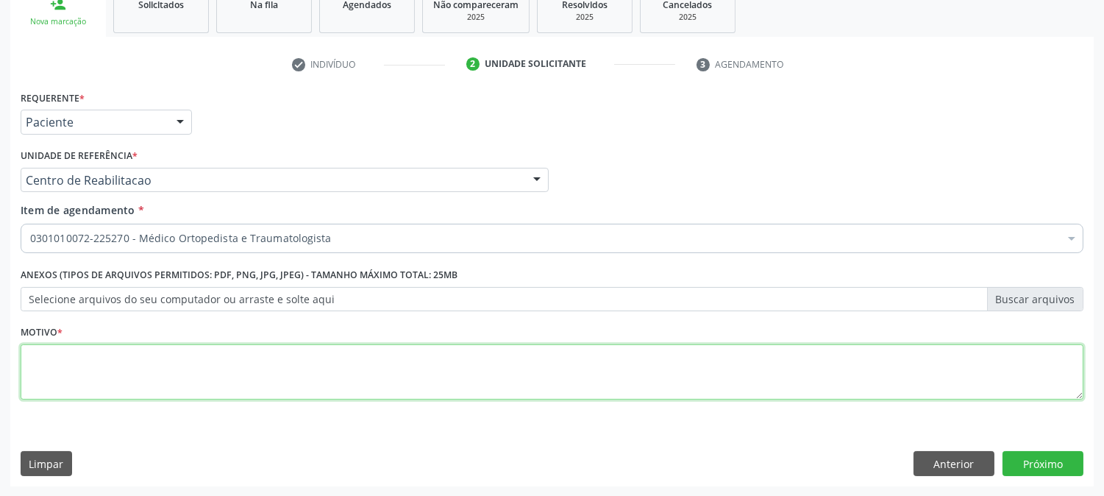
click at [92, 370] on textarea at bounding box center [552, 372] width 1062 height 56
type textarea "."
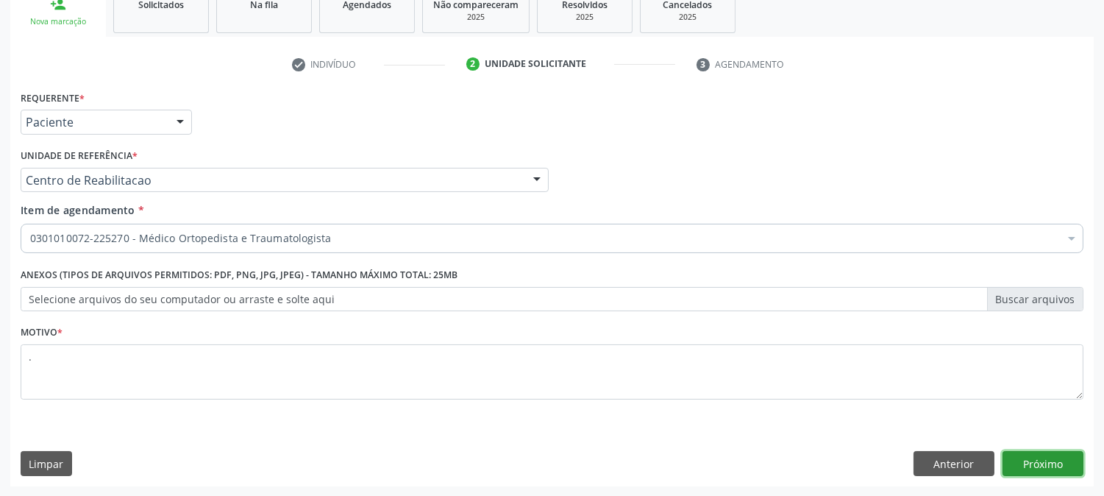
click at [1031, 457] on button "Próximo" at bounding box center [1042, 463] width 81 height 25
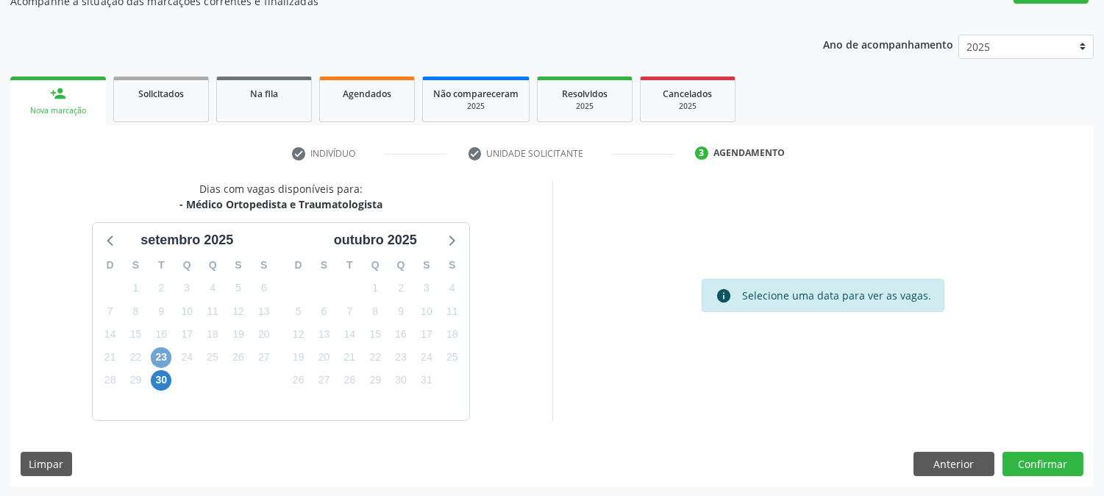
click at [167, 362] on span "23" at bounding box center [161, 357] width 21 height 21
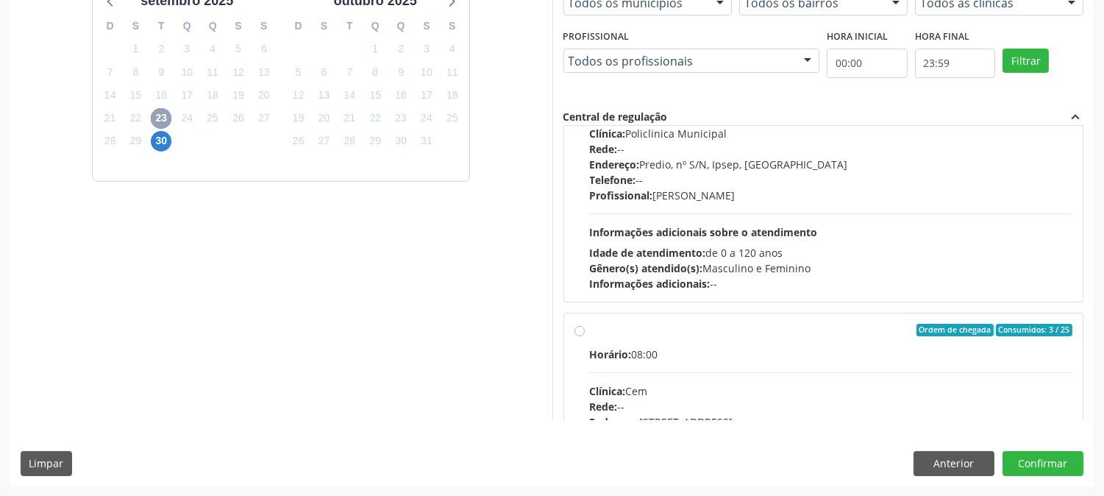
scroll to position [232, 0]
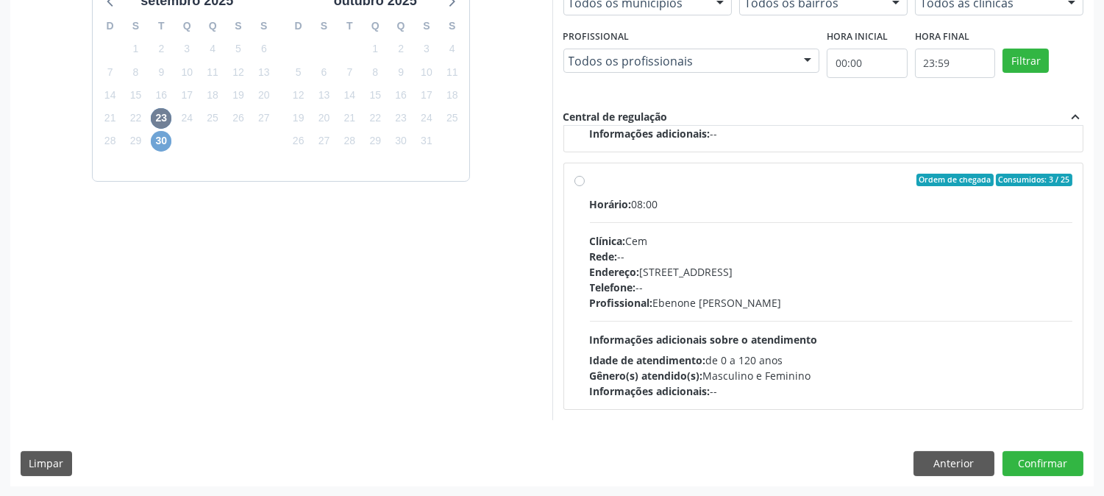
click at [157, 145] on span "30" at bounding box center [161, 141] width 21 height 21
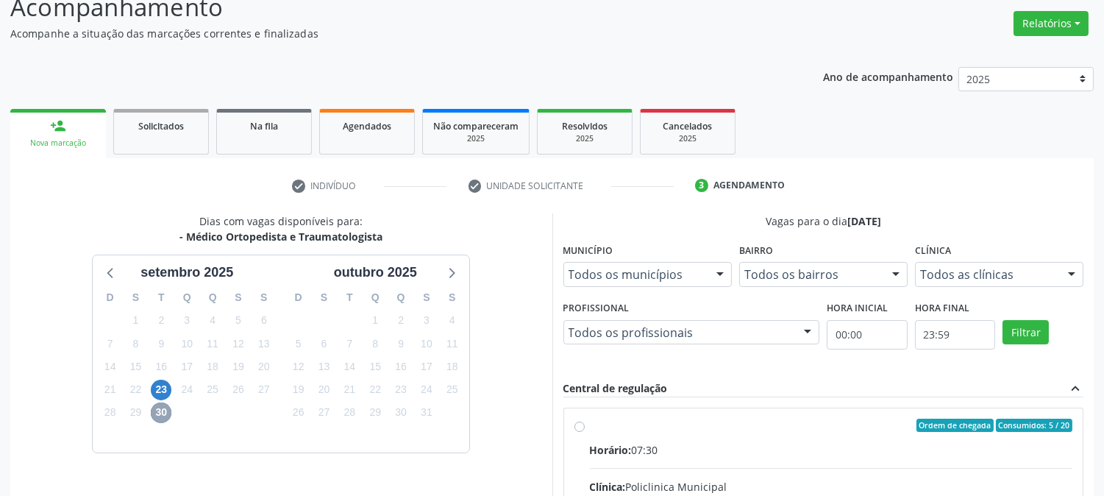
scroll to position [0, 0]
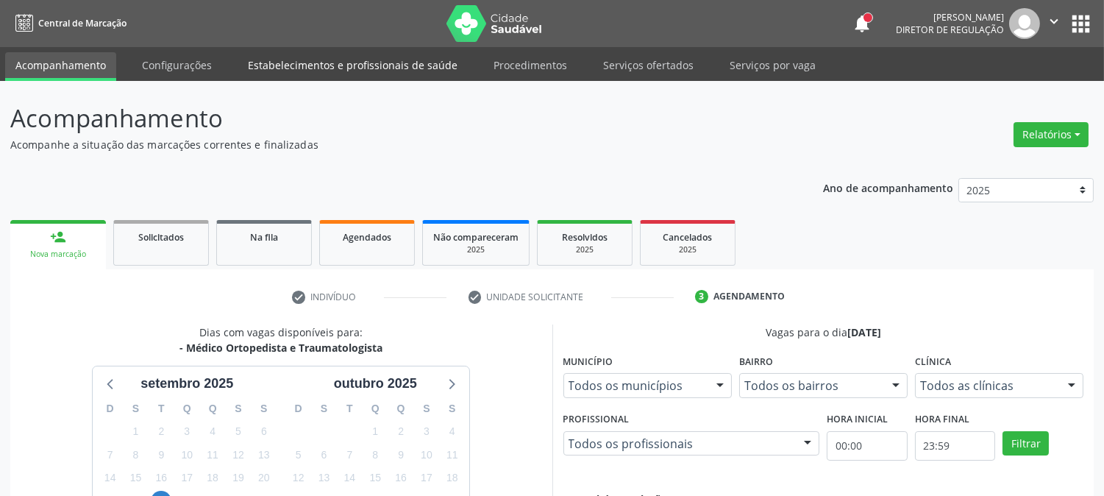
click at [300, 64] on link "Estabelecimentos e profissionais de saúde" at bounding box center [352, 65] width 230 height 26
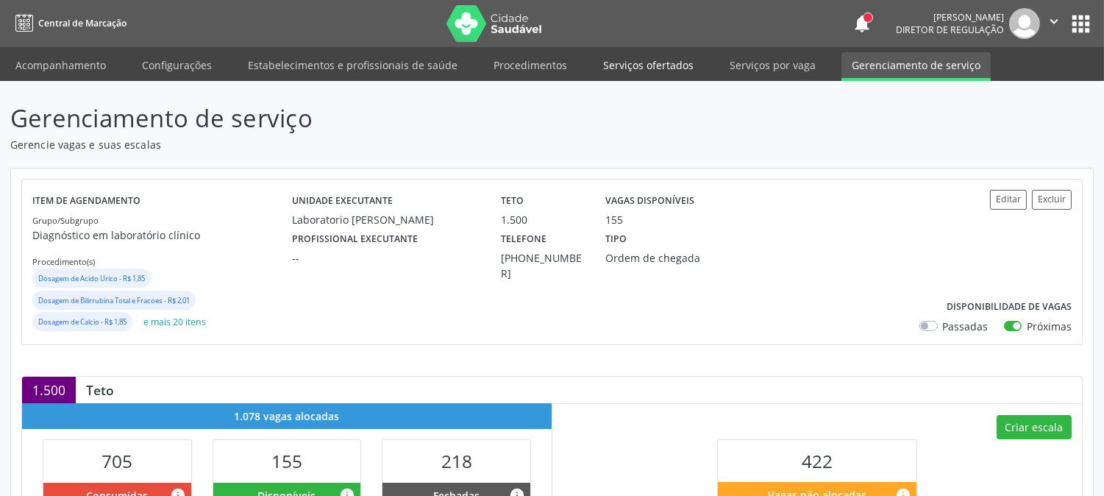
click at [630, 71] on link "Serviços ofertados" at bounding box center [648, 65] width 111 height 26
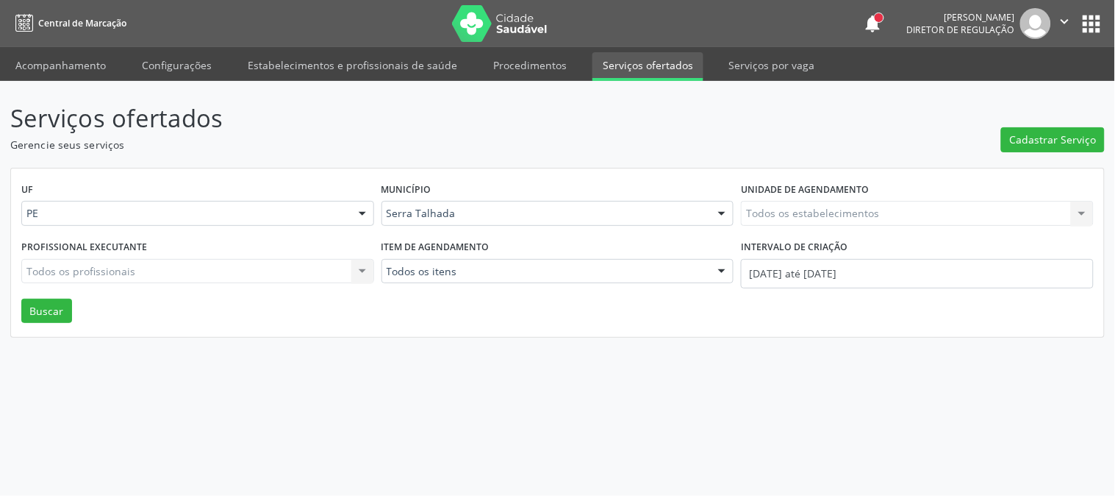
click at [823, 214] on div "Todos os estabelecimentos Todos os estabelecimentos Nenhum resultado encontrado…" at bounding box center [917, 213] width 353 height 25
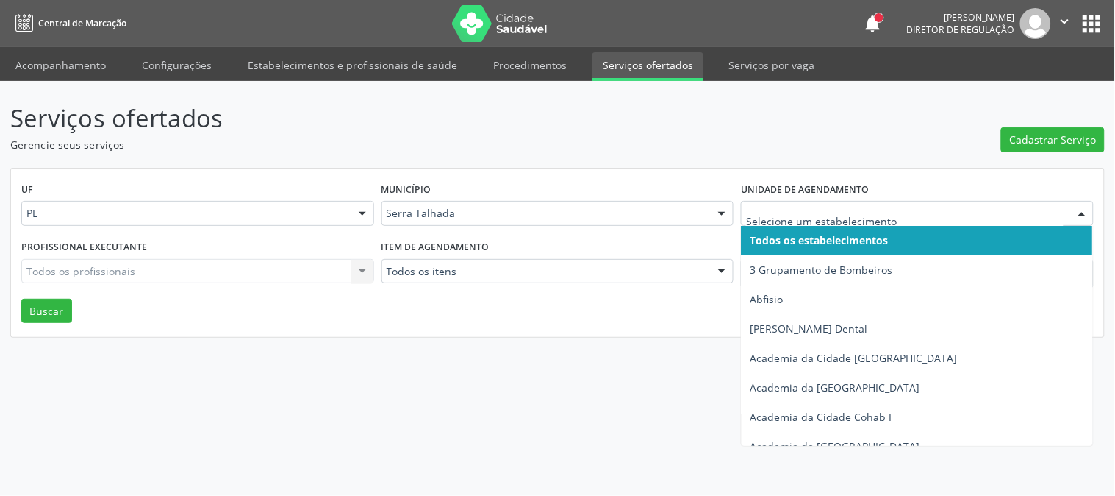
drag, startPoint x: 781, startPoint y: 213, endPoint x: 763, endPoint y: 142, distance: 73.5
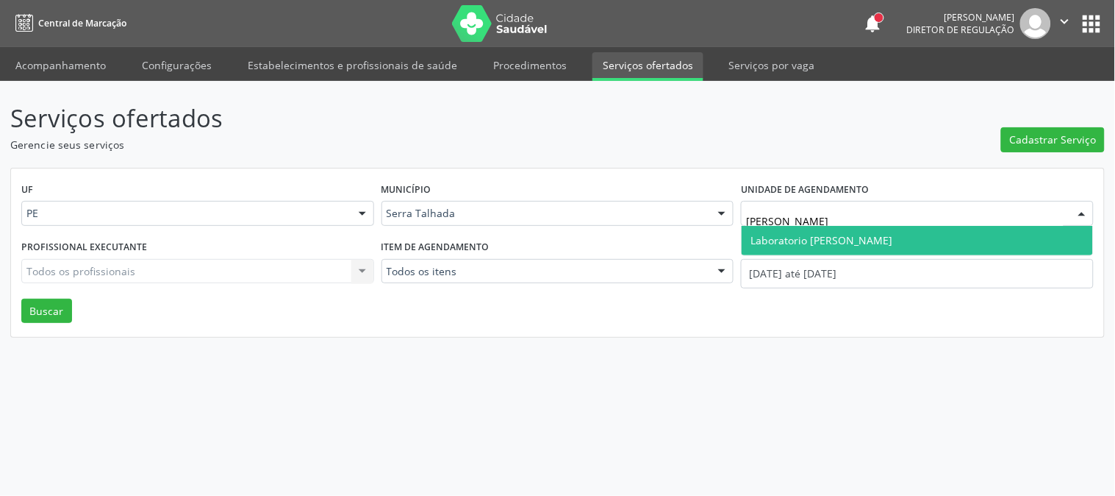
type input "paulo"
click at [898, 237] on span "Laboratorio [PERSON_NAME]" at bounding box center [917, 240] width 351 height 29
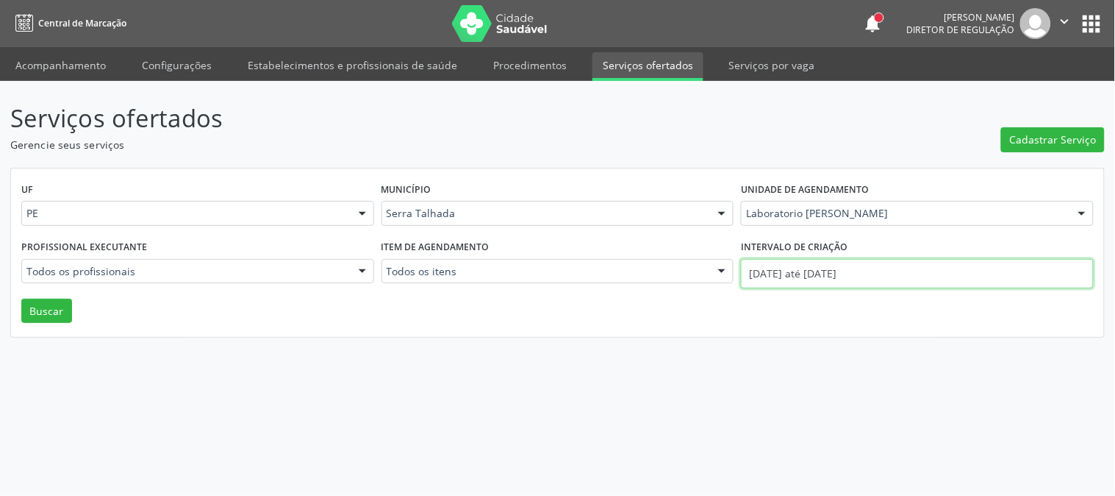
click at [882, 274] on input "01/09/2025 até 12/09/2025" at bounding box center [917, 273] width 353 height 29
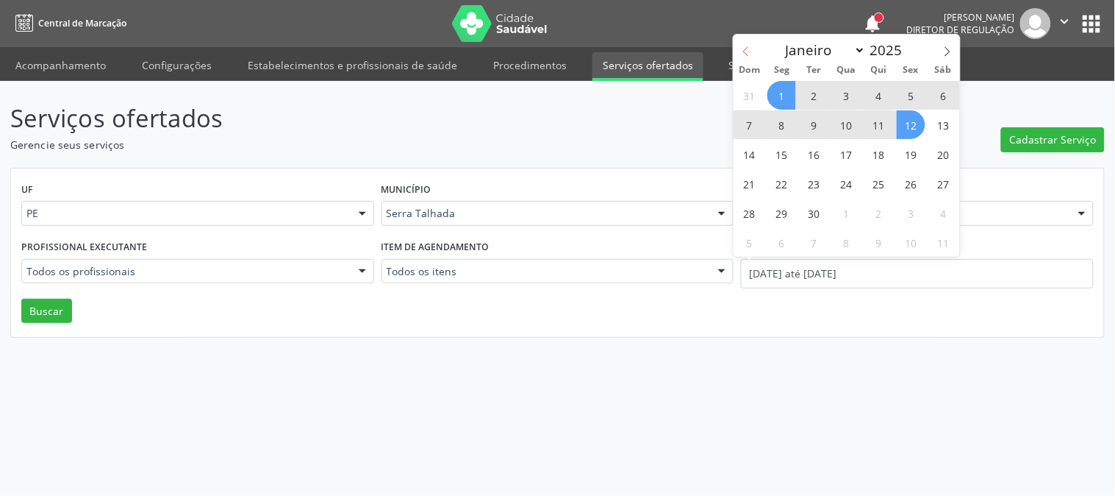
click at [744, 49] on icon at bounding box center [746, 51] width 10 height 10
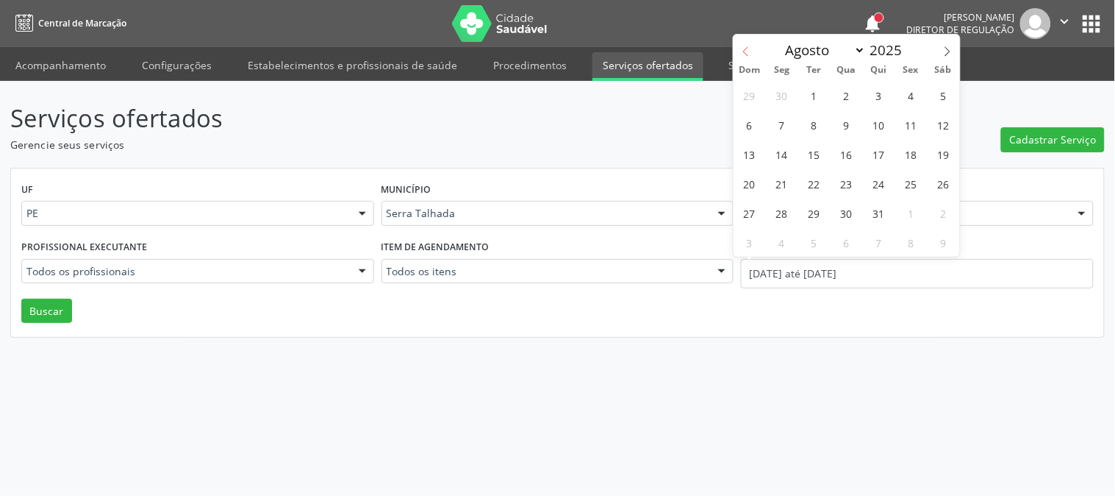
select select "6"
click at [779, 151] on span "14" at bounding box center [782, 154] width 29 height 29
type input "14/07/2025"
click at [953, 57] on span at bounding box center [947, 47] width 25 height 25
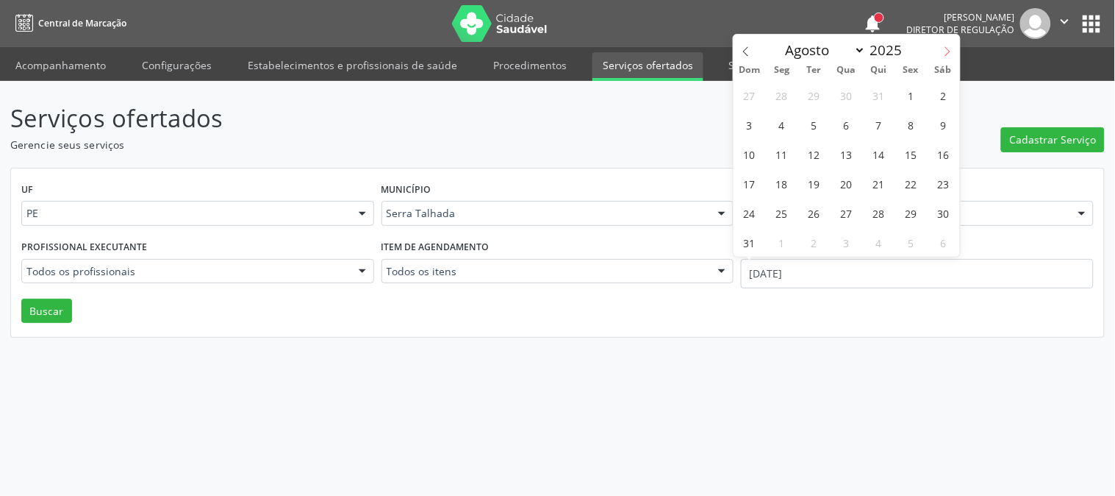
select select "8"
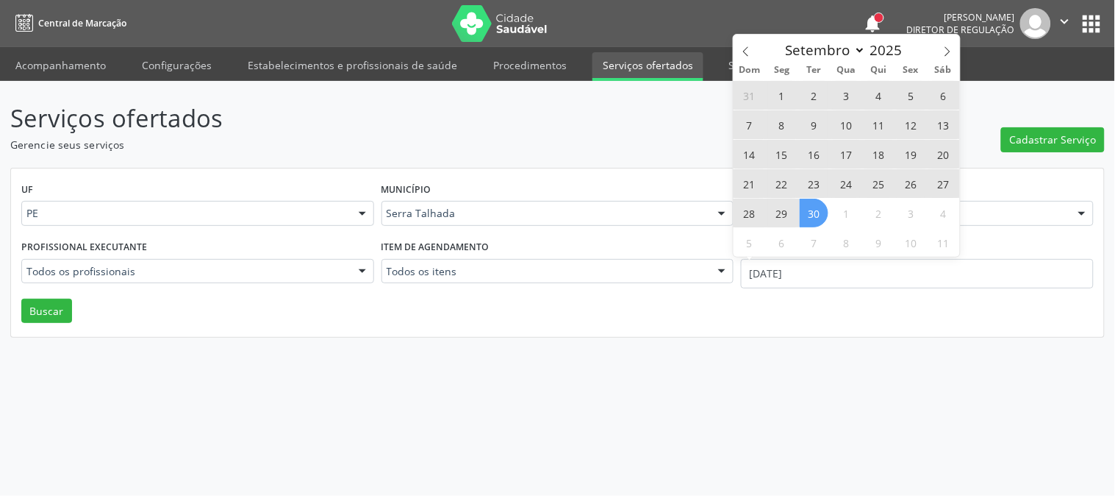
click at [824, 211] on span "30" at bounding box center [814, 213] width 29 height 29
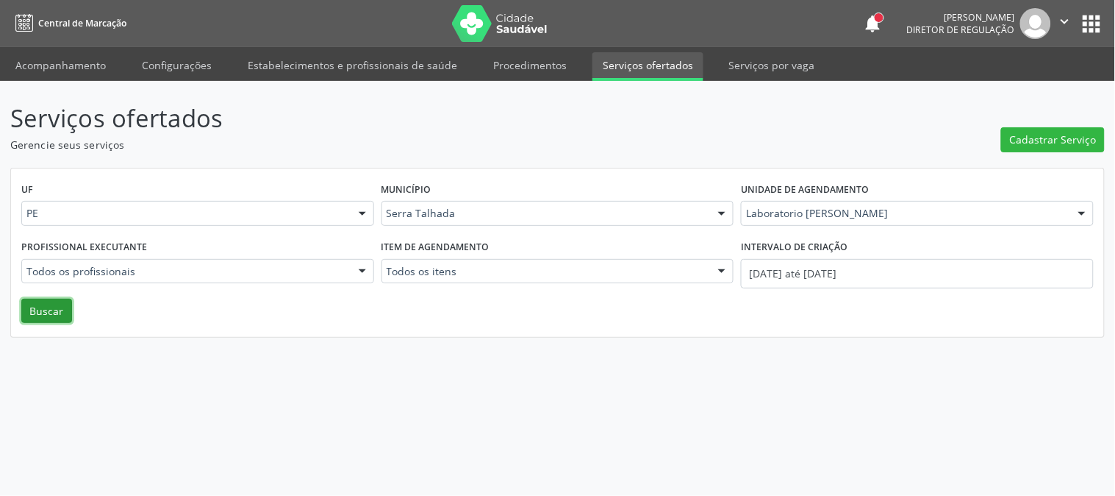
click at [54, 311] on button "Buscar" at bounding box center [46, 311] width 51 height 25
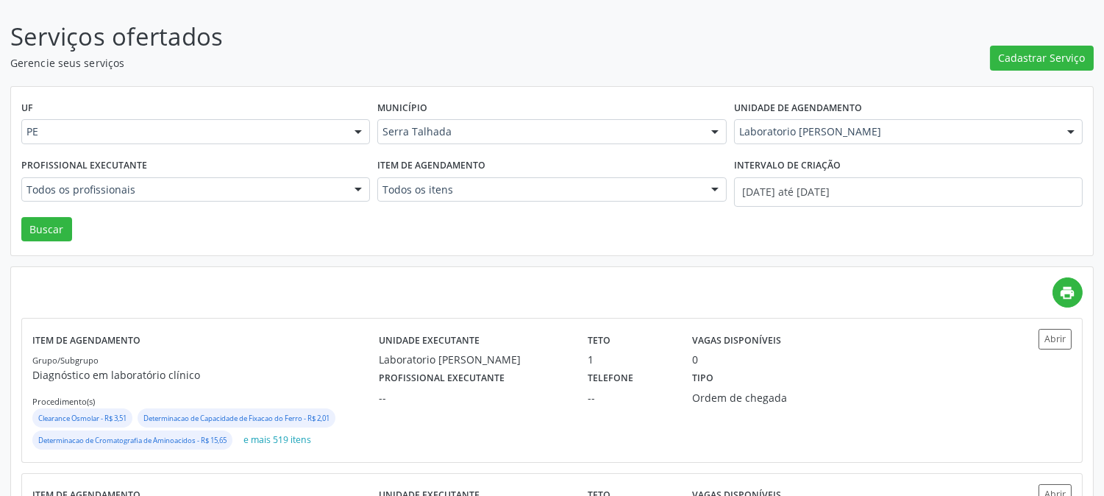
scroll to position [235, 0]
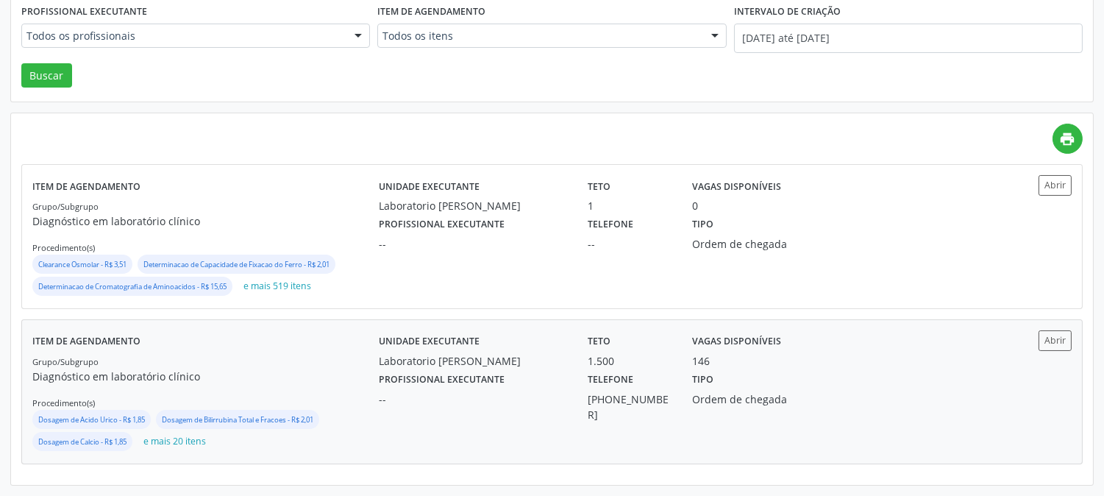
click at [387, 387] on label "Profissional executante" at bounding box center [442, 379] width 126 height 23
click at [795, 207] on div "0" at bounding box center [760, 205] width 136 height 15
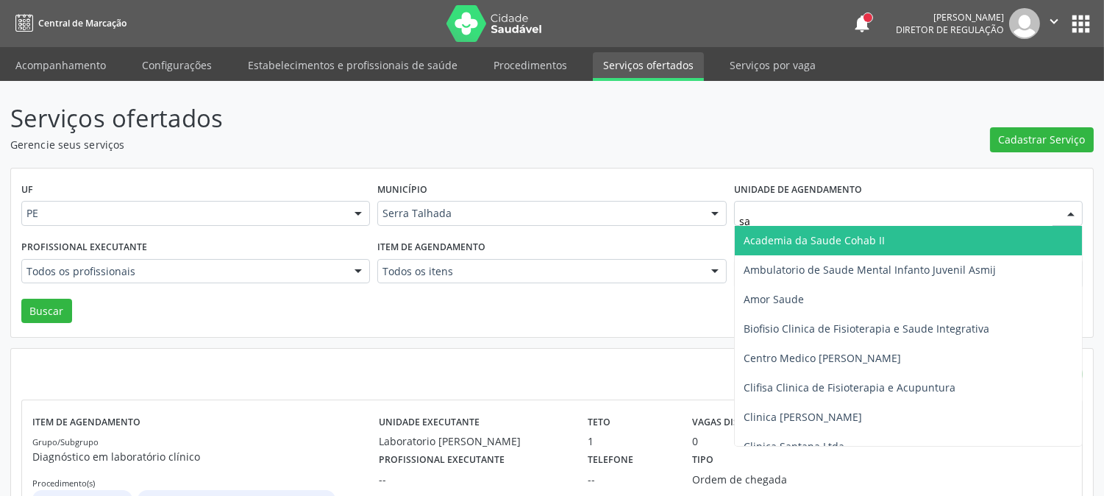
type input "sao"
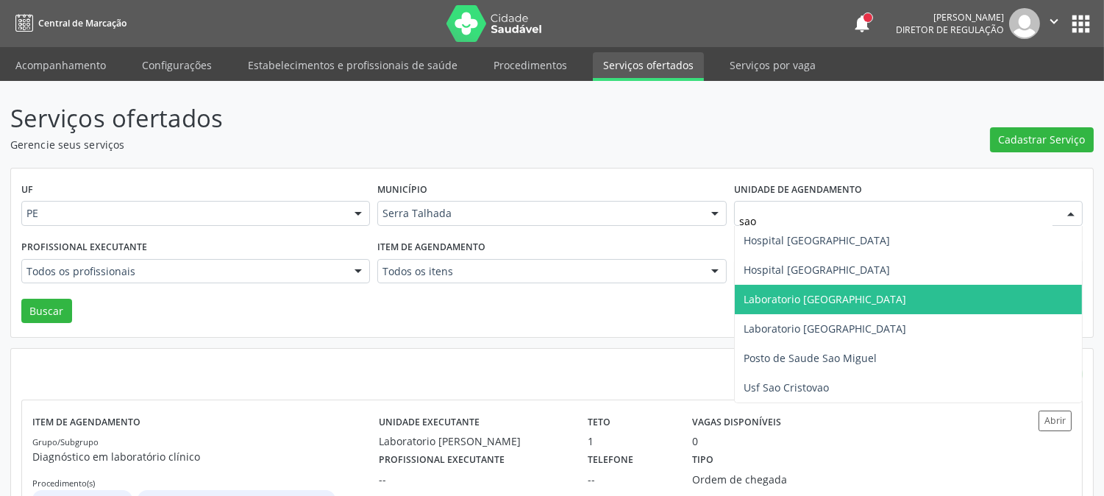
click at [820, 287] on span "Laboratorio [GEOGRAPHIC_DATA]" at bounding box center [908, 299] width 347 height 29
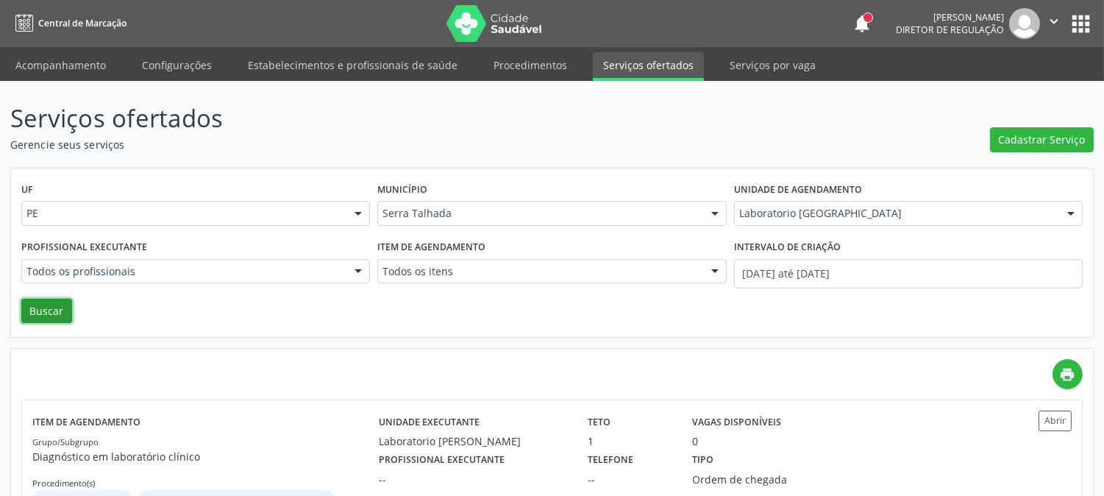
click at [60, 313] on button "Buscar" at bounding box center [46, 311] width 51 height 25
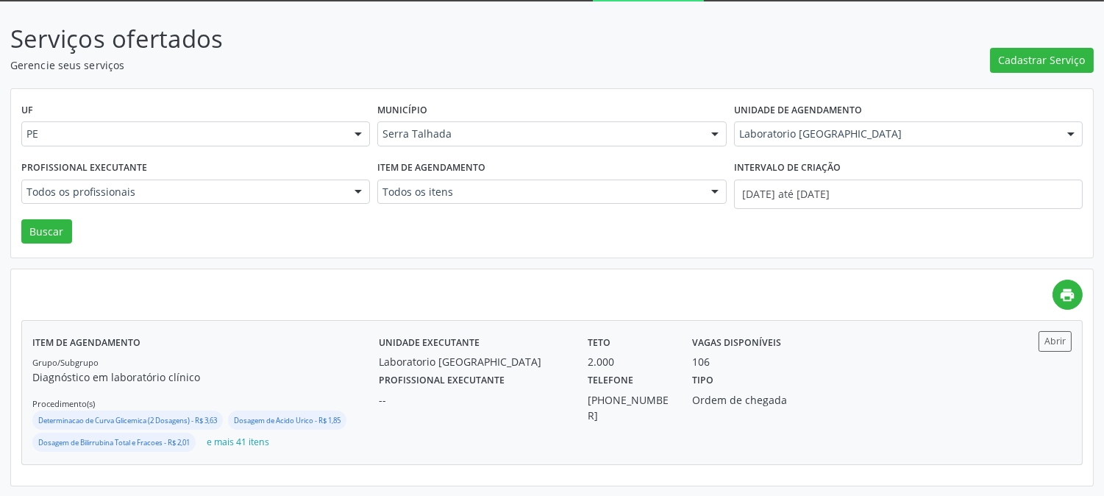
click at [532, 365] on div "Laboratorio Sao Francisco" at bounding box center [473, 361] width 188 height 15
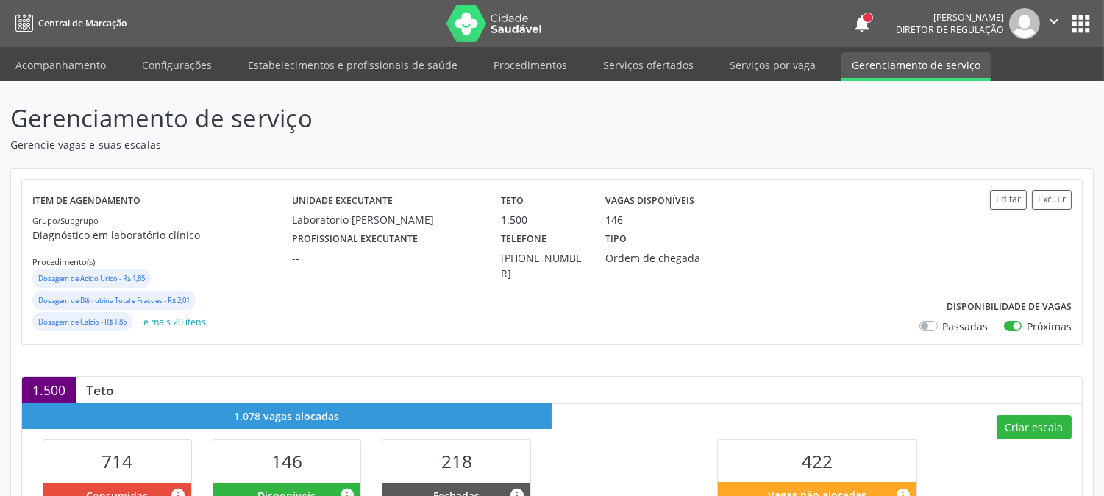
scroll to position [409, 0]
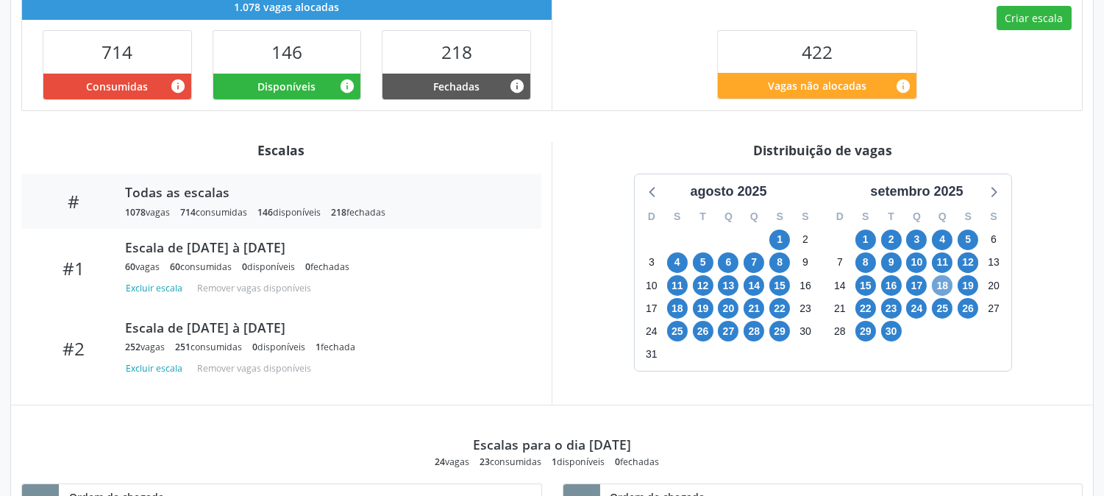
click at [946, 287] on span "18" at bounding box center [942, 285] width 21 height 21
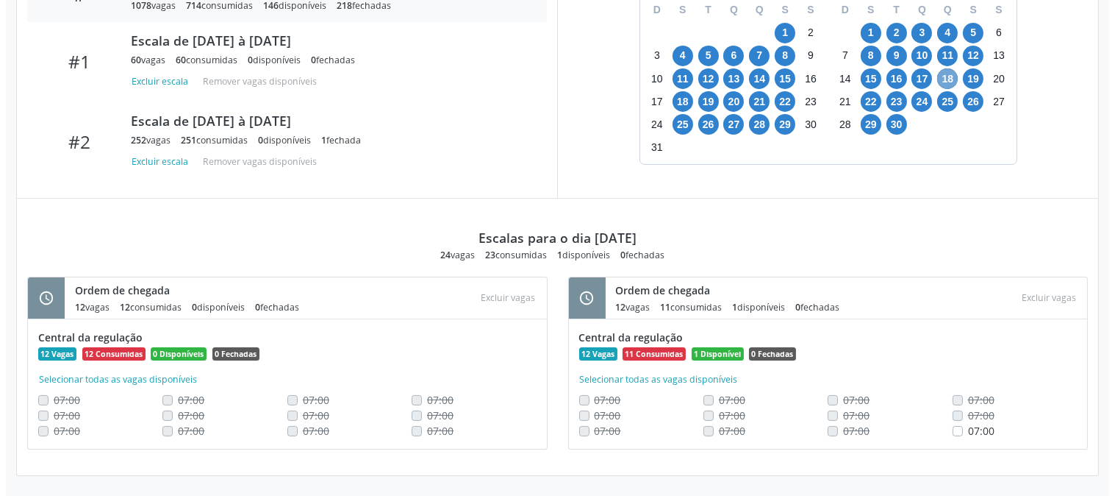
scroll to position [289, 0]
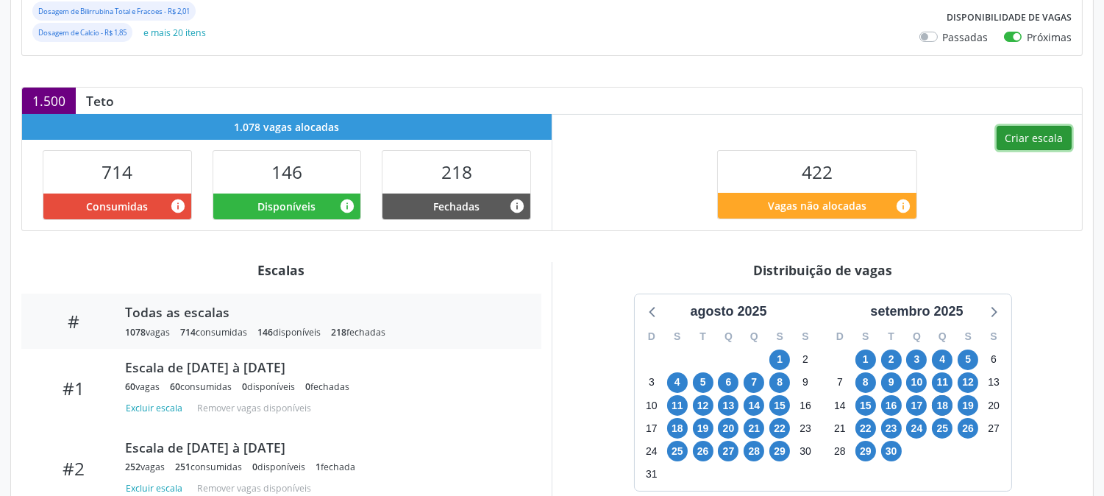
click at [1009, 147] on button "Criar escala" at bounding box center [1033, 138] width 75 height 25
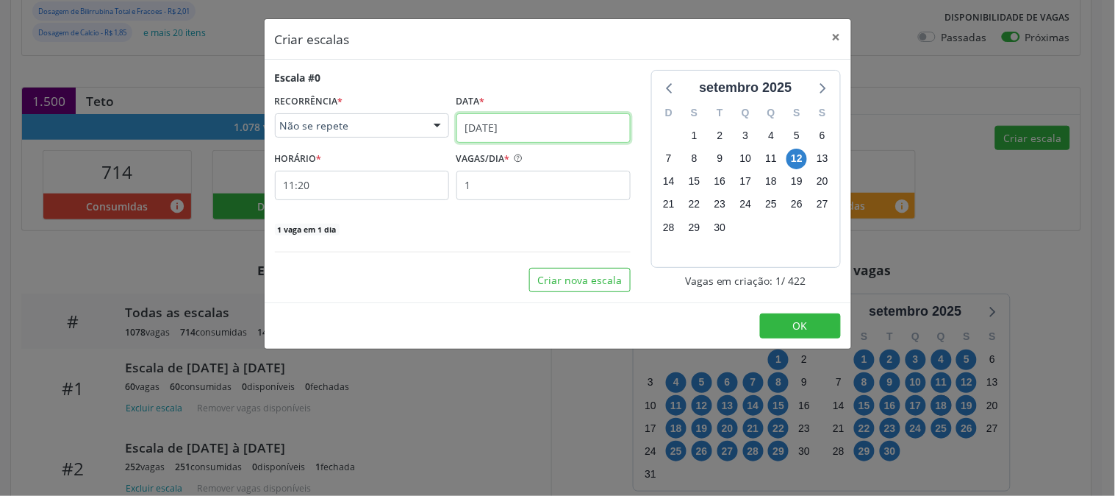
click at [532, 133] on input "[DATE]" at bounding box center [544, 127] width 174 height 29
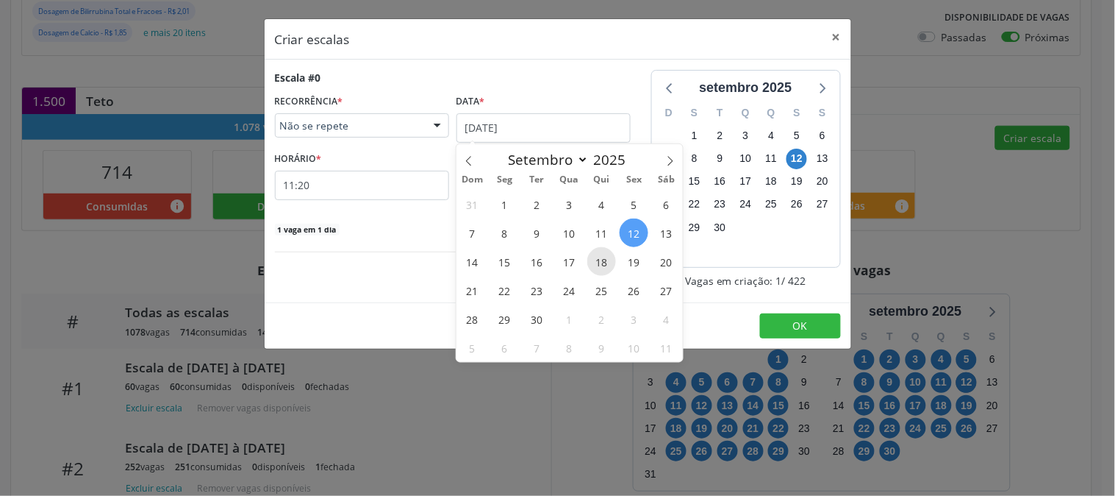
click at [605, 265] on span "18" at bounding box center [601, 261] width 29 height 29
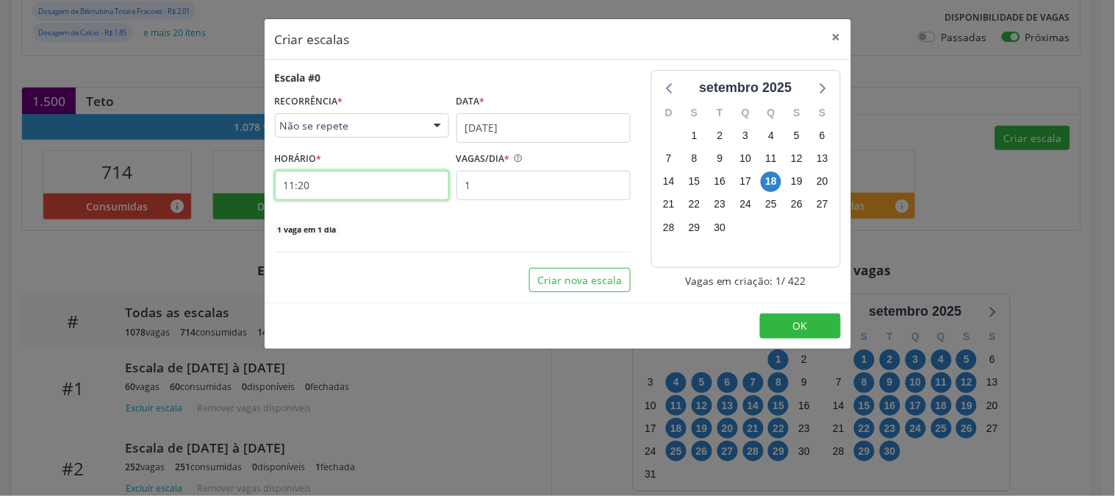
click at [335, 187] on input "11:20" at bounding box center [362, 185] width 174 height 29
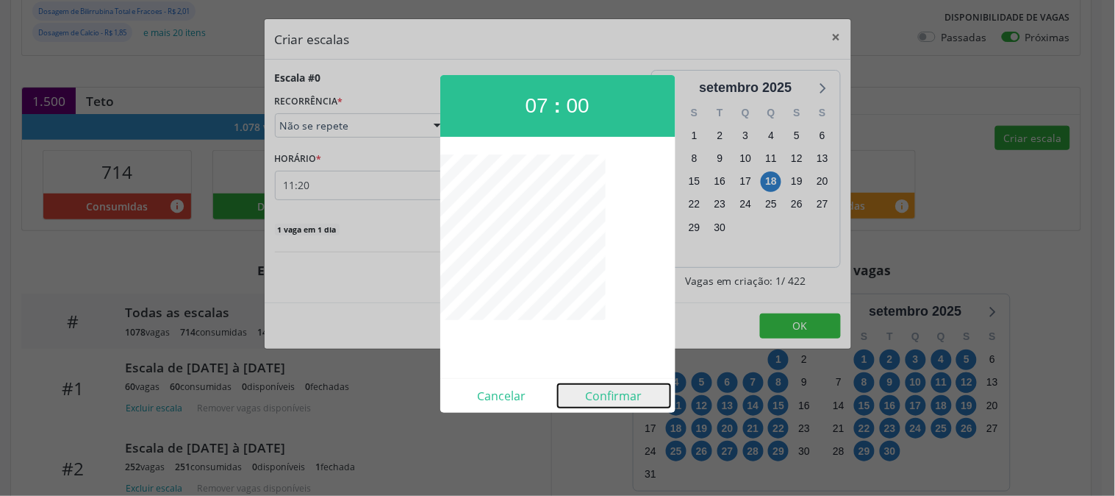
click at [629, 391] on button "Confirmar" at bounding box center [614, 396] width 112 height 24
type input "07:00"
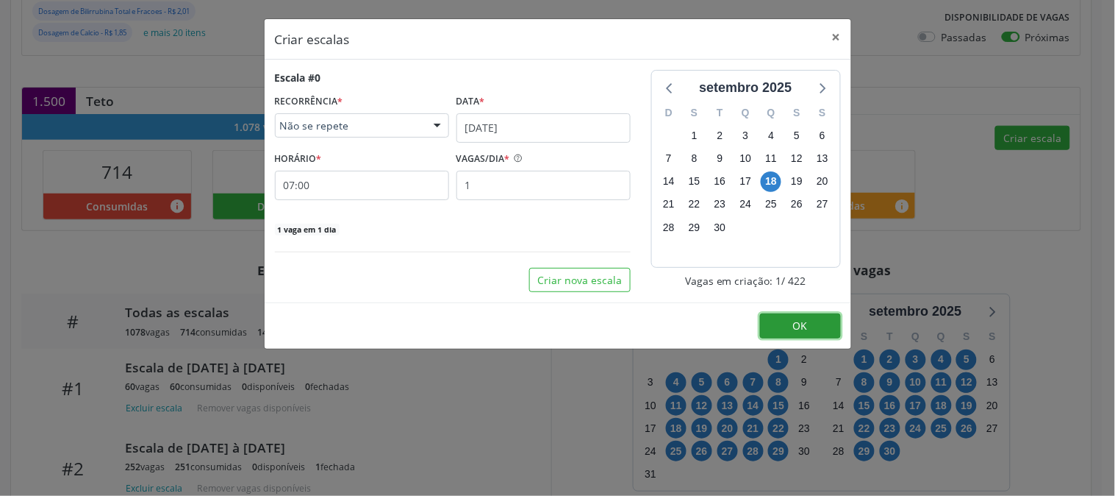
click at [793, 324] on span "OK" at bounding box center [800, 325] width 15 height 14
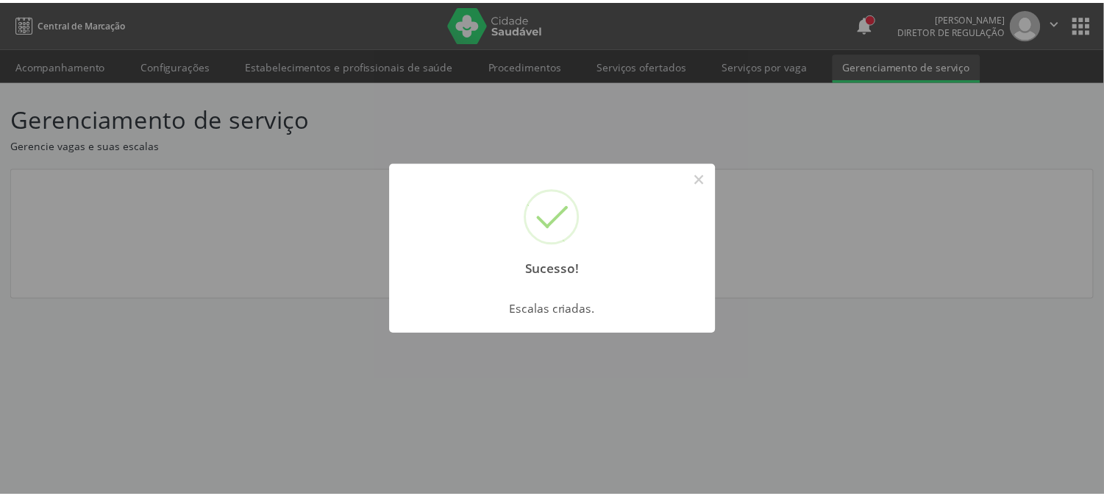
scroll to position [0, 0]
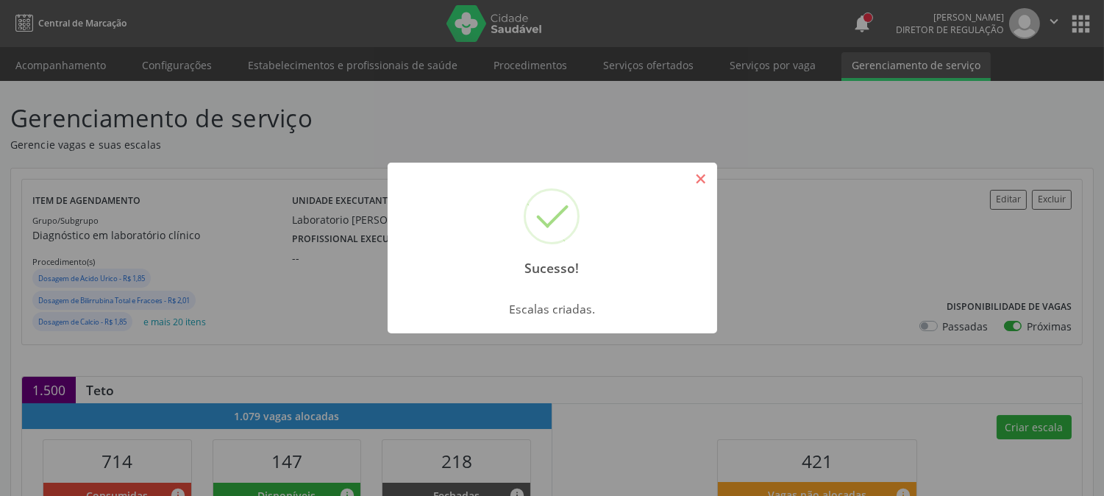
click at [704, 182] on button "×" at bounding box center [700, 178] width 25 height 25
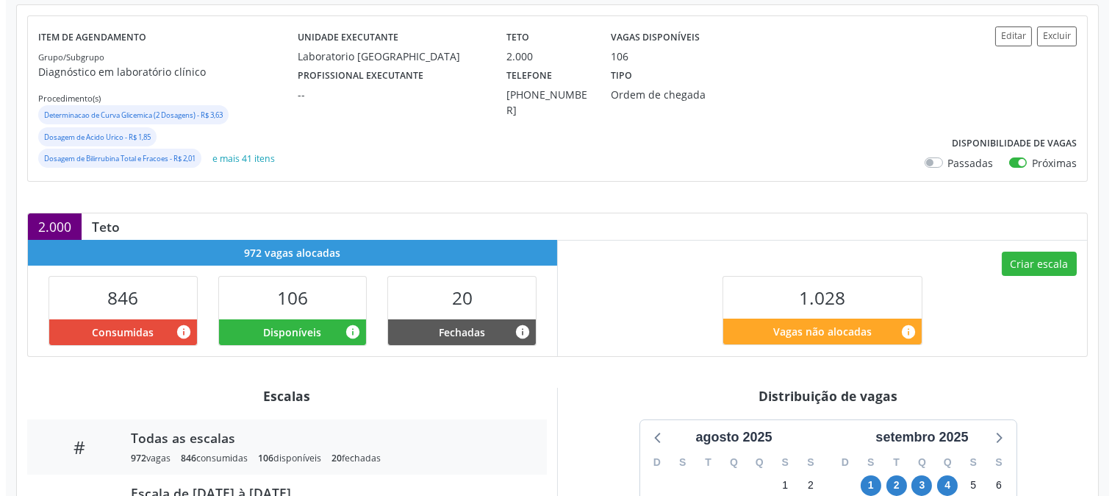
scroll to position [403, 0]
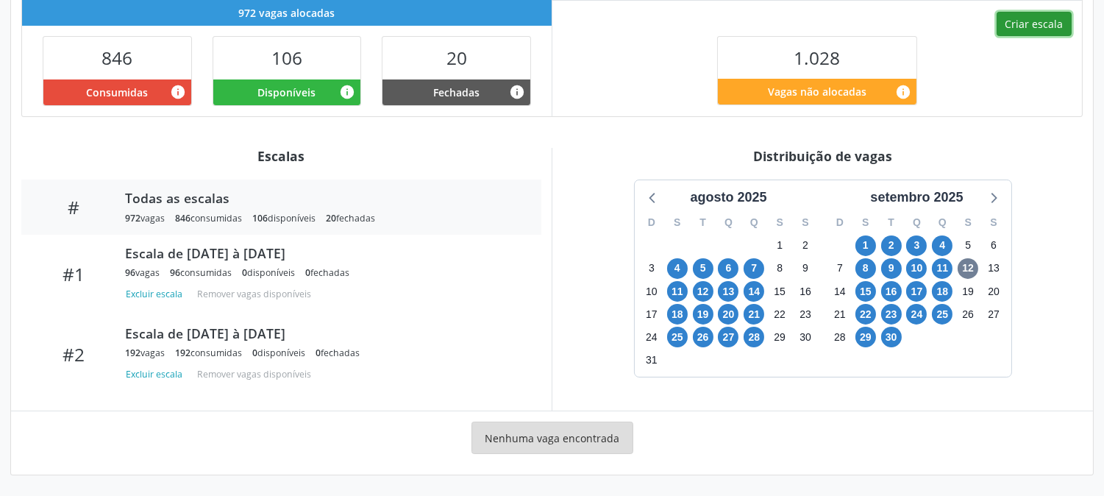
click at [1032, 32] on button "Criar escala" at bounding box center [1033, 24] width 75 height 25
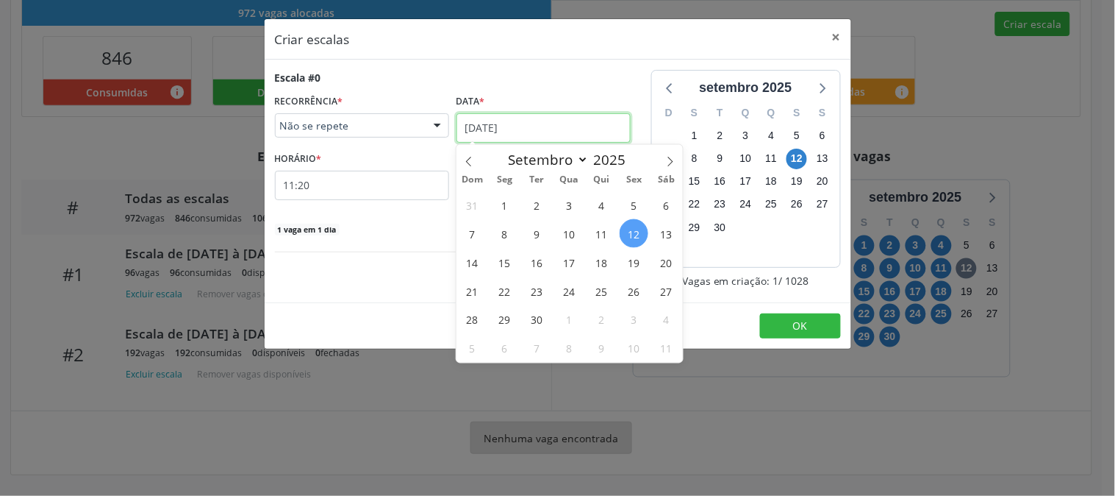
click at [576, 136] on input "[DATE]" at bounding box center [544, 127] width 174 height 29
click at [599, 254] on span "18" at bounding box center [601, 262] width 29 height 29
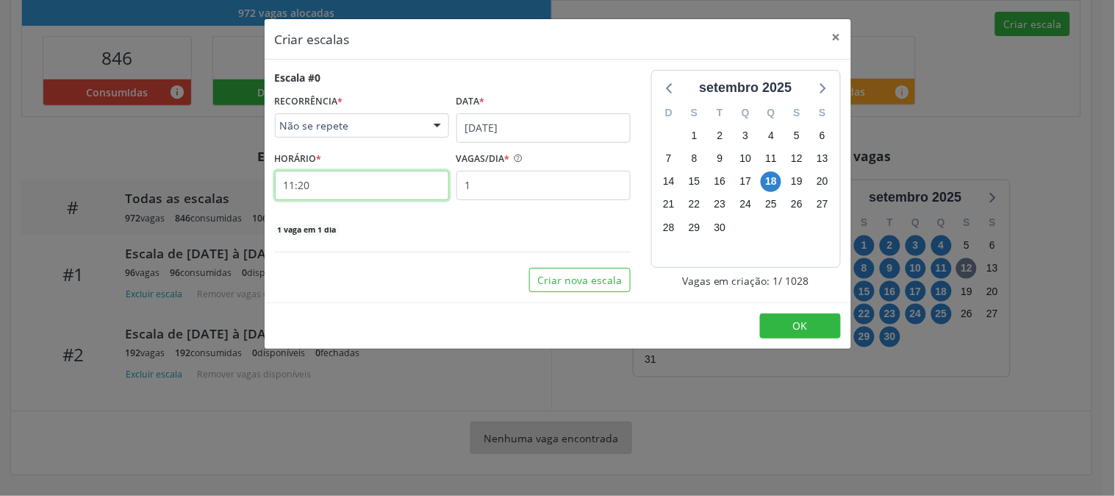
click at [326, 182] on input "11:20" at bounding box center [362, 185] width 174 height 29
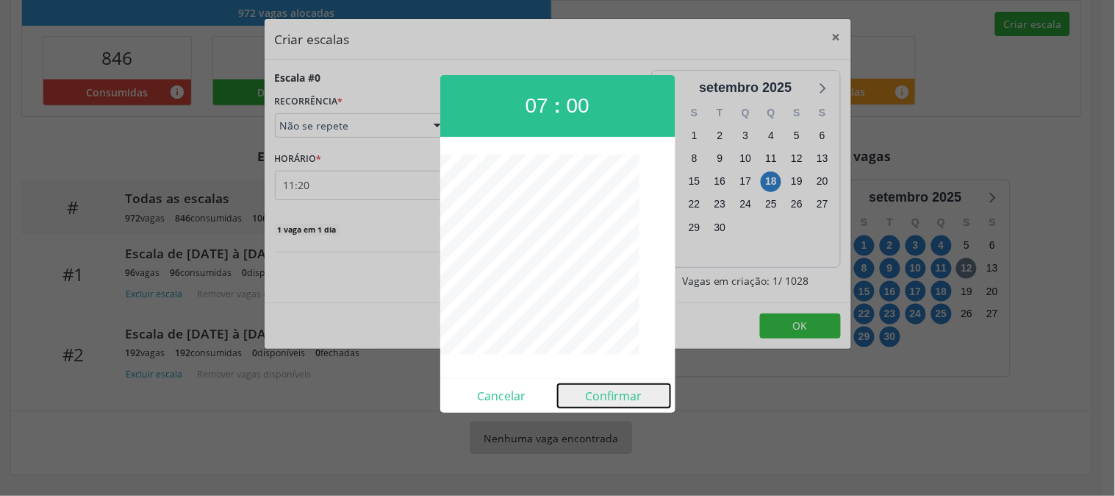
click at [608, 390] on button "Confirmar" at bounding box center [614, 396] width 112 height 24
type input "07:00"
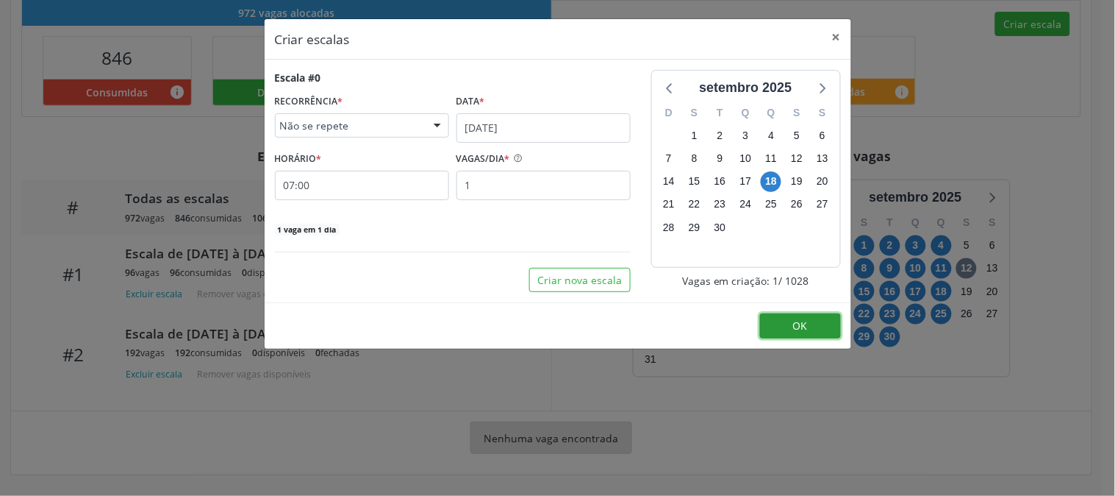
click at [831, 326] on button "OK" at bounding box center [800, 325] width 81 height 25
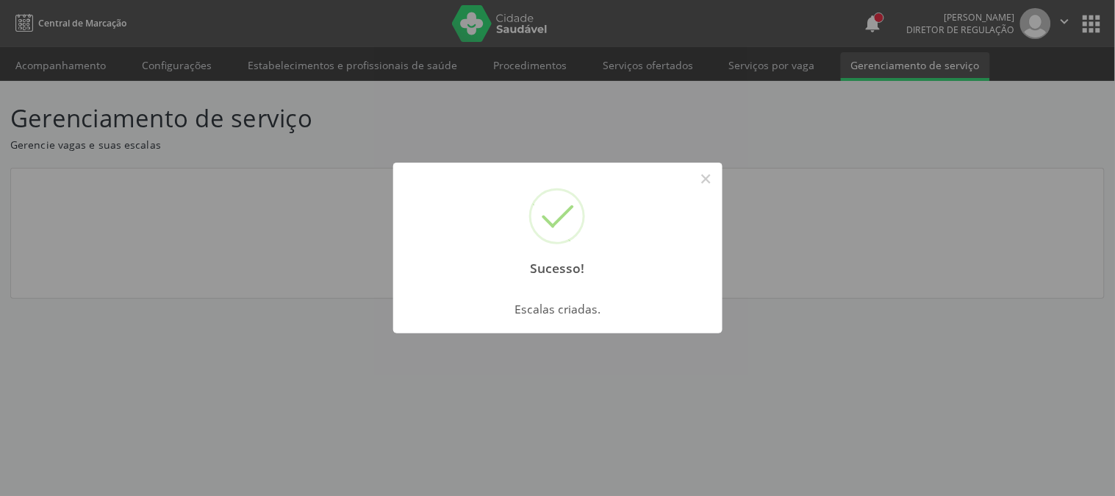
scroll to position [0, 0]
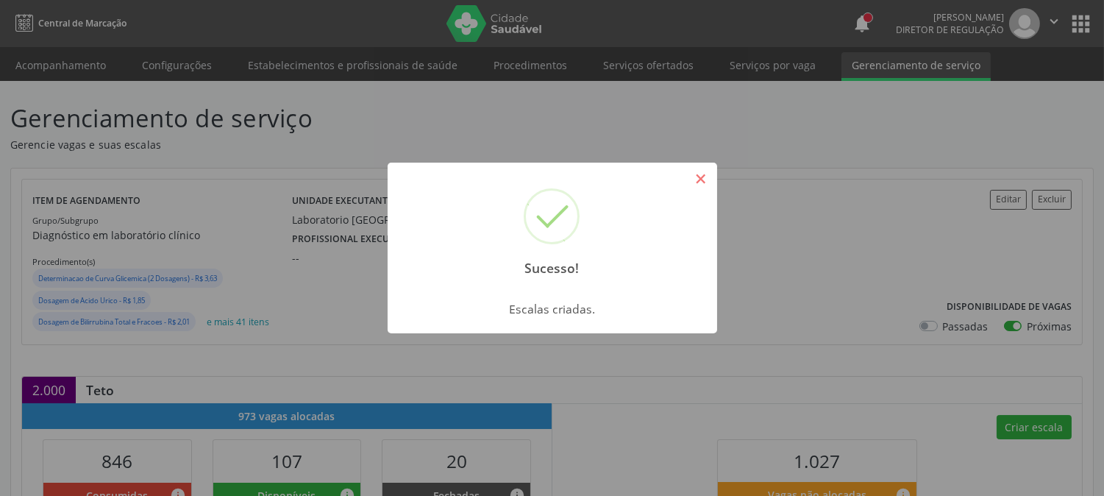
click at [707, 185] on button "×" at bounding box center [700, 178] width 25 height 25
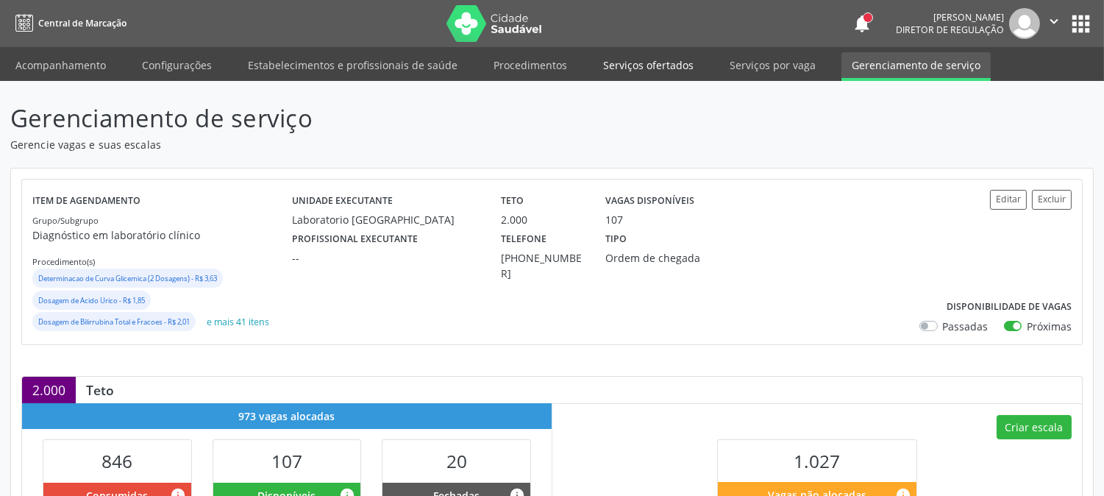
click at [649, 66] on link "Serviços ofertados" at bounding box center [648, 65] width 111 height 26
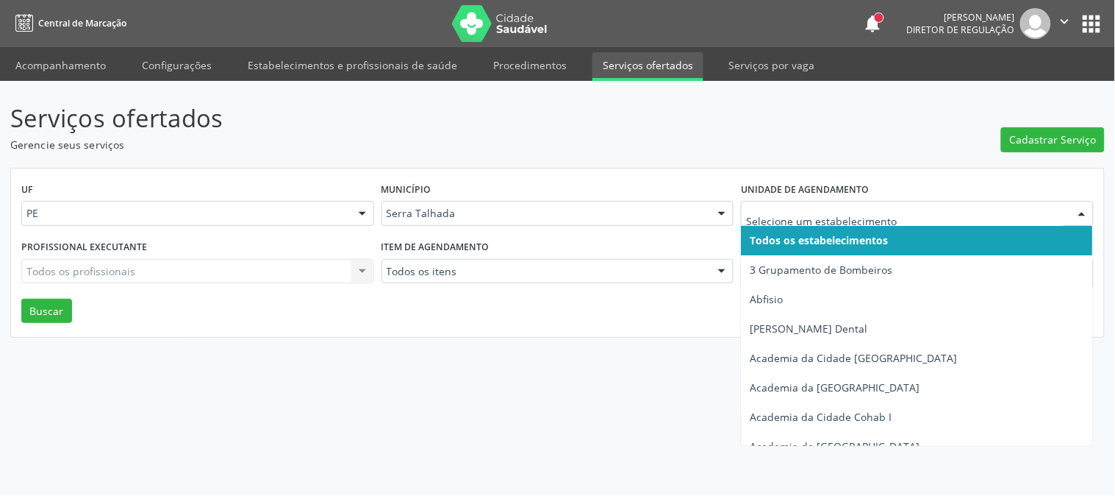
type input "a"
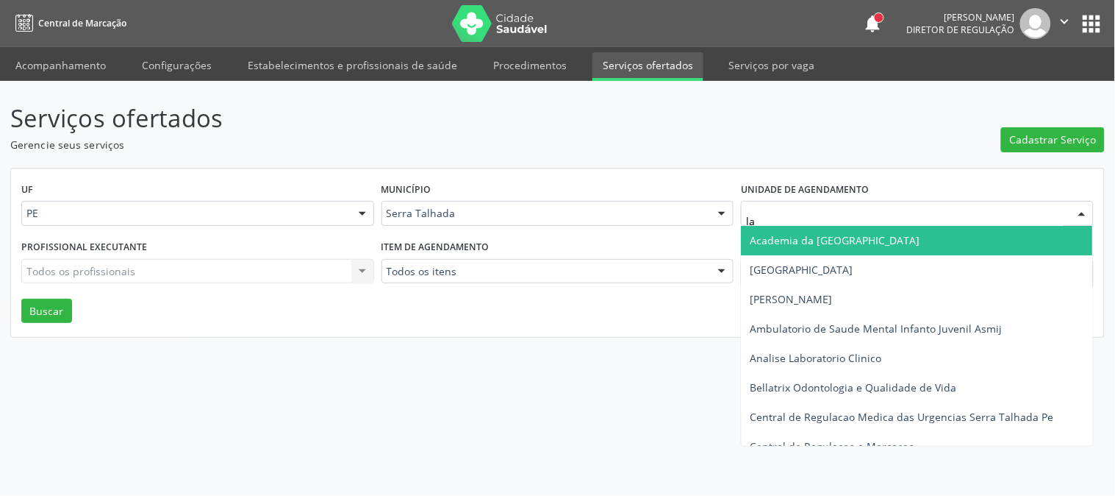
type input "lab"
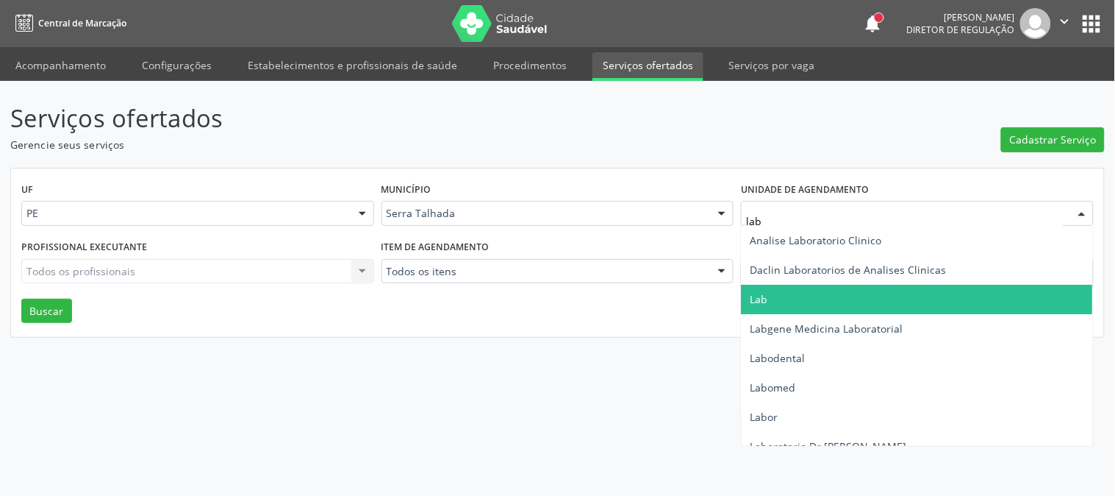
click at [804, 285] on span "Lab" at bounding box center [917, 299] width 351 height 29
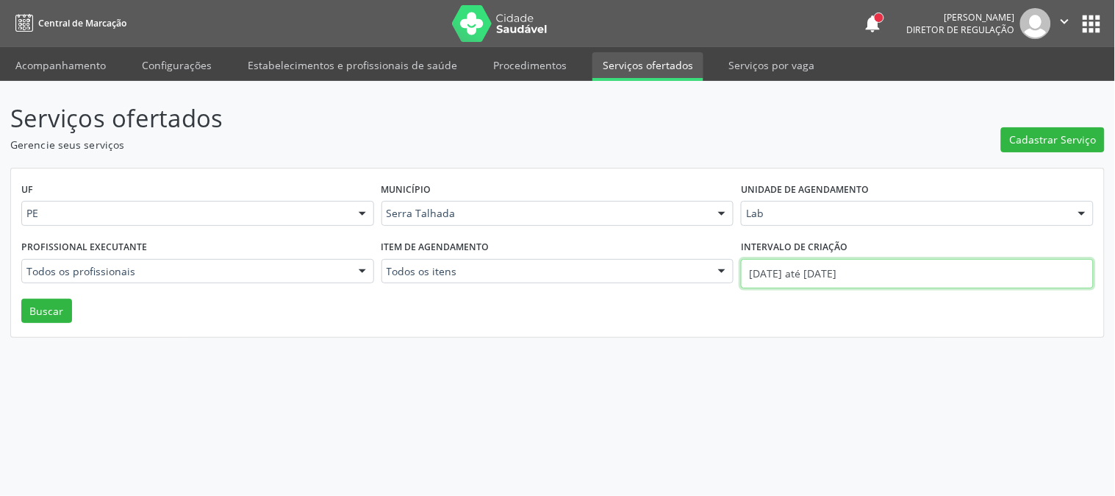
click at [800, 261] on input "[DATE] até [DATE]" at bounding box center [917, 273] width 353 height 29
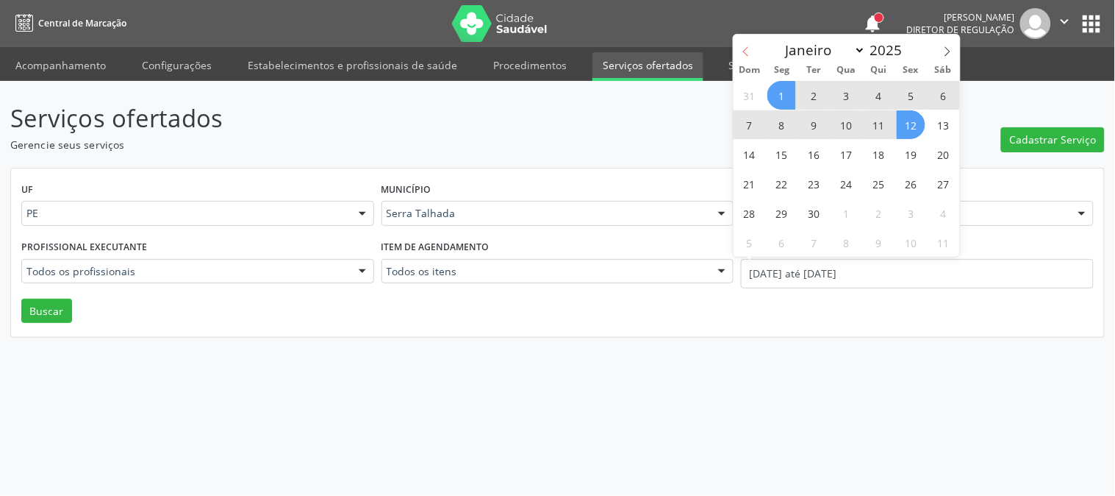
click at [750, 56] on icon at bounding box center [746, 51] width 10 height 10
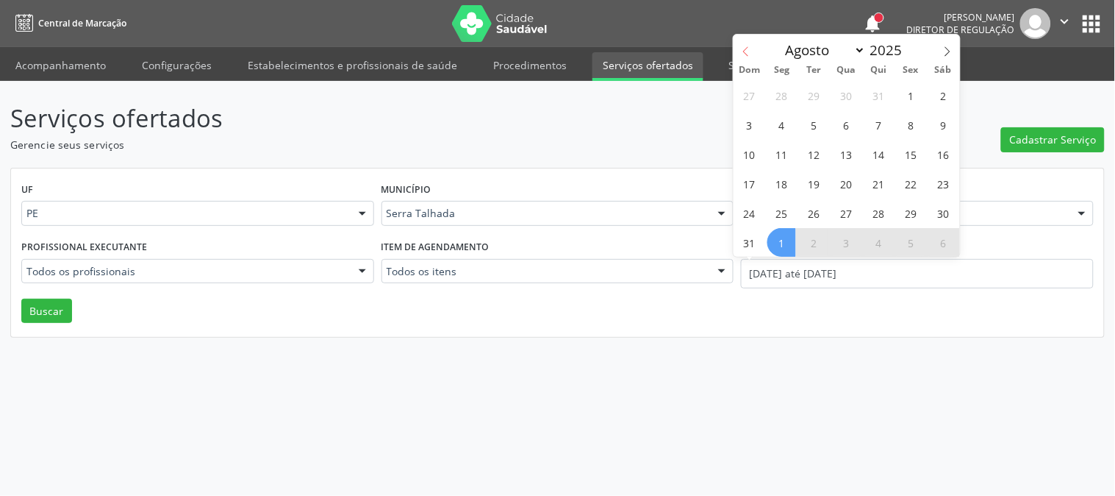
click at [750, 56] on icon at bounding box center [746, 51] width 10 height 10
select select "6"
click at [781, 146] on span "14" at bounding box center [782, 154] width 29 height 29
type input "[DATE]"
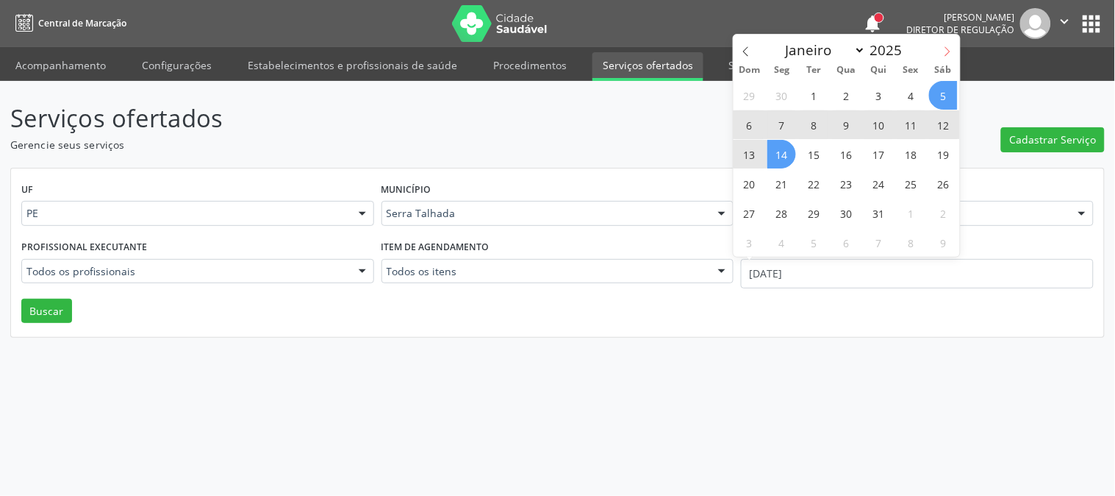
click at [950, 50] on icon at bounding box center [948, 51] width 10 height 10
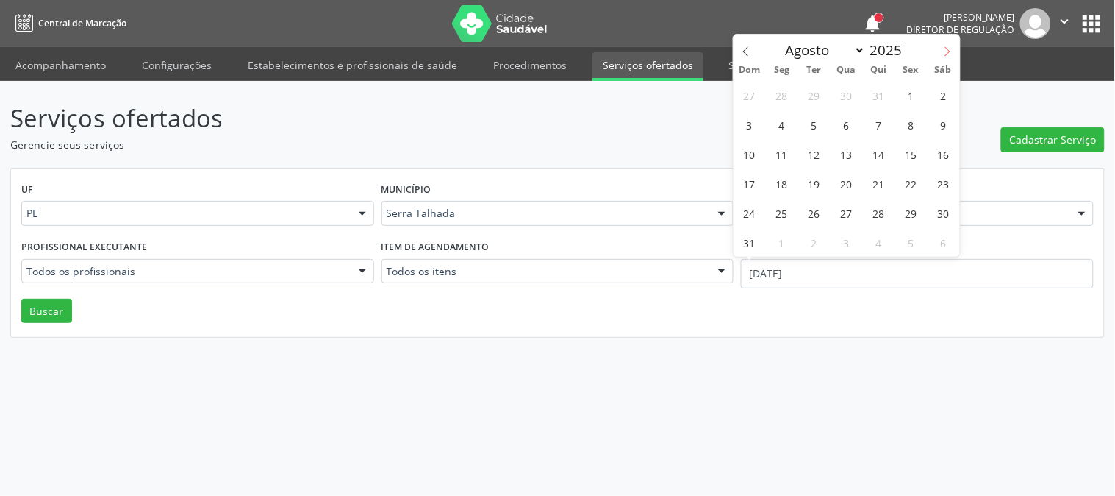
click at [950, 50] on icon at bounding box center [948, 51] width 10 height 10
select select "8"
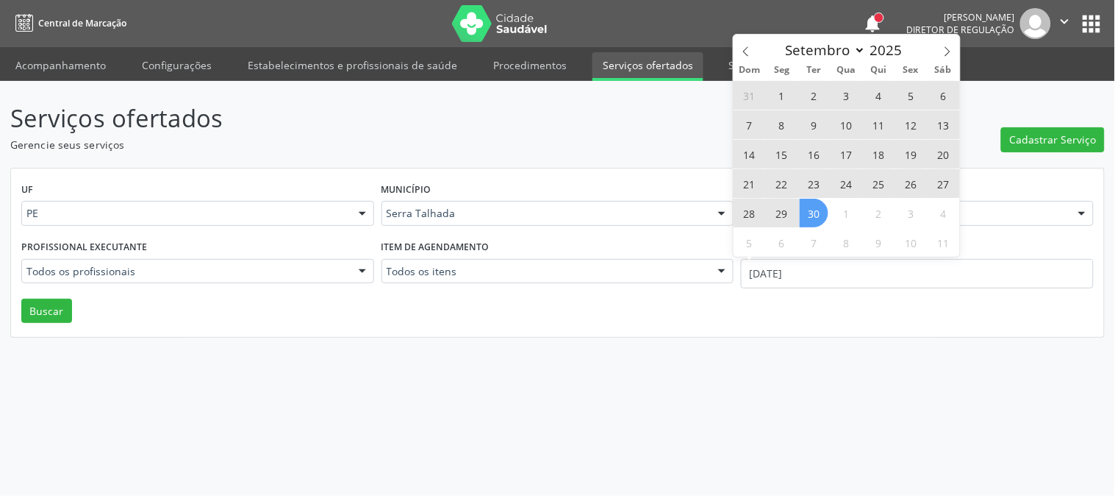
click at [811, 217] on span "30" at bounding box center [814, 213] width 29 height 29
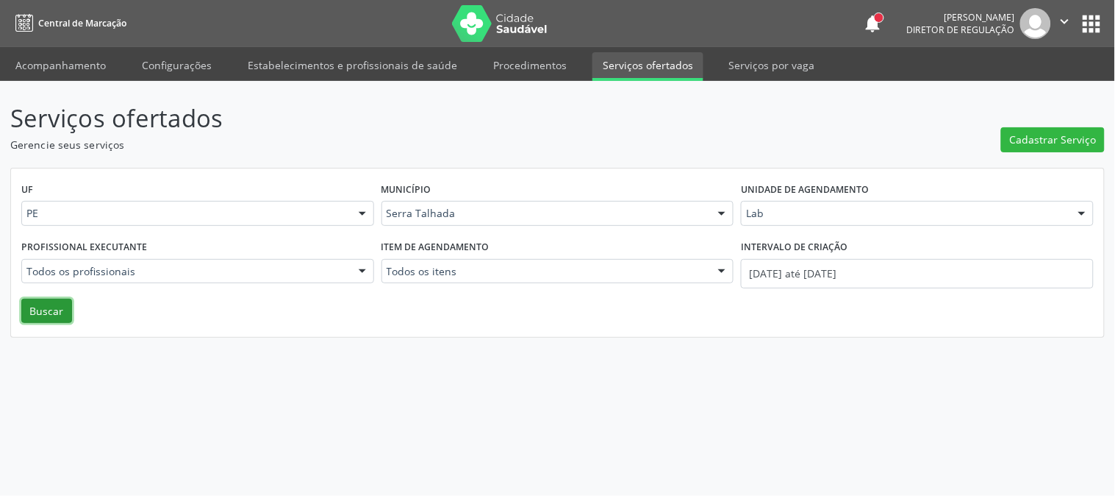
click at [46, 305] on button "Buscar" at bounding box center [46, 311] width 51 height 25
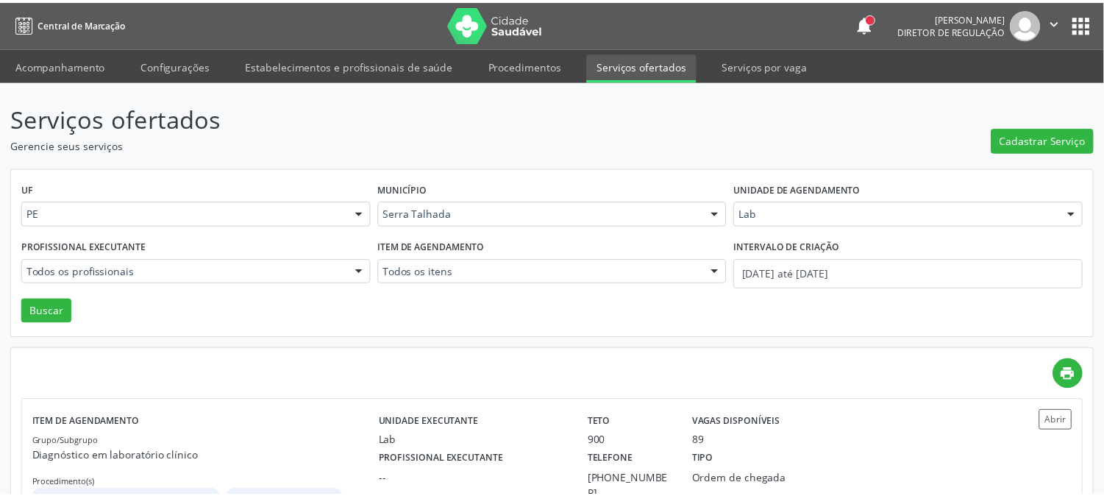
scroll to position [79, 0]
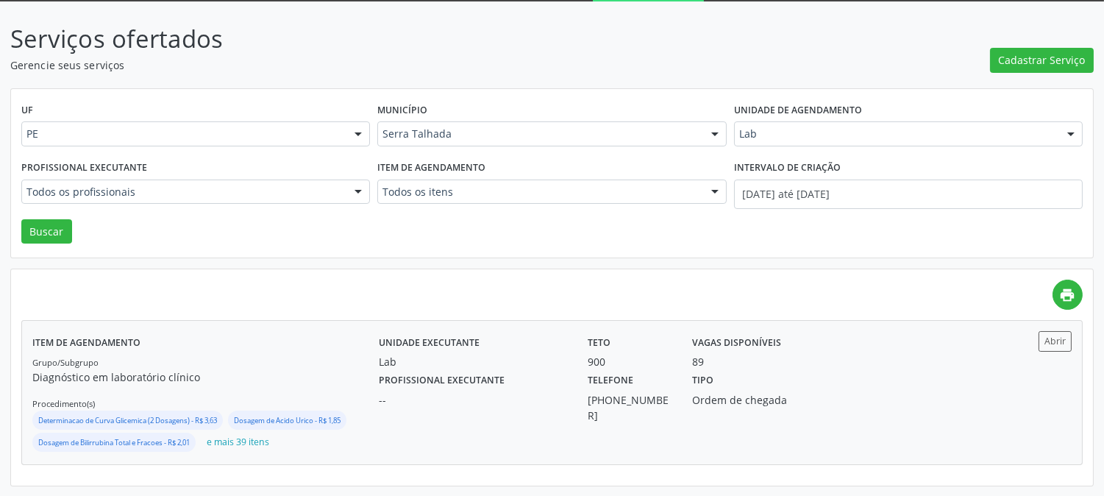
click at [333, 334] on div "Item de agendamento Grupo/Subgrupo Diagnóstico em laboratório clínico Procedime…" at bounding box center [205, 392] width 346 height 123
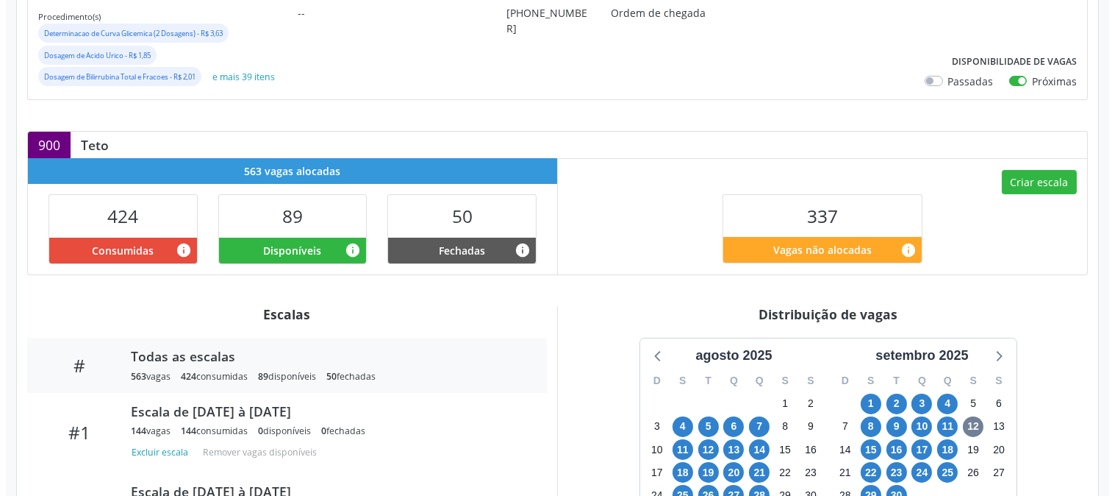
scroll to position [326, 0]
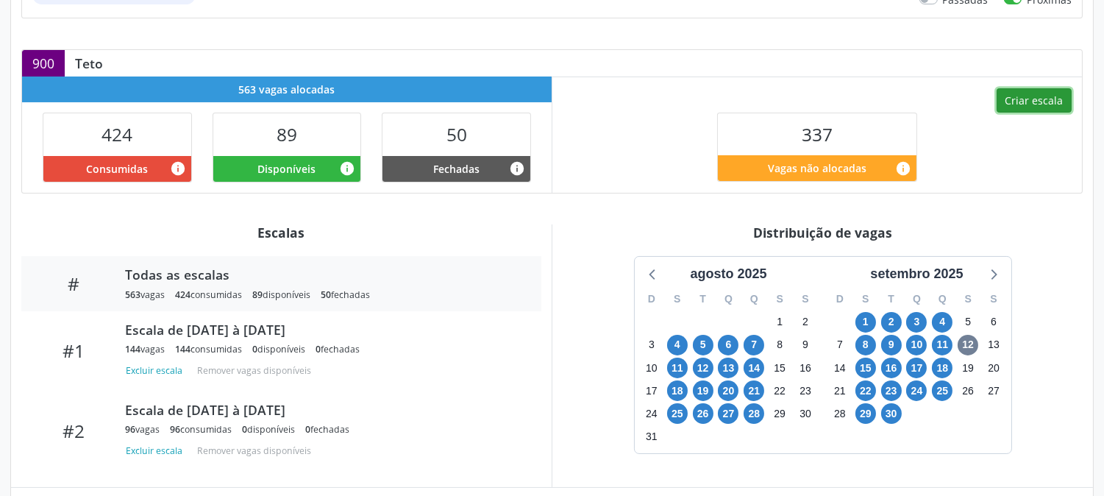
click at [1007, 101] on button "Criar escala" at bounding box center [1033, 100] width 75 height 25
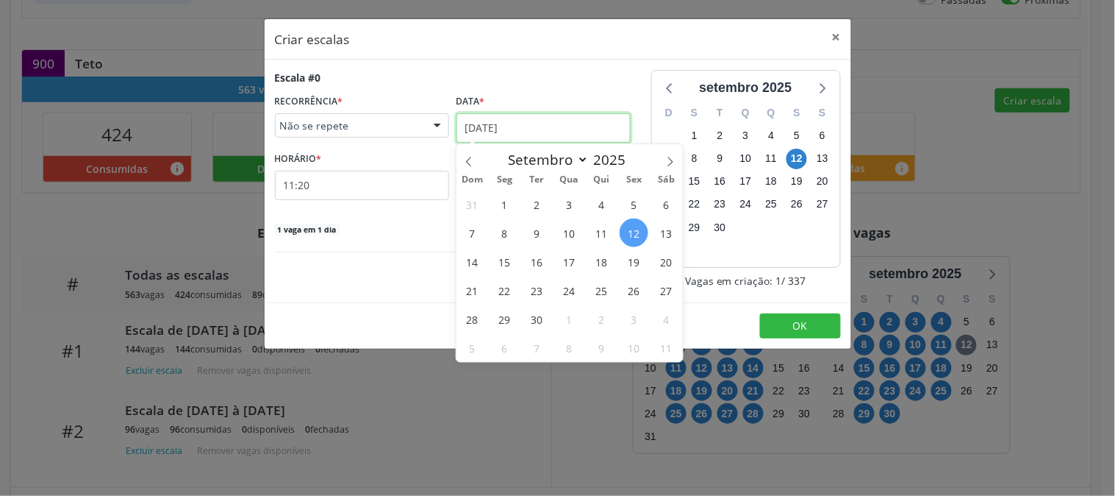
click at [584, 126] on input "[DATE]" at bounding box center [544, 127] width 174 height 29
click at [606, 254] on span "18" at bounding box center [601, 261] width 29 height 29
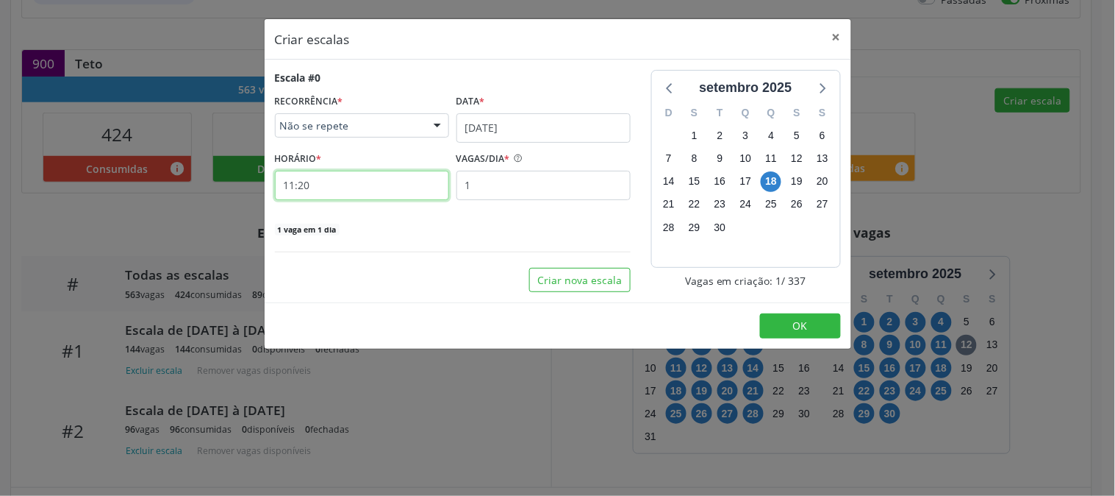
click at [390, 182] on input "11:20" at bounding box center [362, 185] width 174 height 29
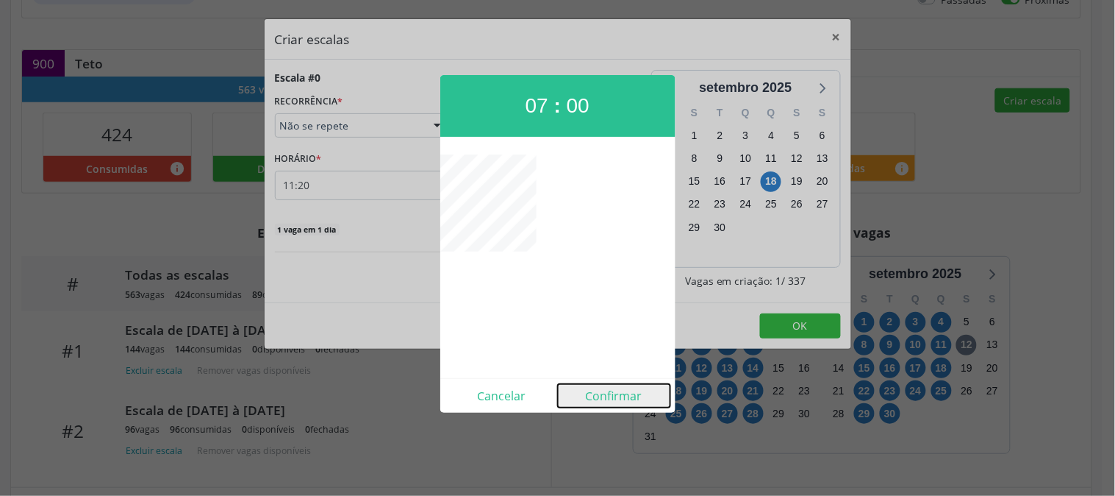
click at [593, 390] on button "Confirmar" at bounding box center [614, 396] width 112 height 24
type input "07:00"
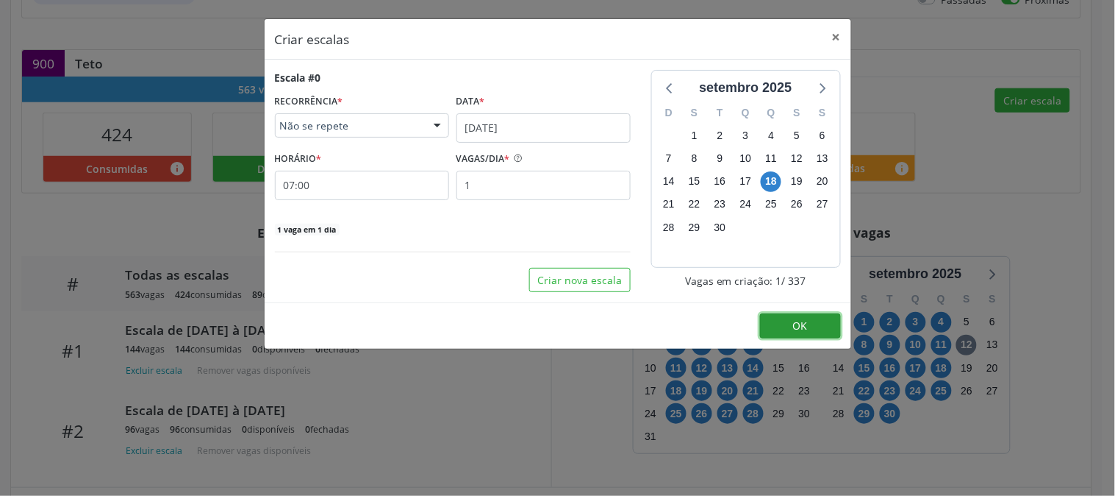
click at [802, 322] on span "OK" at bounding box center [800, 325] width 15 height 14
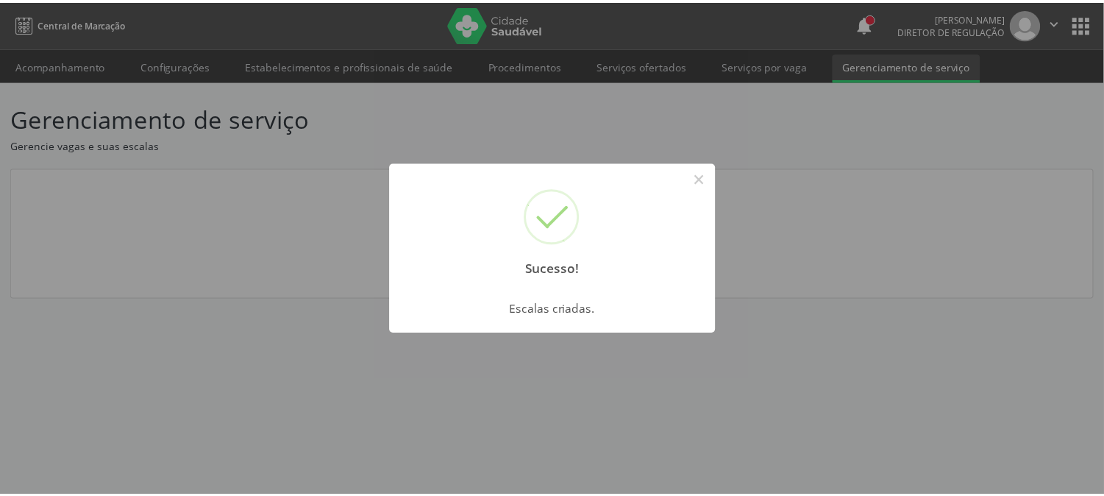
scroll to position [0, 0]
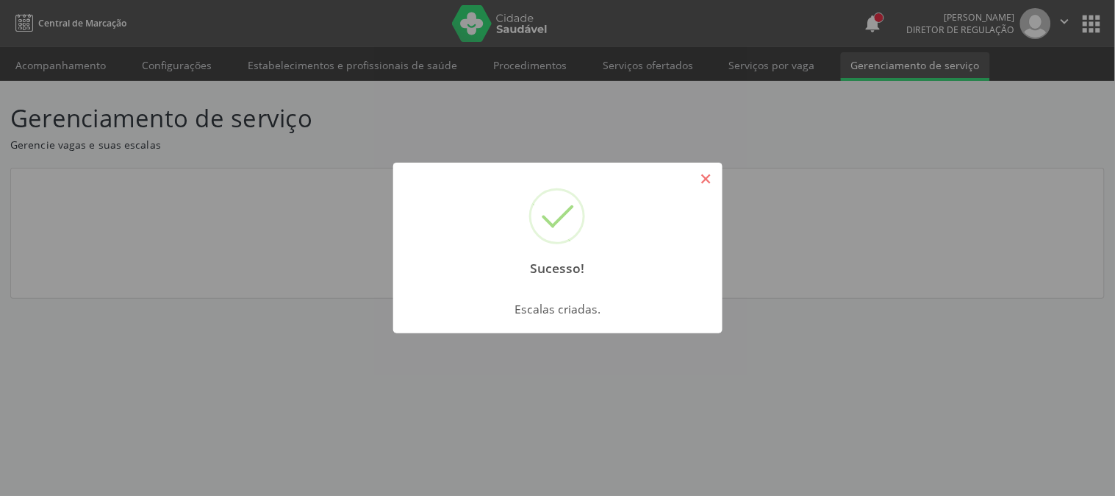
click at [699, 185] on button "×" at bounding box center [706, 178] width 25 height 25
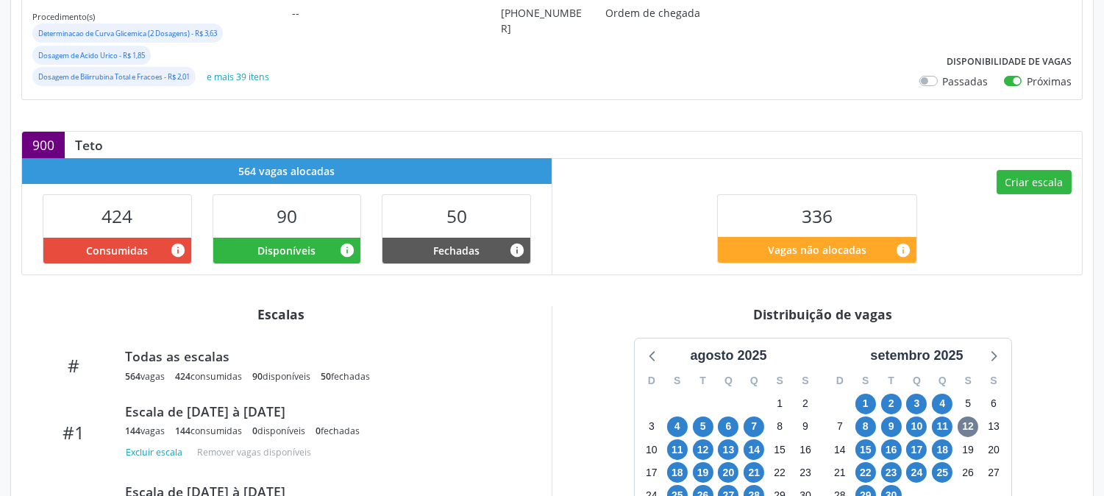
scroll to position [403, 0]
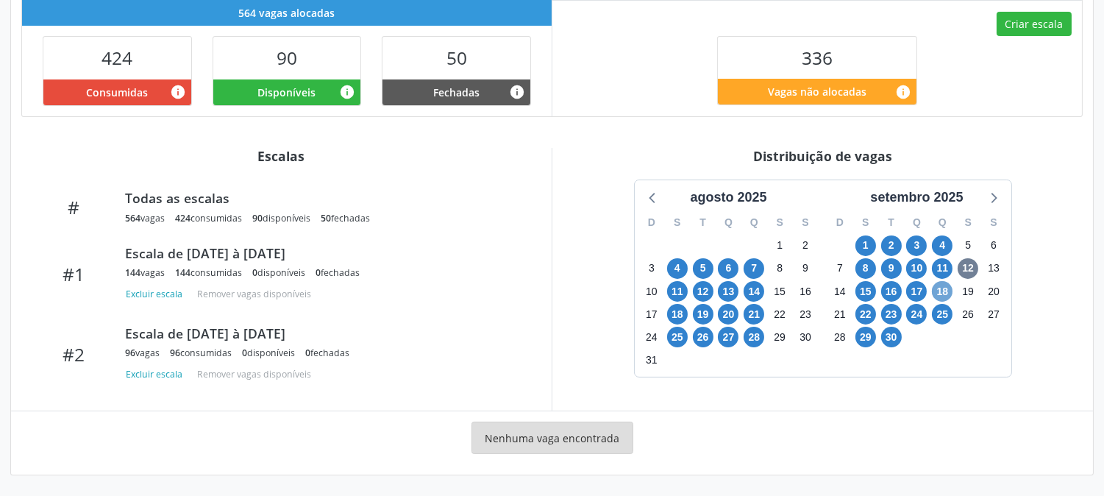
click at [935, 289] on span "18" at bounding box center [942, 291] width 21 height 21
click at [935, 285] on span "18" at bounding box center [942, 291] width 21 height 21
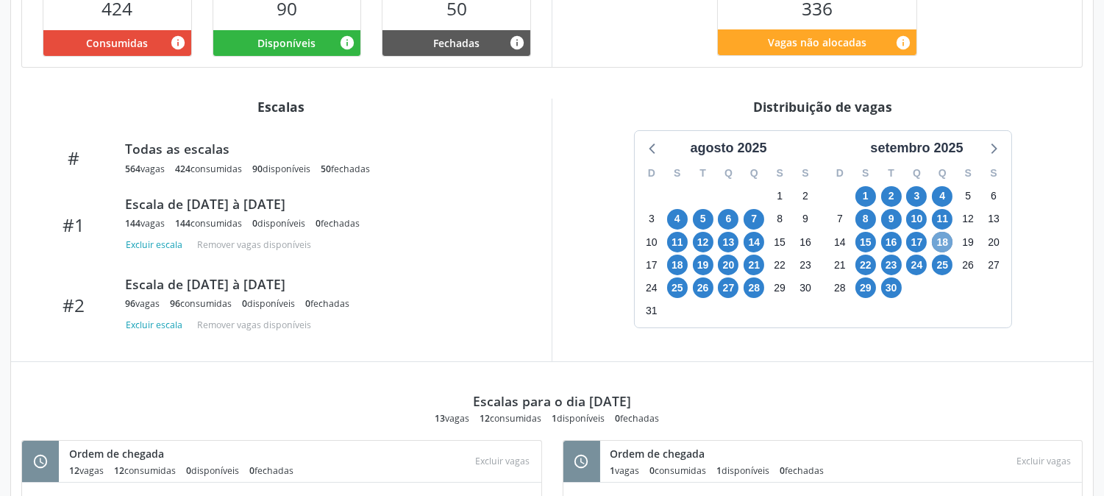
scroll to position [289, 0]
